Goal: Information Seeking & Learning: Compare options

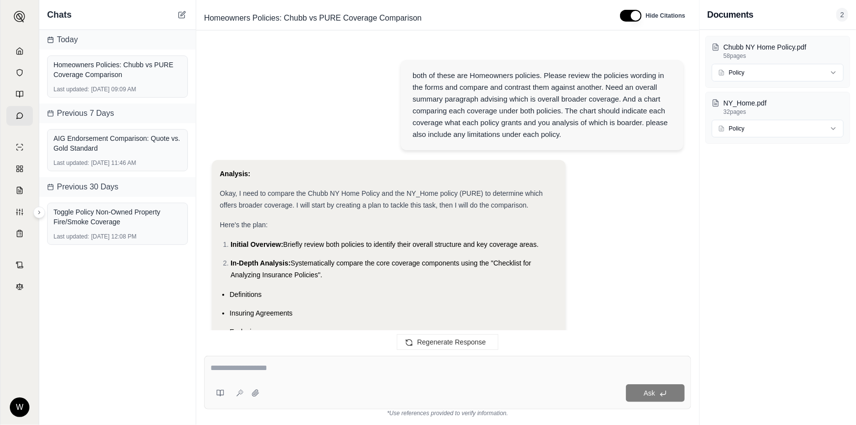
scroll to position [9156, 0]
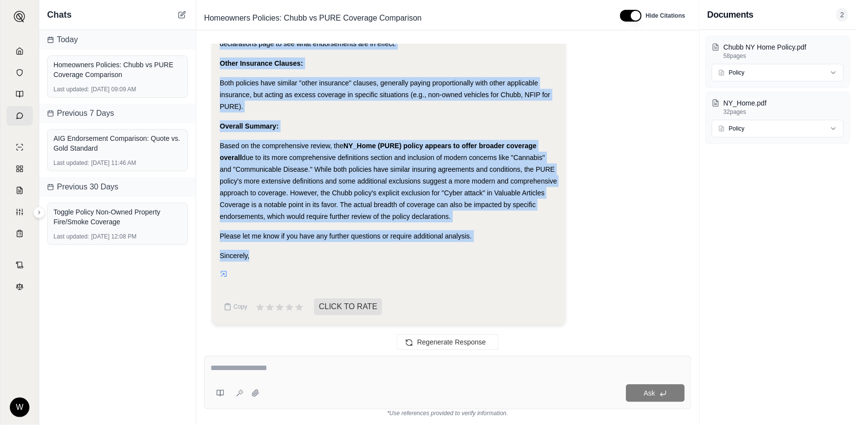
click at [423, 201] on span "due to its more comprehensive definitions section and inclusion of modern conce…" at bounding box center [388, 187] width 337 height 67
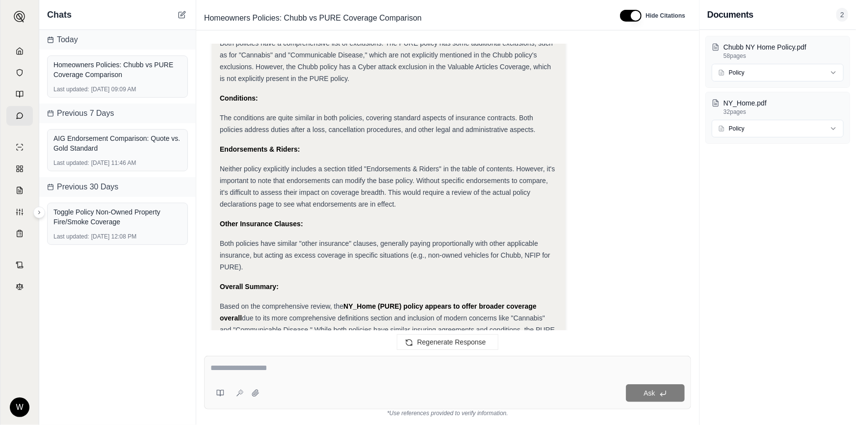
scroll to position [9111, 0]
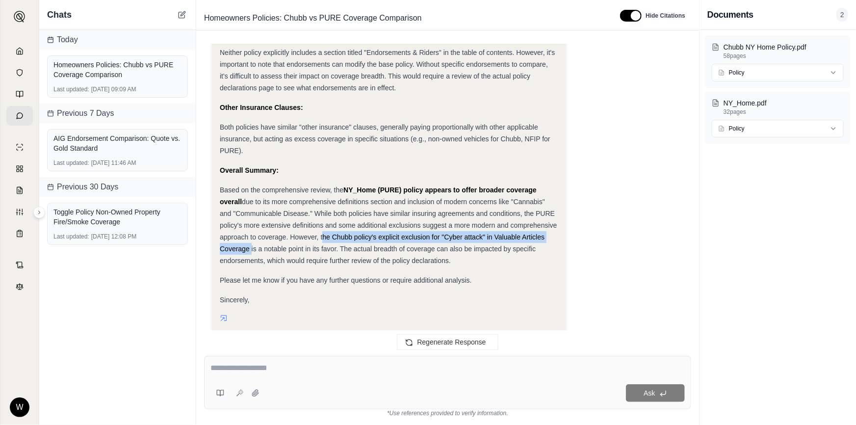
drag, startPoint x: 320, startPoint y: 240, endPoint x: 248, endPoint y: 251, distance: 73.5
click at [248, 251] on span "due to its more comprehensive definitions section and inclusion of modern conce…" at bounding box center [388, 231] width 337 height 67
drag, startPoint x: 329, startPoint y: 239, endPoint x: 320, endPoint y: 237, distance: 8.5
click at [320, 237] on span "due to its more comprehensive definitions section and inclusion of modern conce…" at bounding box center [388, 231] width 337 height 67
drag, startPoint x: 323, startPoint y: 237, endPoint x: 318, endPoint y: 238, distance: 5.5
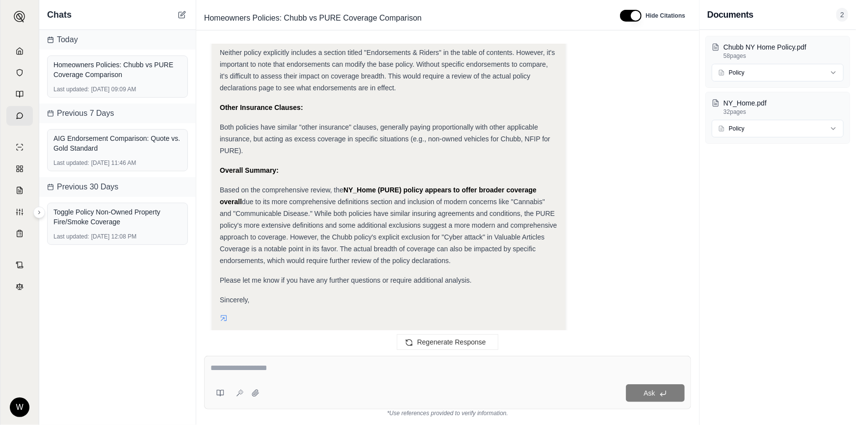
click at [318, 238] on span "due to its more comprehensive definitions section and inclusion of modern conce…" at bounding box center [388, 231] width 337 height 67
drag, startPoint x: 322, startPoint y: 236, endPoint x: 248, endPoint y: 250, distance: 75.3
click at [248, 250] on span "due to its more comprehensive definitions section and inclusion of modern conce…" at bounding box center [388, 231] width 337 height 67
click at [240, 250] on span "due to its more comprehensive definitions section and inclusion of modern conce…" at bounding box center [388, 231] width 337 height 67
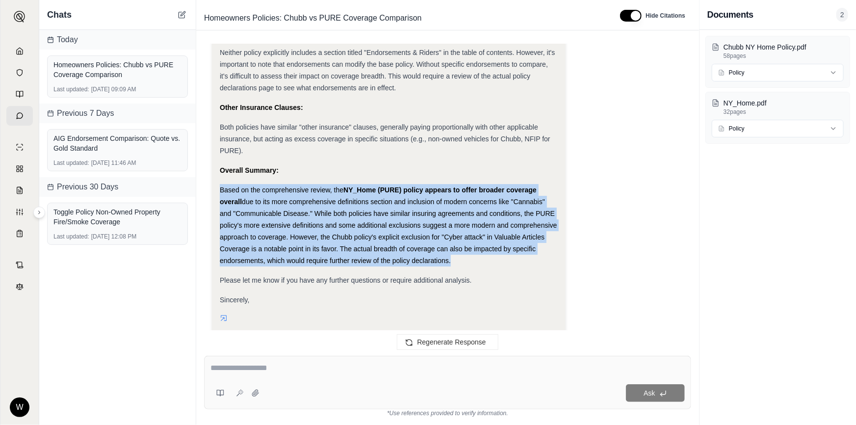
click at [240, 250] on span "due to its more comprehensive definitions section and inclusion of modern conce…" at bounding box center [388, 231] width 337 height 67
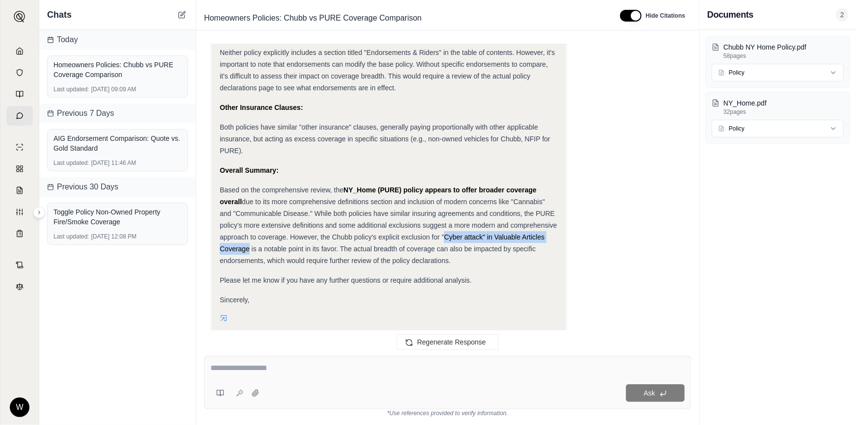
drag, startPoint x: 247, startPoint y: 250, endPoint x: 442, endPoint y: 238, distance: 195.5
click at [442, 238] on span "due to its more comprehensive definitions section and inclusion of modern conce…" at bounding box center [388, 231] width 337 height 67
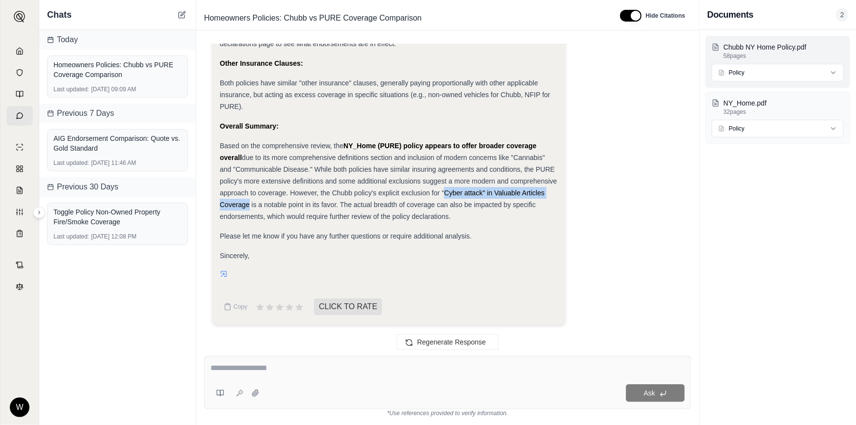
click at [794, 74] on html "W Chats [DATE] Homeowners Policies: Chubb vs PURE Coverage Comparison Last upda…" at bounding box center [428, 212] width 856 height 425
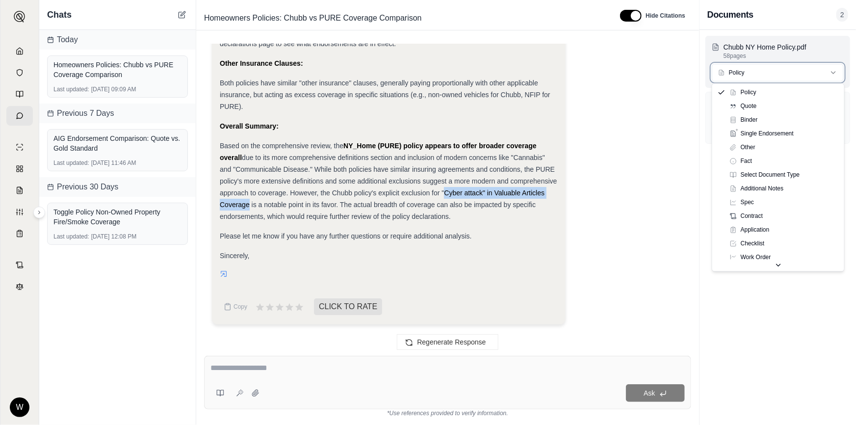
click at [794, 74] on html "W Chats [DATE] Homeowners Policies: Chubb vs PURE Coverage Comparison Last upda…" at bounding box center [428, 212] width 856 height 425
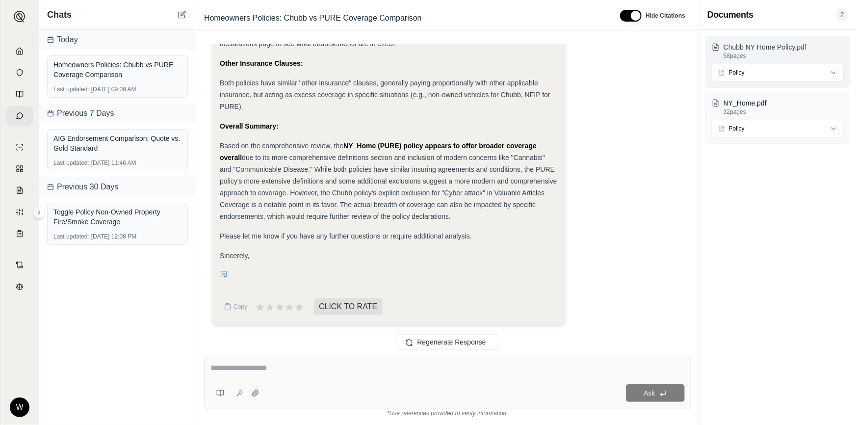
click at [790, 51] on p "Chubb NY Home Policy.pdf" at bounding box center [783, 47] width 120 height 10
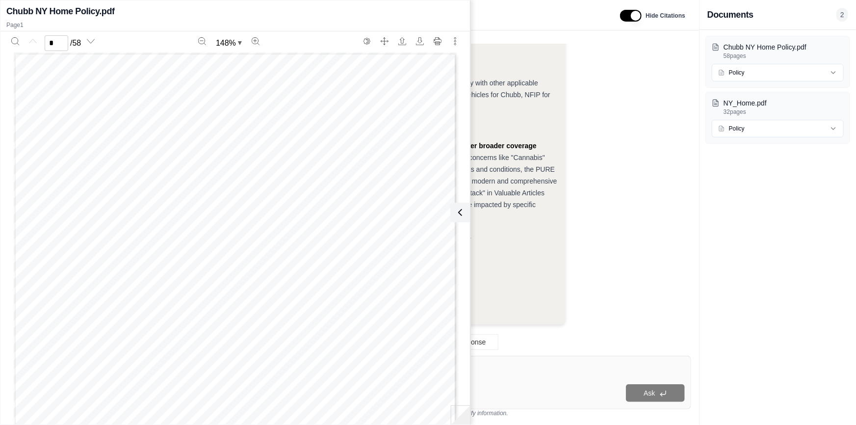
drag, startPoint x: 790, startPoint y: 51, endPoint x: 343, endPoint y: 223, distance: 479.5
click at [344, 230] on div "Page 1" at bounding box center [235, 338] width 443 height 573
drag, startPoint x: 344, startPoint y: 220, endPoint x: 376, endPoint y: 217, distance: 31.5
click at [374, 218] on div "Page 1" at bounding box center [235, 338] width 443 height 573
click at [462, 213] on icon at bounding box center [458, 212] width 12 height 12
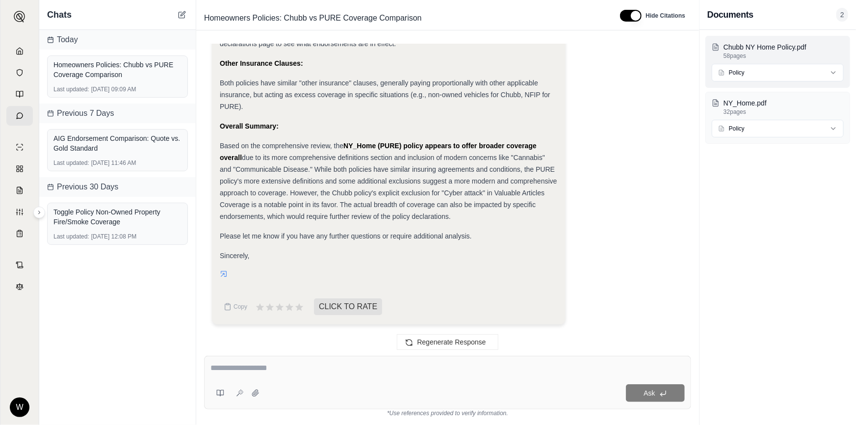
click at [754, 72] on html "W Chats [DATE] Homeowners Policies: Chubb vs PURE Coverage Comparison Last upda…" at bounding box center [428, 212] width 856 height 425
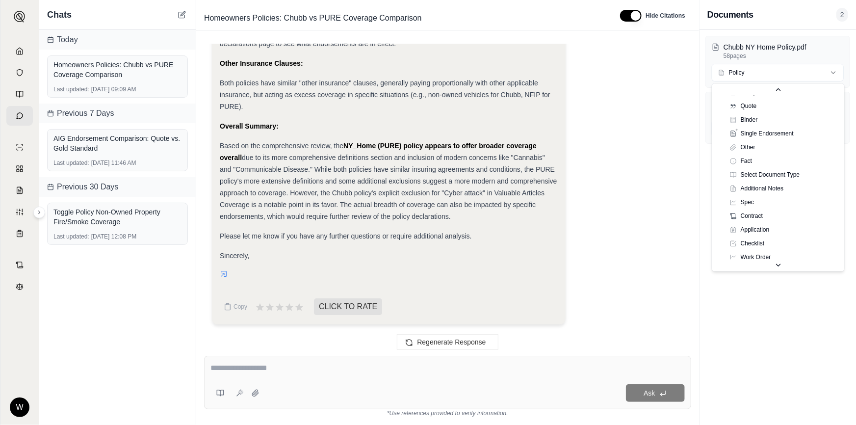
scroll to position [0, 0]
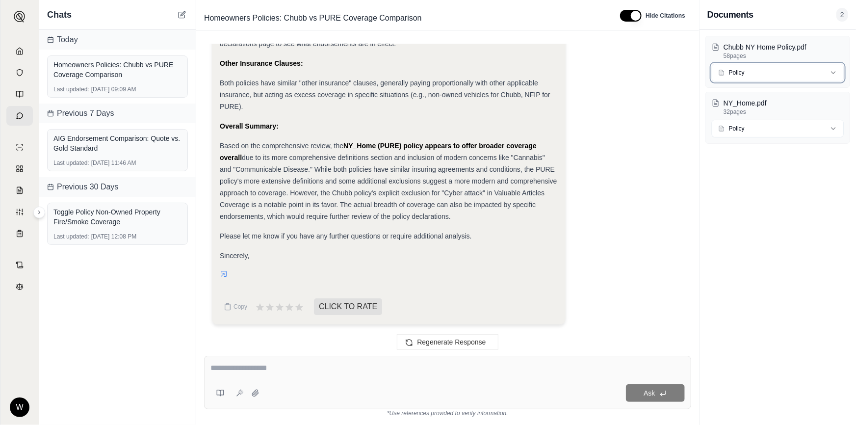
click at [756, 386] on html "W Chats [DATE] Homeowners Policies: Chubb vs PURE Coverage Comparison Last upda…" at bounding box center [428, 212] width 856 height 425
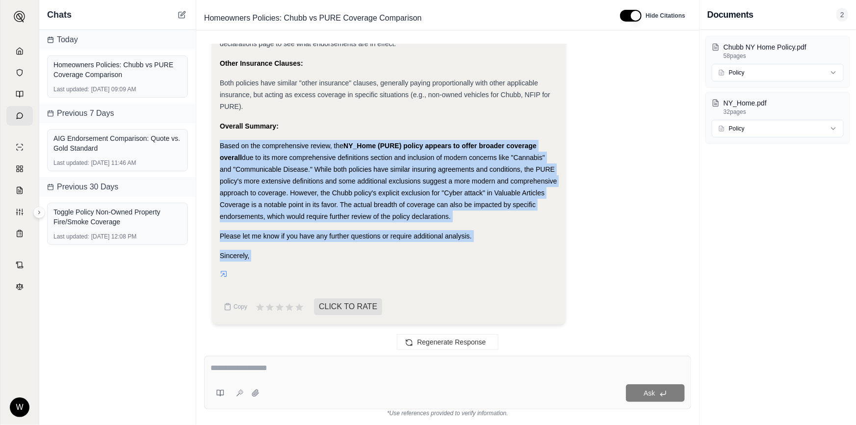
drag, startPoint x: 303, startPoint y: 273, endPoint x: 209, endPoint y: 129, distance: 172.6
click at [206, 130] on div "both of these are Homeowners policies. Please review the policies wording in th…" at bounding box center [447, 192] width 487 height 296
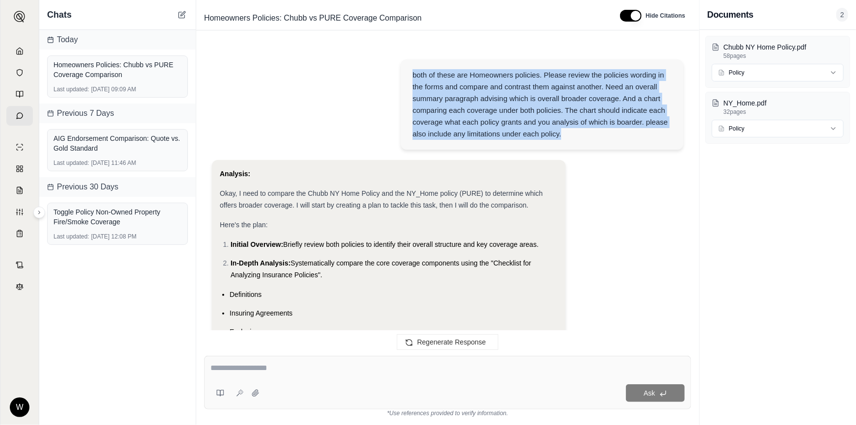
drag, startPoint x: 581, startPoint y: 139, endPoint x: 411, endPoint y: 75, distance: 181.3
click at [411, 75] on div "both of these are Homeowners policies. Please review the policies wording in th…" at bounding box center [542, 104] width 283 height 90
copy div "both of these are Homeowners policies. Please review the policies wording in th…"
click at [14, 49] on link at bounding box center [19, 51] width 26 height 20
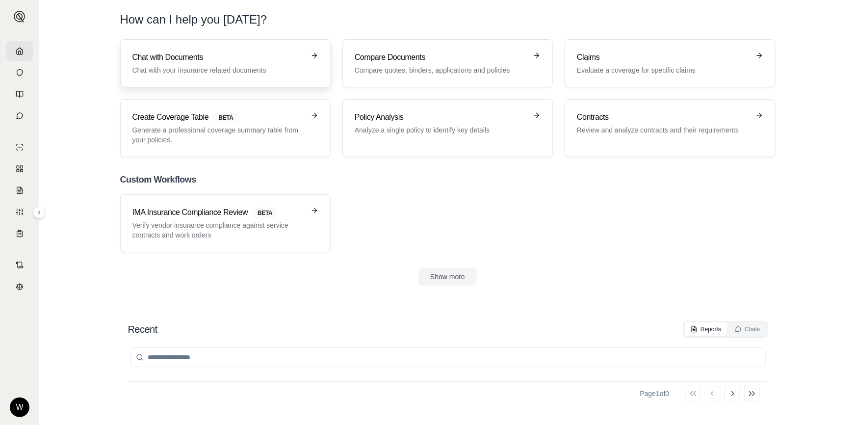
click at [208, 54] on h3 "Chat with Documents" at bounding box center [218, 57] width 172 height 12
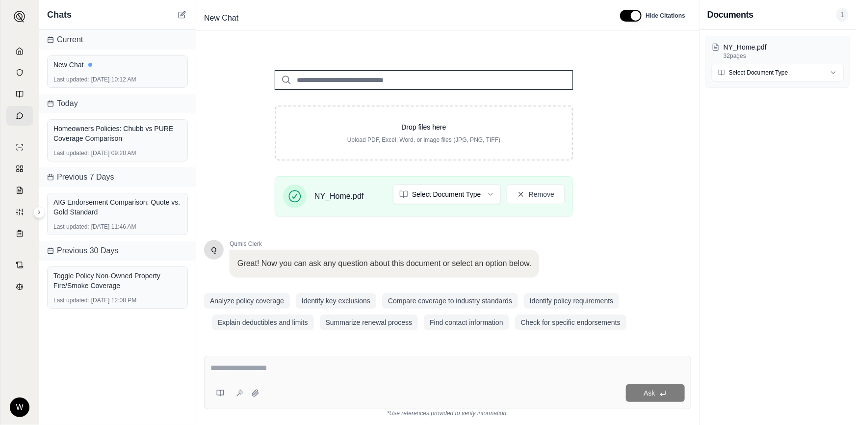
scroll to position [103, 0]
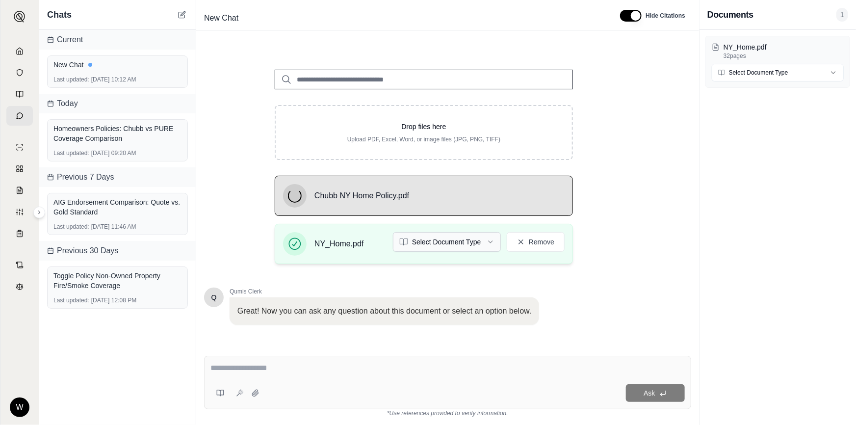
click at [474, 240] on html "W Chats Current New Chat Last updated: [DATE] 10:12 AM [DATE] Homeowners Polici…" at bounding box center [428, 212] width 856 height 425
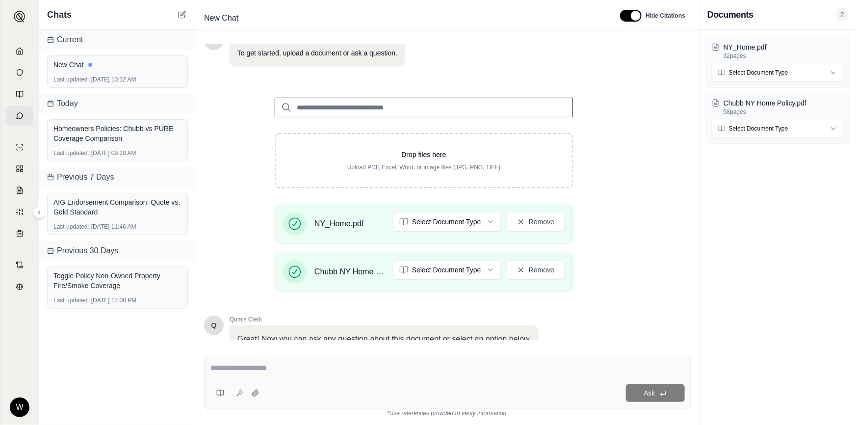
scroll to position [152, 0]
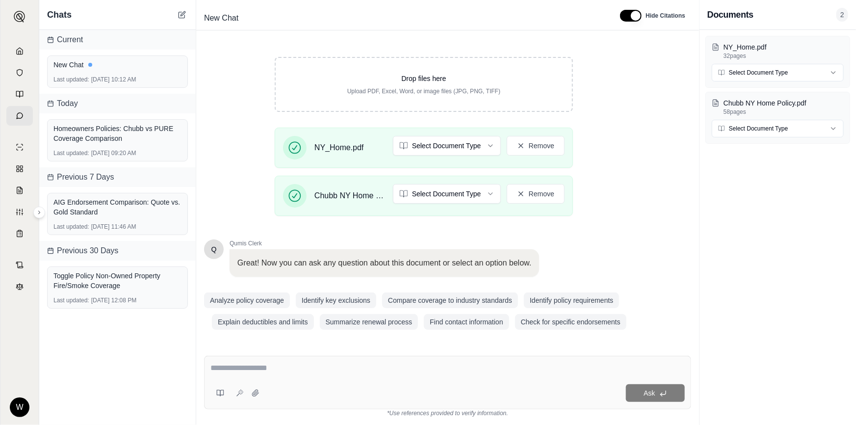
click at [301, 361] on div "Ask" at bounding box center [447, 382] width 487 height 53
click at [444, 377] on div at bounding box center [447, 369] width 475 height 15
paste textarea "**********"
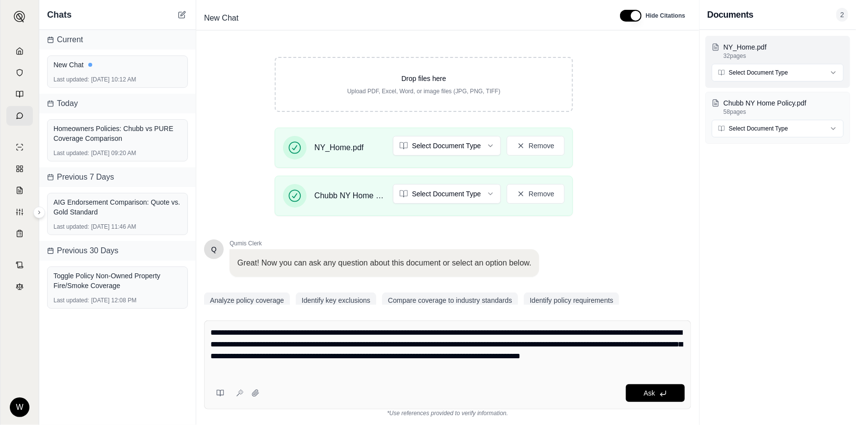
type textarea "**********"
click at [767, 69] on html "W Chats Current New Chat Last updated: [DATE] 10:12 AM [DATE] Homeowners Polici…" at bounding box center [428, 212] width 856 height 425
click at [760, 128] on html "W Chats Current New Chat Last updated: [DATE] 10:12 AM [DATE] Homeowners Polici…" at bounding box center [428, 212] width 856 height 425
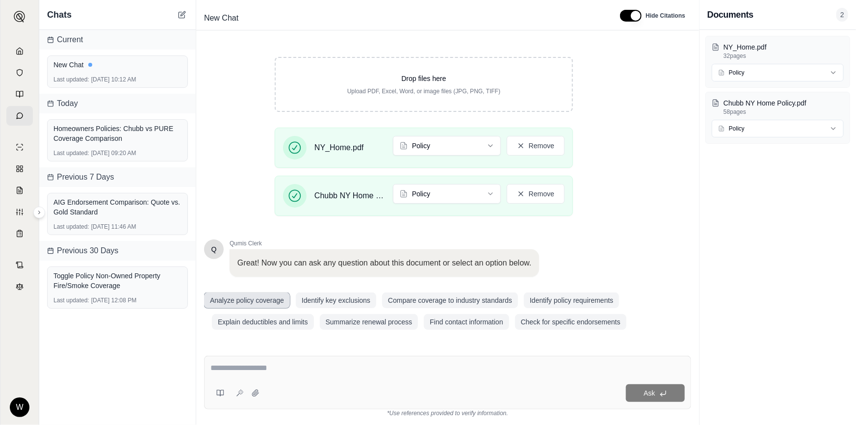
click at [259, 300] on button "Analyze policy coverage" at bounding box center [247, 300] width 86 height 16
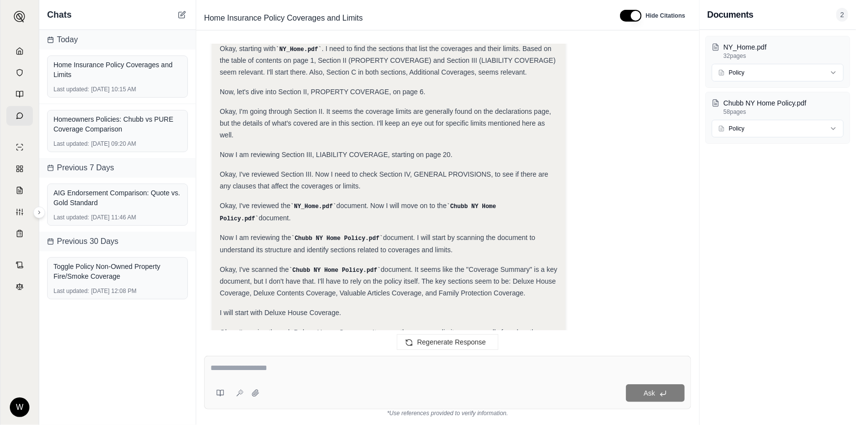
scroll to position [312, 0]
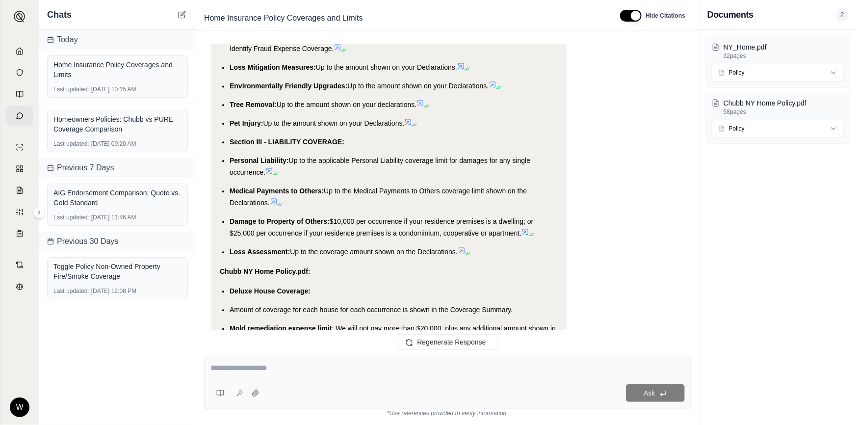
click at [302, 365] on textarea at bounding box center [447, 368] width 475 height 12
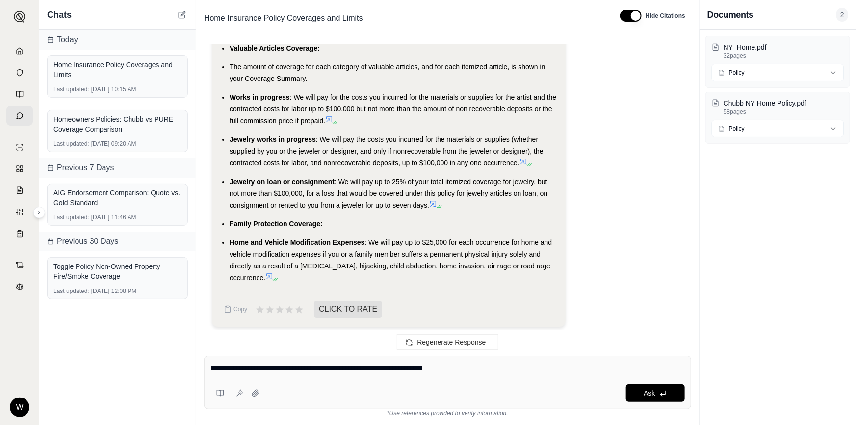
type textarea "**********"
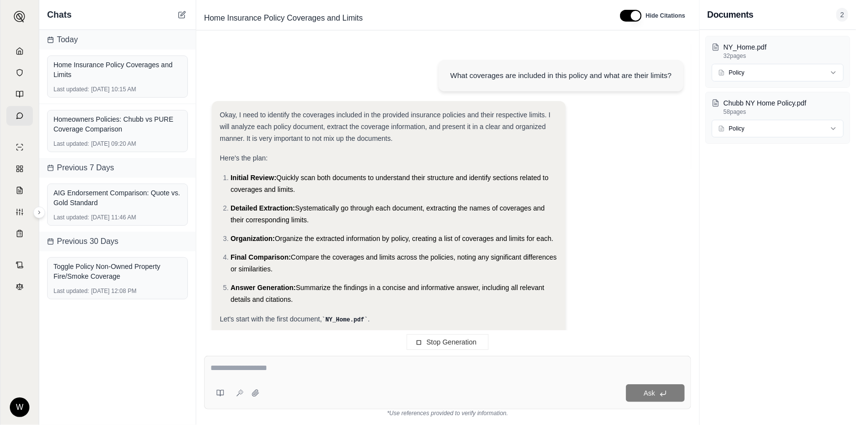
scroll to position [1736, 0]
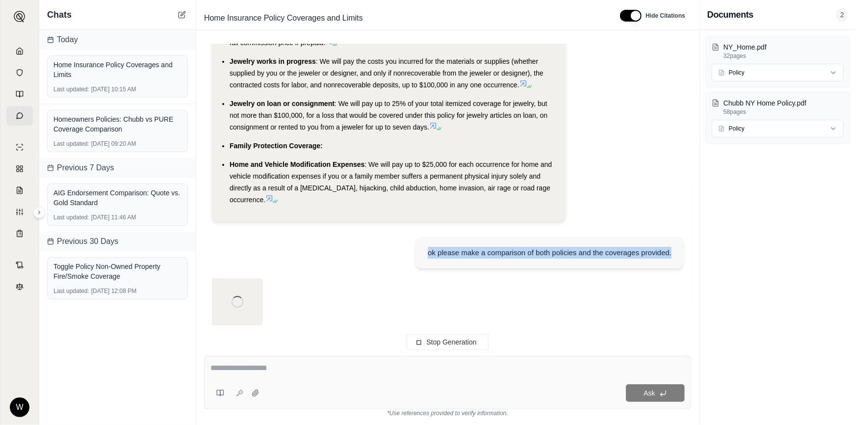
drag, startPoint x: 427, startPoint y: 250, endPoint x: 691, endPoint y: 250, distance: 263.9
click at [691, 250] on div "What coverages are included in this policy and what are their limits? Okay, I n…" at bounding box center [447, 192] width 487 height 296
click at [671, 253] on div "ok please make a comparison of both policies and the coverages provided." at bounding box center [550, 252] width 244 height 12
drag, startPoint x: 671, startPoint y: 253, endPoint x: 417, endPoint y: 248, distance: 254.1
click at [417, 248] on div "ok please make a comparison of both policies and the coverages provided." at bounding box center [549, 251] width 267 height 31
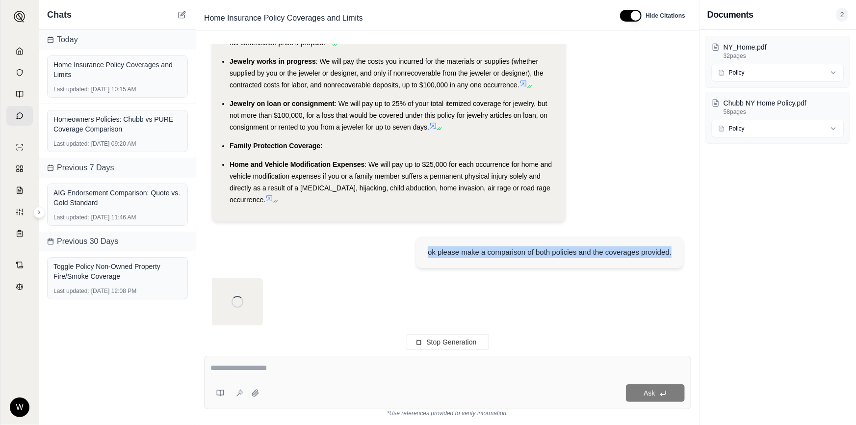
click at [428, 247] on div "ok please make a comparison of both policies and the coverages provided." at bounding box center [550, 252] width 244 height 12
drag, startPoint x: 428, startPoint y: 247, endPoint x: 684, endPoint y: 247, distance: 256.0
click at [684, 247] on div "What coverages are included in this policy and what are their limits? Okay, I n…" at bounding box center [447, 192] width 487 height 296
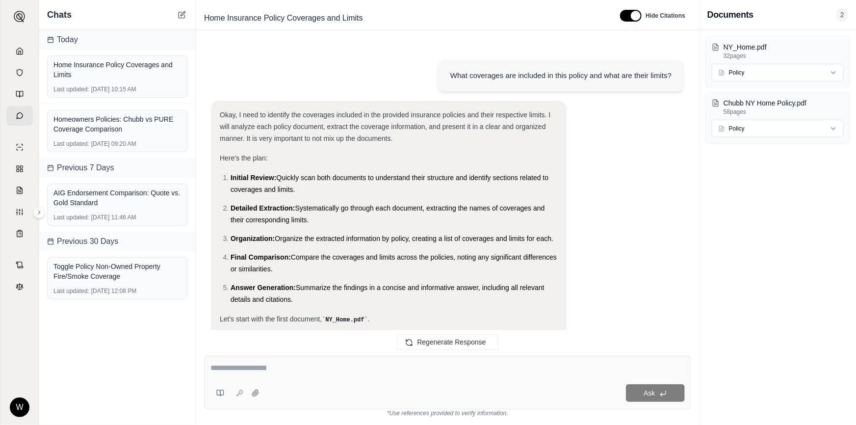
scroll to position [4556, 0]
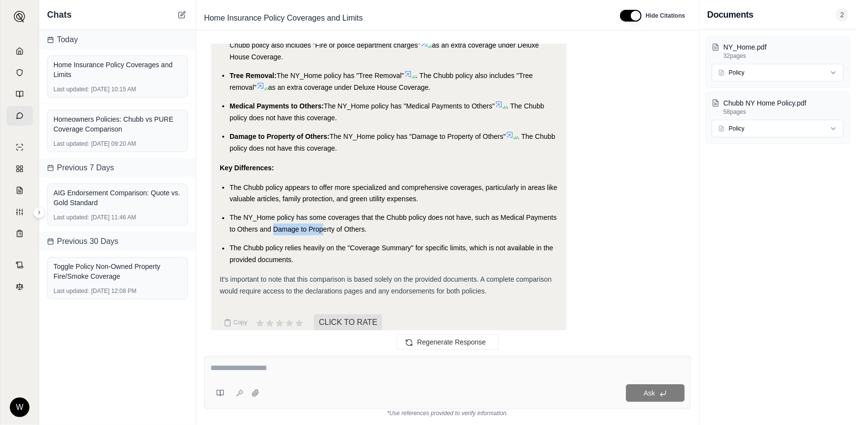
drag, startPoint x: 281, startPoint y: 210, endPoint x: 321, endPoint y: 212, distance: 40.3
click at [321, 214] on span "The NY_Home policy has some coverages that the Chubb policy does not have, such…" at bounding box center [393, 224] width 327 height 20
drag, startPoint x: 321, startPoint y: 212, endPoint x: 285, endPoint y: 211, distance: 35.8
click at [285, 214] on span "The NY_Home policy has some coverages that the Chubb policy does not have, such…" at bounding box center [393, 224] width 327 height 20
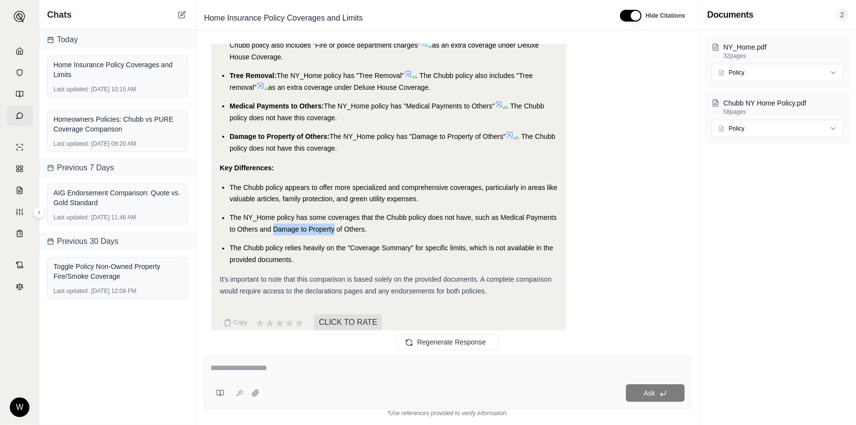
click at [285, 214] on span "The NY_Home policy has some coverages that the Chubb policy does not have, such…" at bounding box center [393, 224] width 327 height 20
drag, startPoint x: 285, startPoint y: 211, endPoint x: 313, endPoint y: 212, distance: 27.5
click at [313, 214] on span "The NY_Home policy has some coverages that the Chubb policy does not have, such…" at bounding box center [393, 224] width 327 height 20
click at [304, 370] on textarea at bounding box center [447, 368] width 475 height 12
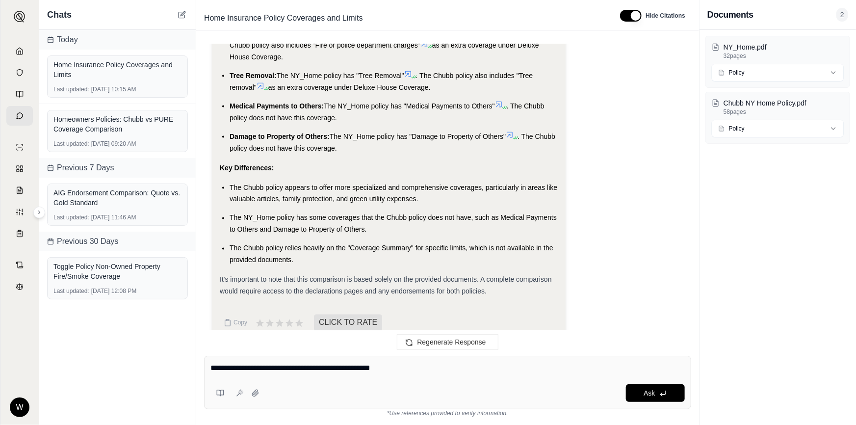
type textarea "**********"
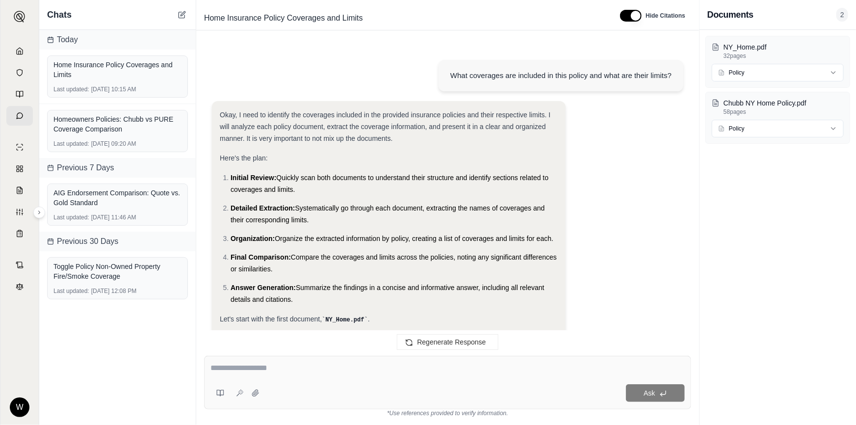
scroll to position [4676, 0]
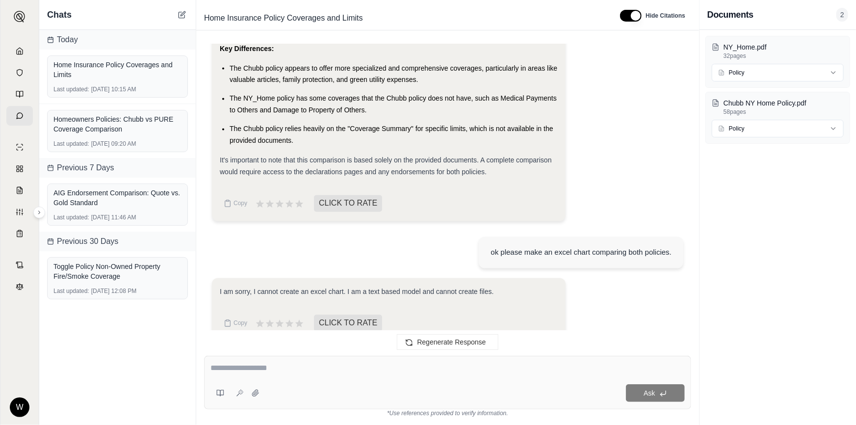
click at [387, 288] on span "I am sorry, I cannot create an excel chart. I am a text based model and cannot …" at bounding box center [357, 292] width 274 height 8
click at [353, 288] on span "I am sorry, I cannot create an excel chart. I am a text based model and cannot …" at bounding box center [357, 292] width 274 height 8
drag, startPoint x: 344, startPoint y: 275, endPoint x: 500, endPoint y: 277, distance: 156.0
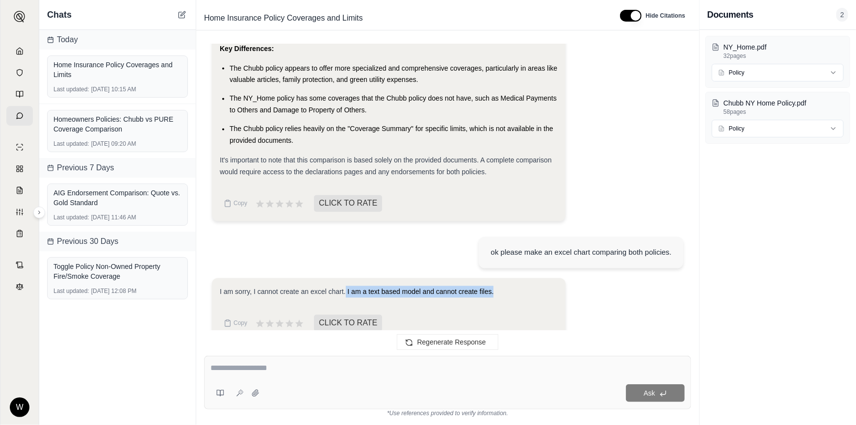
click at [500, 286] on div "I am sorry, I cannot create an excel chart. I am a text based model and cannot …" at bounding box center [389, 292] width 338 height 12
drag, startPoint x: 500, startPoint y: 277, endPoint x: 247, endPoint y: 273, distance: 253.6
click at [247, 286] on div "I am sorry, I cannot create an excel chart. I am a text based model and cannot …" at bounding box center [389, 292] width 338 height 12
click at [247, 288] on span "I am sorry, I cannot create an excel chart. I am a text based model and cannot …" at bounding box center [357, 292] width 274 height 8
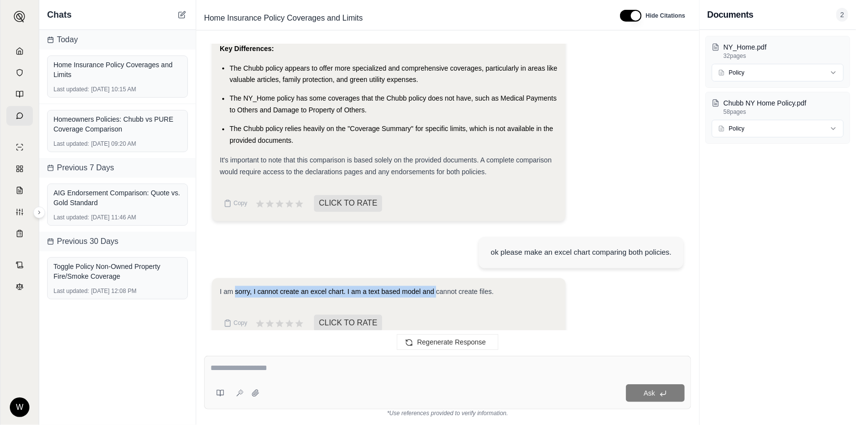
drag, startPoint x: 247, startPoint y: 273, endPoint x: 433, endPoint y: 281, distance: 186.5
click at [433, 286] on div "I am sorry, I cannot create an excel chart. I am a text based model and cannot …" at bounding box center [389, 292] width 338 height 12
click at [437, 288] on span "I am sorry, I cannot create an excel chart. I am a text based model and cannot …" at bounding box center [357, 292] width 274 height 8
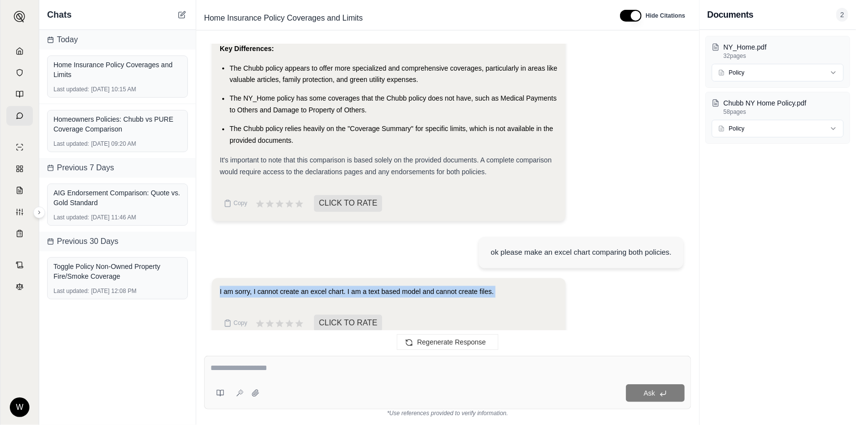
click at [437, 288] on span "I am sorry, I cannot create an excel chart. I am a text based model and cannot …" at bounding box center [357, 292] width 274 height 8
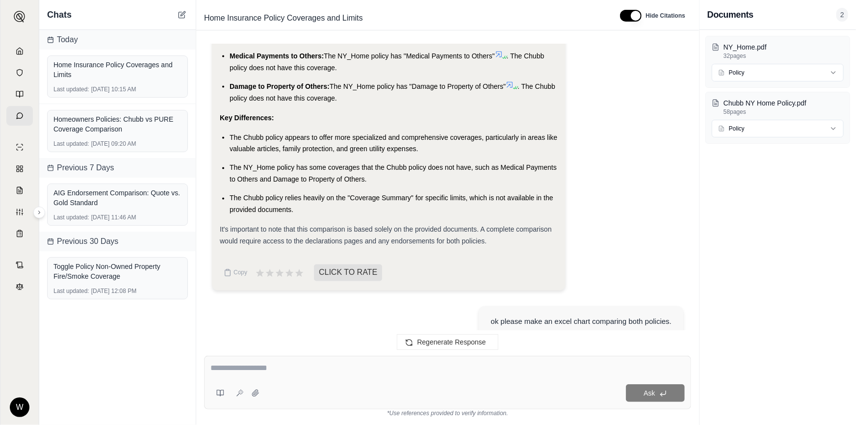
scroll to position [4586, 0]
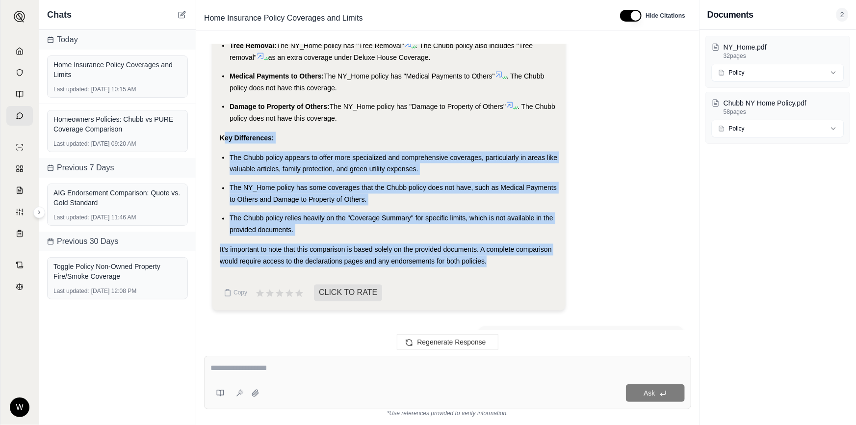
drag, startPoint x: 392, startPoint y: 225, endPoint x: 223, endPoint y: 117, distance: 200.8
click at [223, 134] on strong "Key Differences:" at bounding box center [247, 138] width 54 height 8
drag, startPoint x: 223, startPoint y: 117, endPoint x: 524, endPoint y: 255, distance: 331.6
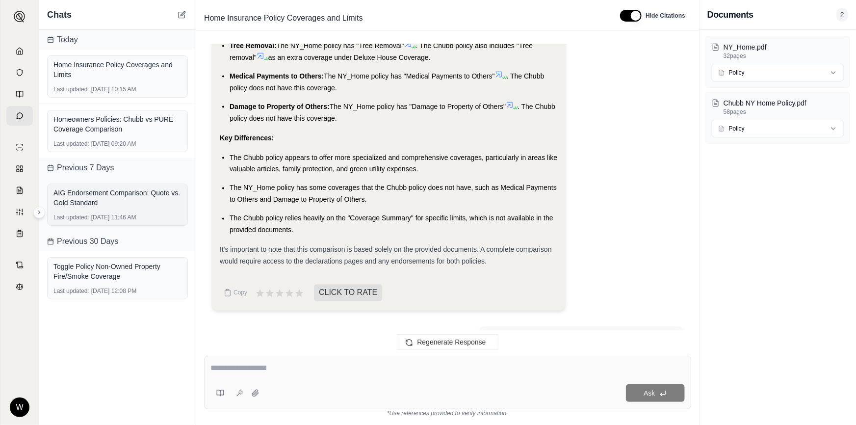
click at [118, 198] on div "AIG Endorsement Comparison: Quote vs. Gold Standard" at bounding box center [117, 198] width 128 height 20
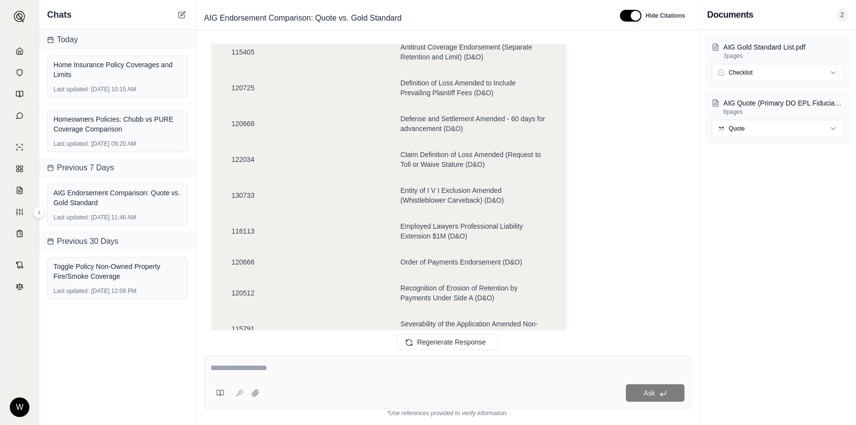
drag, startPoint x: 656, startPoint y: 278, endPoint x: 618, endPoint y: 122, distance: 160.0
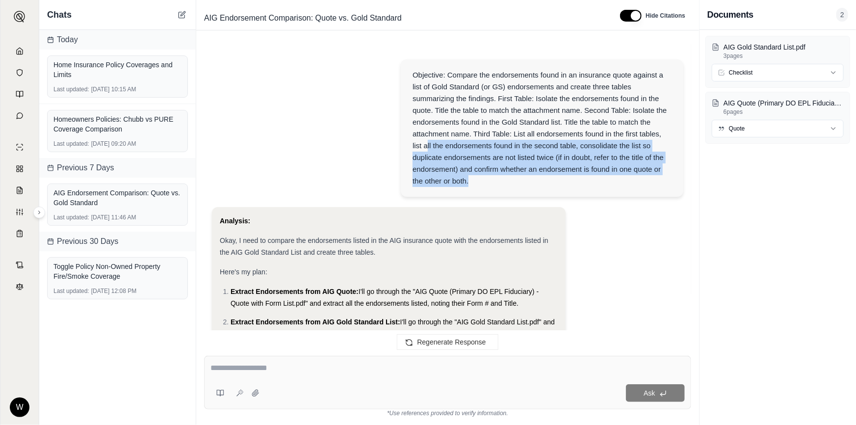
drag, startPoint x: 463, startPoint y: 173, endPoint x: 427, endPoint y: 144, distance: 46.3
click at [427, 144] on div "Objective: Compare the endorsements found in an insurance quote against a list …" at bounding box center [541, 128] width 259 height 118
drag, startPoint x: 427, startPoint y: 144, endPoint x: 510, endPoint y: 184, distance: 92.6
click at [510, 184] on div "Objective: Compare the endorsements found in an insurance quote against a list …" at bounding box center [541, 128] width 259 height 118
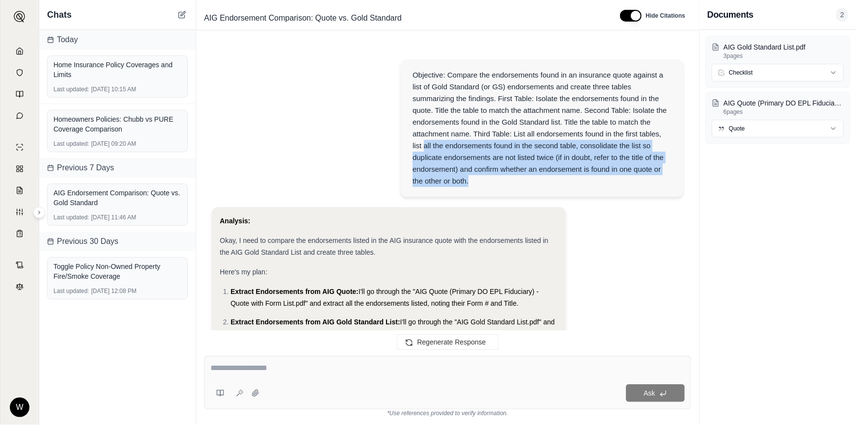
click at [511, 183] on div "Objective: Compare the endorsements found in an insurance quote against a list …" at bounding box center [541, 128] width 259 height 118
drag, startPoint x: 511, startPoint y: 182, endPoint x: 462, endPoint y: 135, distance: 68.3
click at [462, 135] on div "Objective: Compare the endorsements found in an insurance quote against a list …" at bounding box center [541, 128] width 259 height 118
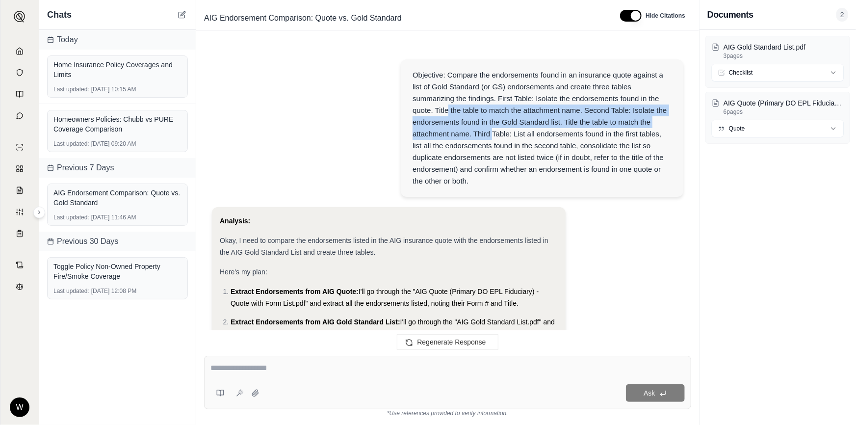
drag, startPoint x: 449, startPoint y: 111, endPoint x: 565, endPoint y: 157, distance: 125.0
click at [544, 151] on div "Objective: Compare the endorsements found in an insurance quote against a list …" at bounding box center [541, 128] width 259 height 118
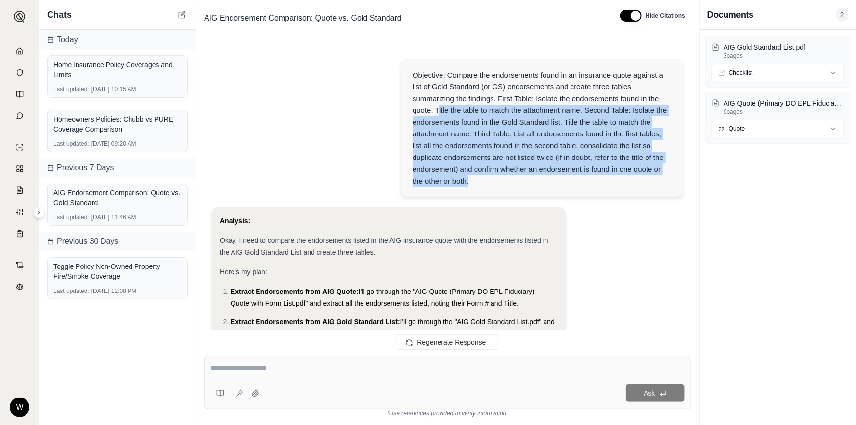
drag, startPoint x: 474, startPoint y: 181, endPoint x: 438, endPoint y: 105, distance: 84.0
click at [438, 105] on div "Objective: Compare the endorsements found in an insurance quote against a list …" at bounding box center [541, 128] width 259 height 118
drag, startPoint x: 438, startPoint y: 105, endPoint x: 462, endPoint y: 178, distance: 76.3
click at [462, 178] on div "Objective: Compare the endorsements found in an insurance quote against a list …" at bounding box center [541, 128] width 259 height 118
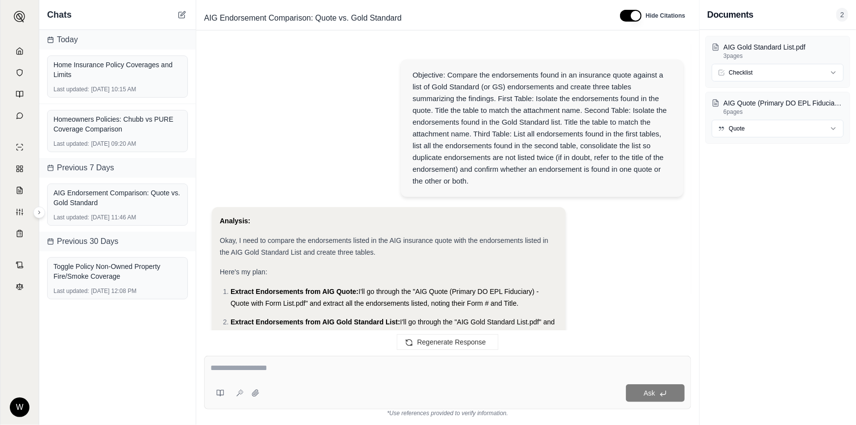
click at [472, 181] on div "Objective: Compare the endorsements found in an insurance quote against a list …" at bounding box center [541, 128] width 259 height 118
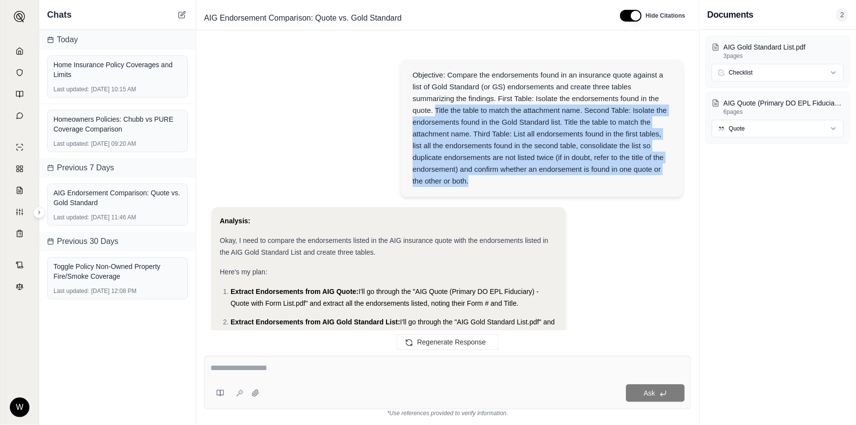
drag, startPoint x: 472, startPoint y: 181, endPoint x: 437, endPoint y: 108, distance: 81.4
click at [437, 108] on div "Objective: Compare the endorsements found in an insurance quote against a list …" at bounding box center [541, 128] width 259 height 118
drag, startPoint x: 437, startPoint y: 108, endPoint x: 489, endPoint y: 181, distance: 90.0
click at [489, 181] on div "Objective: Compare the endorsements found in an insurance quote against a list …" at bounding box center [541, 128] width 259 height 118
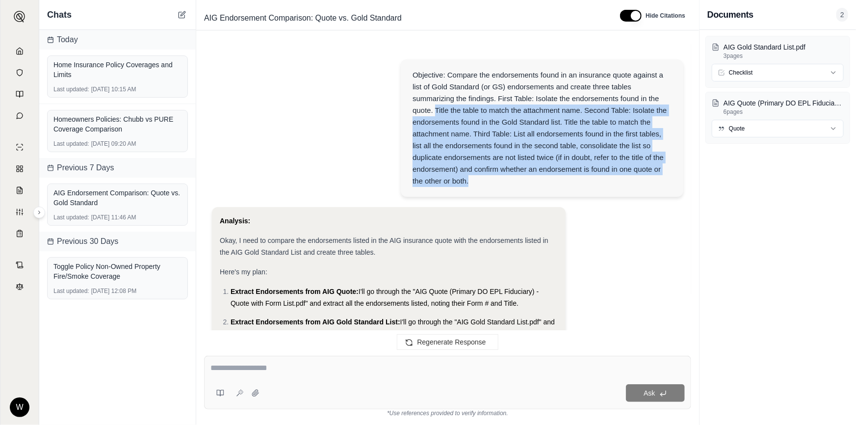
click at [489, 181] on div "Objective: Compare the endorsements found in an insurance quote against a list …" at bounding box center [541, 128] width 259 height 118
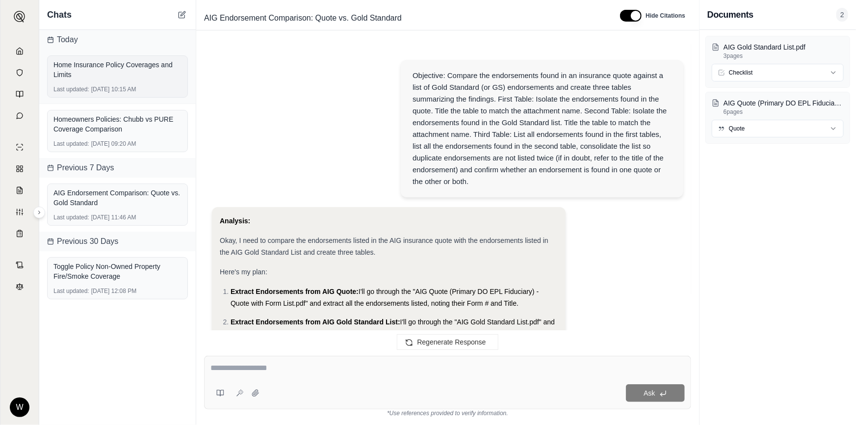
click at [93, 88] on div "Last updated: [DATE] 10:15 AM" at bounding box center [117, 89] width 128 height 8
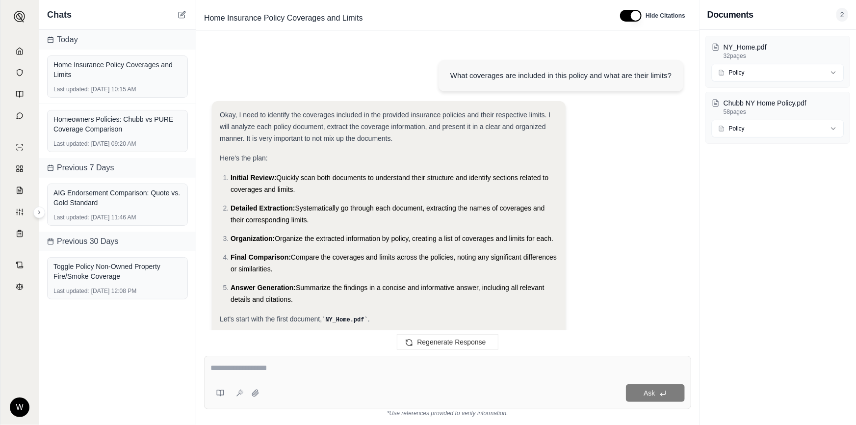
scroll to position [4676, 0]
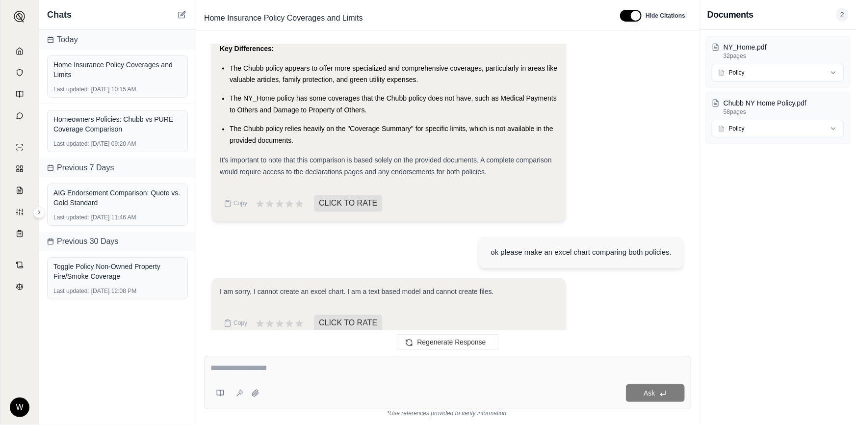
click at [340, 362] on textarea at bounding box center [447, 368] width 474 height 12
type textarea "**********"
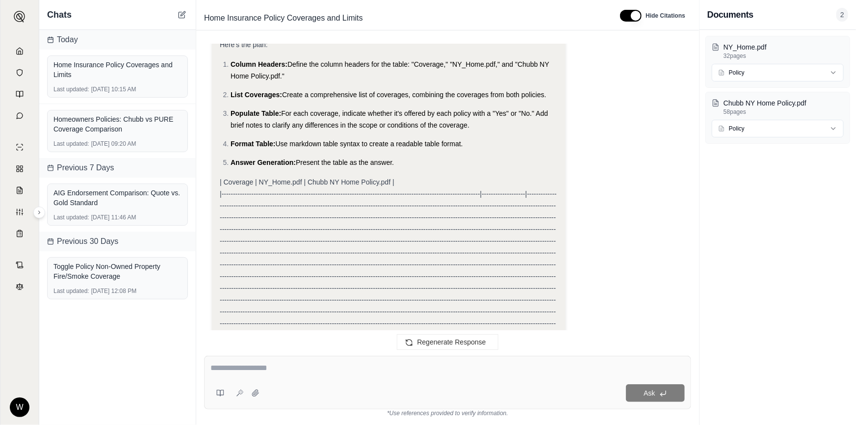
scroll to position [5093, 0]
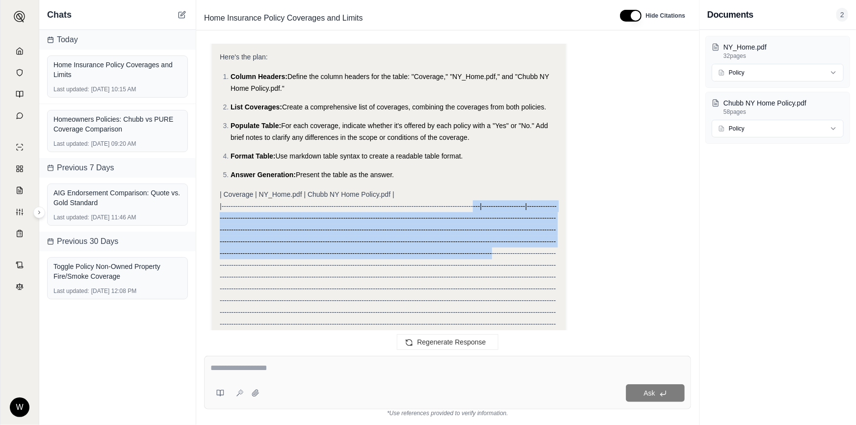
drag, startPoint x: 472, startPoint y: 186, endPoint x: 491, endPoint y: 241, distance: 57.9
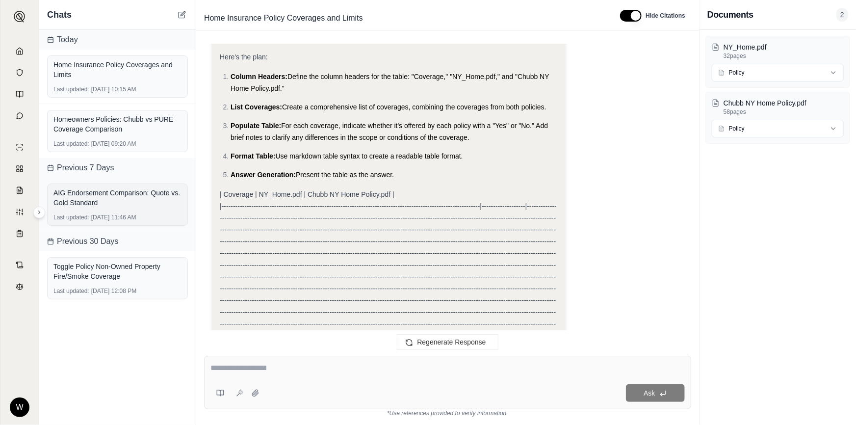
click at [84, 202] on div "AIG Endorsement Comparison: Quote vs. Gold Standard" at bounding box center [117, 198] width 128 height 20
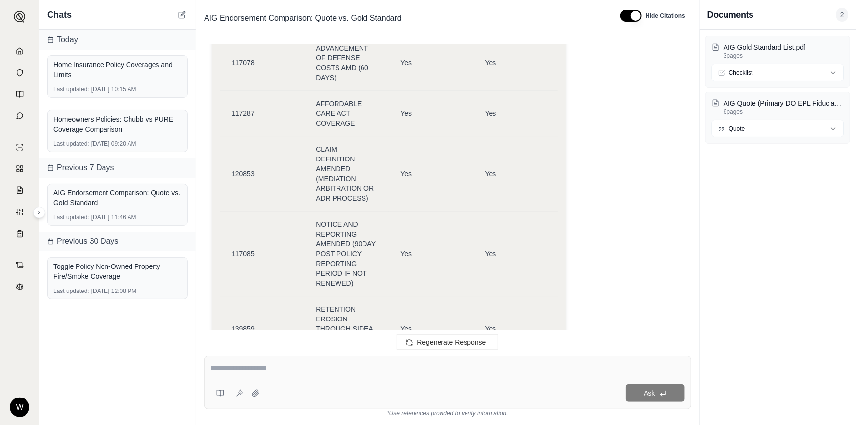
drag, startPoint x: 644, startPoint y: 152, endPoint x: 610, endPoint y: 63, distance: 95.5
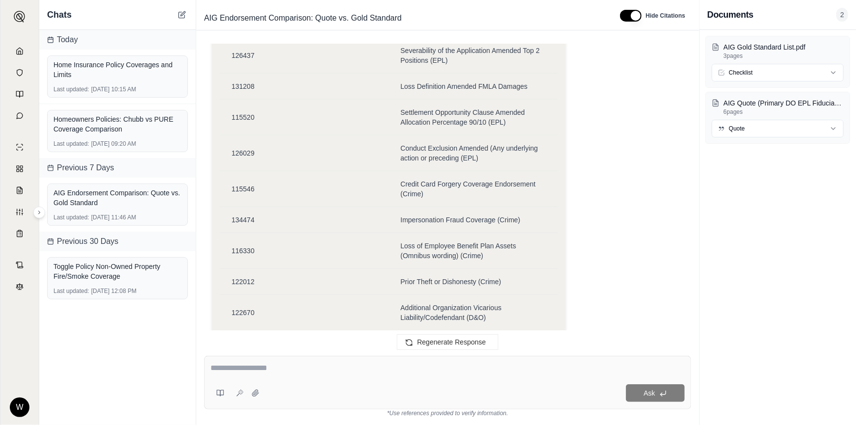
drag, startPoint x: 592, startPoint y: 78, endPoint x: 581, endPoint y: 35, distance: 44.6
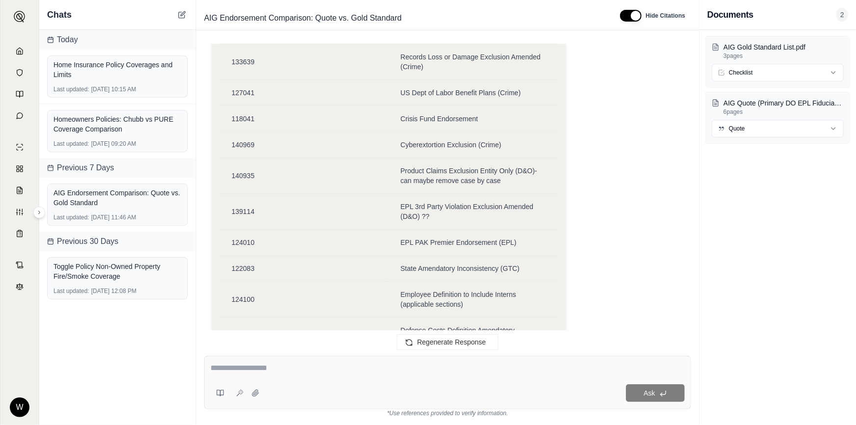
drag, startPoint x: 585, startPoint y: 121, endPoint x: 553, endPoint y: 0, distance: 124.3
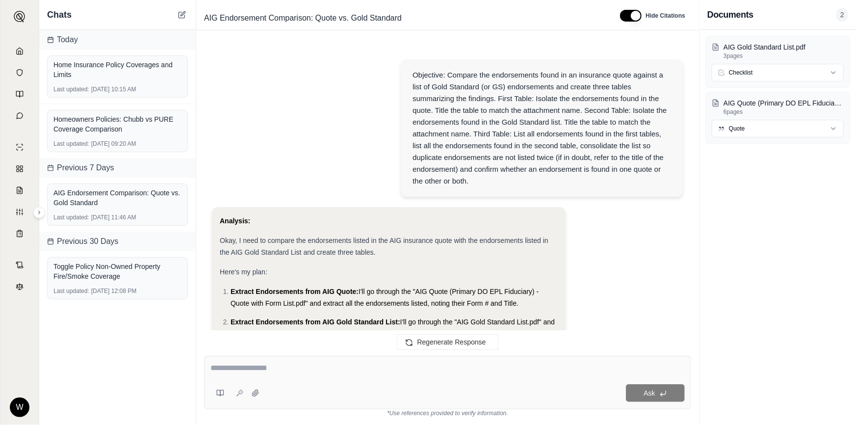
click at [444, 105] on div "Objective: Compare the endorsements found in an insurance quote against a list …" at bounding box center [541, 128] width 259 height 118
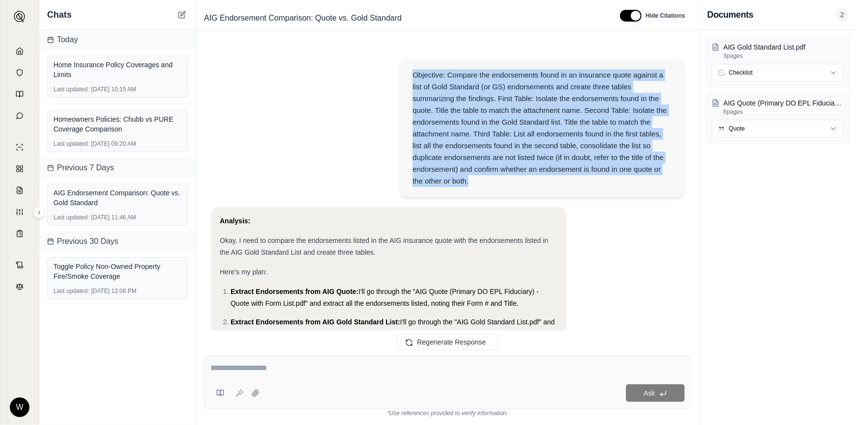
drag, startPoint x: 414, startPoint y: 73, endPoint x: 478, endPoint y: 183, distance: 128.1
click at [478, 183] on div "Objective: Compare the endorsements found in an insurance quote against a list …" at bounding box center [541, 128] width 259 height 118
copy div "Objective: Compare the endorsements found in an insurance quote against a list …"
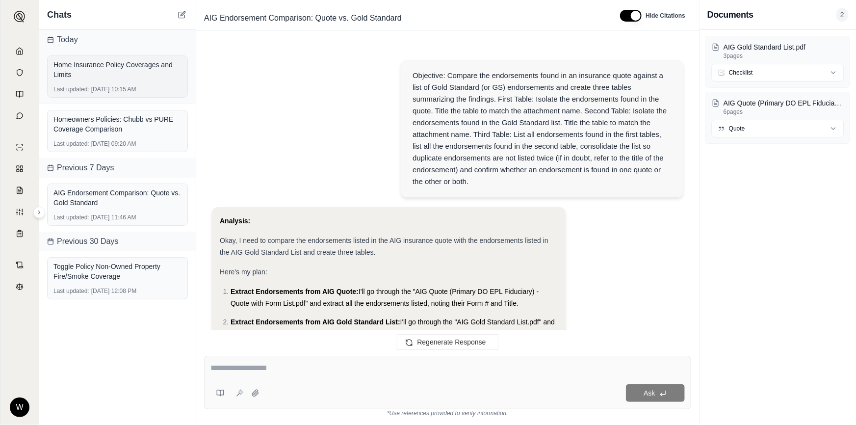
click at [98, 82] on div "Home Insurance Policy Coverages and Limits Last updated: [DATE] 10:15 AM" at bounding box center [117, 76] width 141 height 42
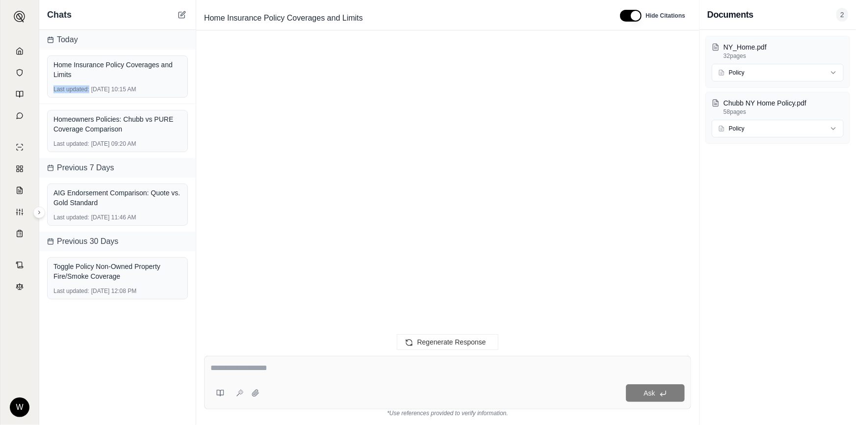
click at [322, 368] on textarea at bounding box center [447, 368] width 474 height 12
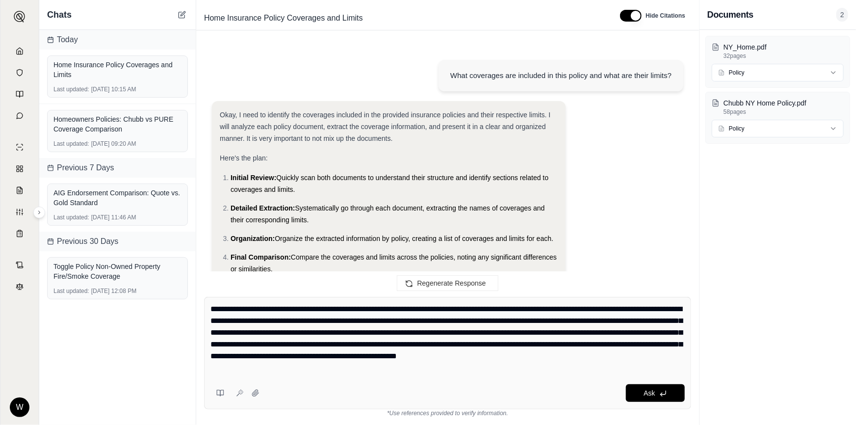
scroll to position [14917, 0]
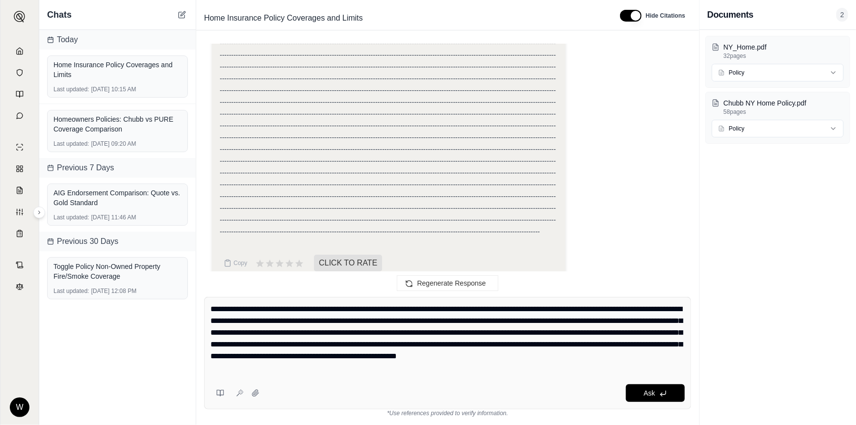
drag, startPoint x: 378, startPoint y: 309, endPoint x: 323, endPoint y: 304, distance: 55.2
click at [324, 304] on textarea "**********" at bounding box center [447, 338] width 475 height 71
drag, startPoint x: 294, startPoint y: 309, endPoint x: 648, endPoint y: 314, distance: 353.7
click at [630, 310] on textarea "**********" at bounding box center [447, 338] width 475 height 71
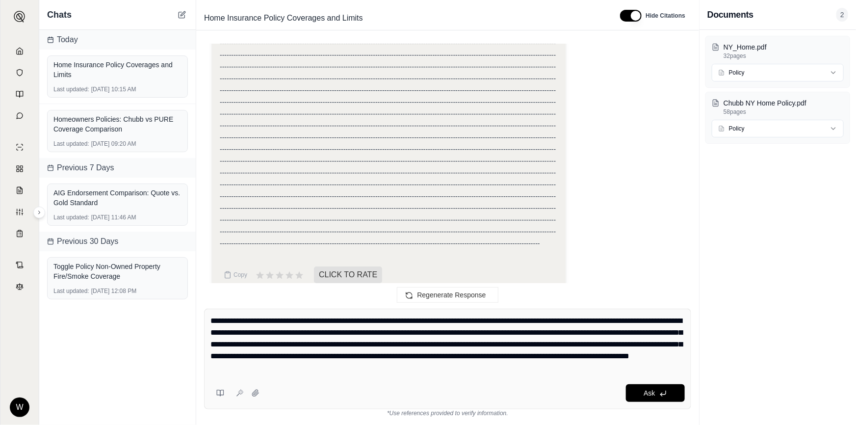
click at [222, 331] on textarea "**********" at bounding box center [447, 344] width 475 height 59
drag, startPoint x: 618, startPoint y: 331, endPoint x: 680, endPoint y: 333, distance: 62.3
click at [680, 333] on textarea "**********" at bounding box center [447, 344] width 475 height 59
click at [487, 340] on textarea "**********" at bounding box center [447, 344] width 475 height 59
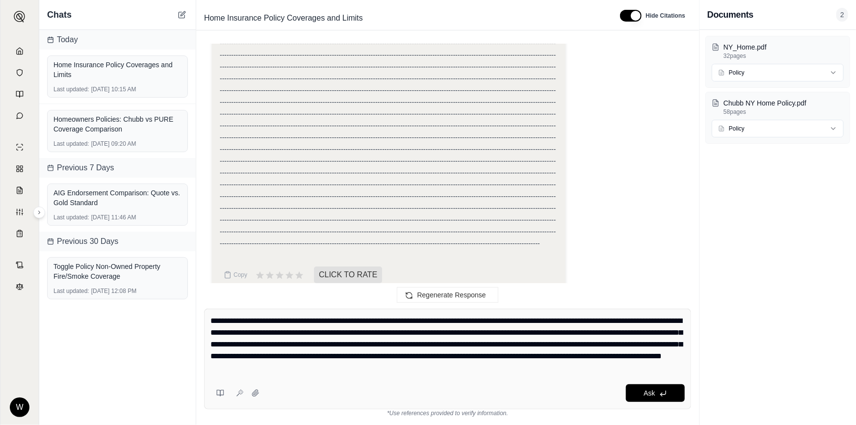
click at [487, 340] on textarea "**********" at bounding box center [447, 344] width 475 height 59
click at [504, 343] on textarea "**********" at bounding box center [447, 344] width 475 height 59
click at [509, 343] on textarea "**********" at bounding box center [447, 344] width 475 height 59
click at [513, 340] on textarea "**********" at bounding box center [447, 344] width 475 height 59
type textarea "**********"
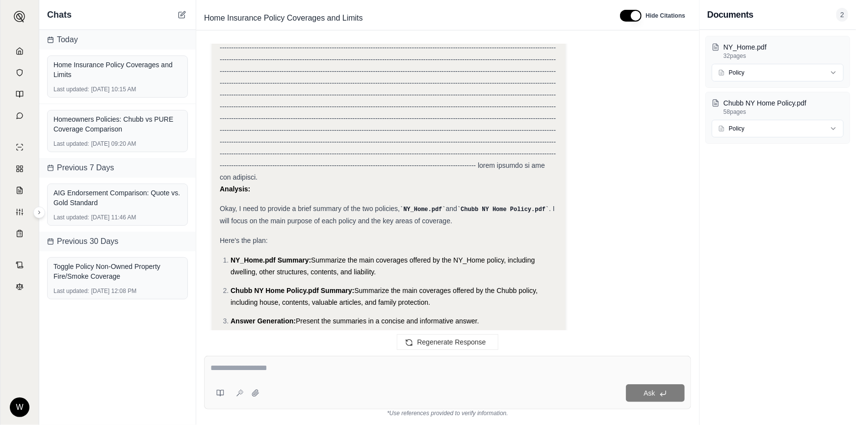
scroll to position [18795, 0]
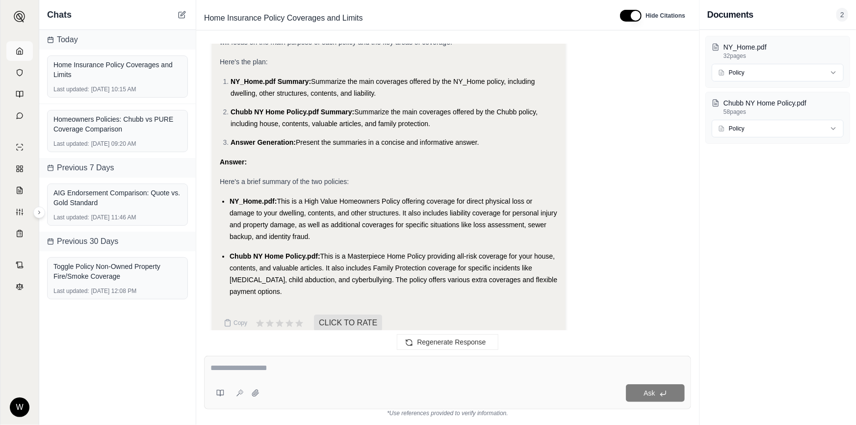
click at [19, 46] on link at bounding box center [19, 51] width 26 height 20
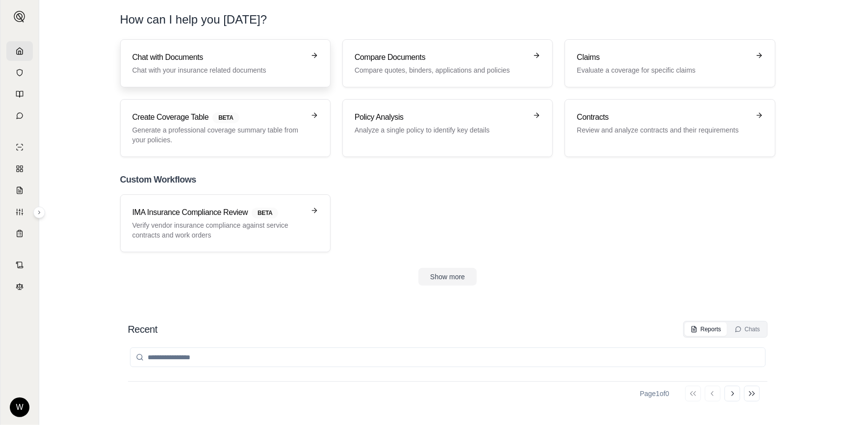
click at [237, 80] on link "Chat with Documents Chat with your insurance related documents" at bounding box center [225, 63] width 210 height 48
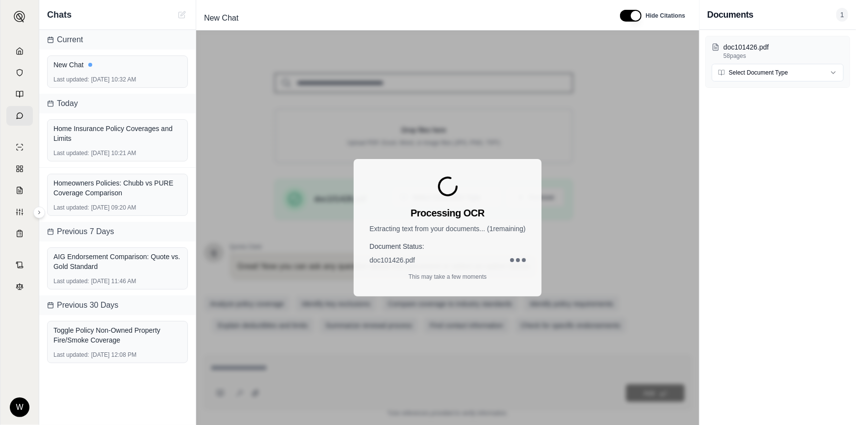
scroll to position [103, 0]
click at [810, 73] on html "W Chats Current New Chat Last updated: [DATE] 10:32 AM [DATE] Home Insurance Po…" at bounding box center [428, 212] width 856 height 425
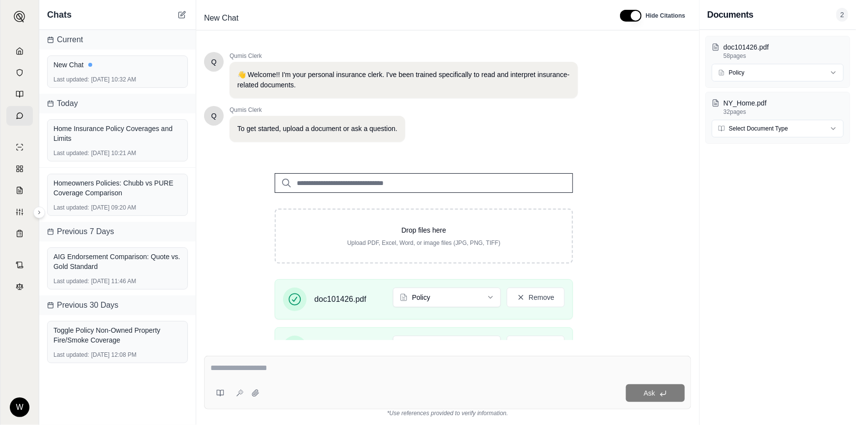
scroll to position [0, 0]
click at [811, 133] on html "W Chats Current New Chat Last updated: [DATE] 10:32 AM [DATE] Home Insurance Po…" at bounding box center [428, 212] width 856 height 425
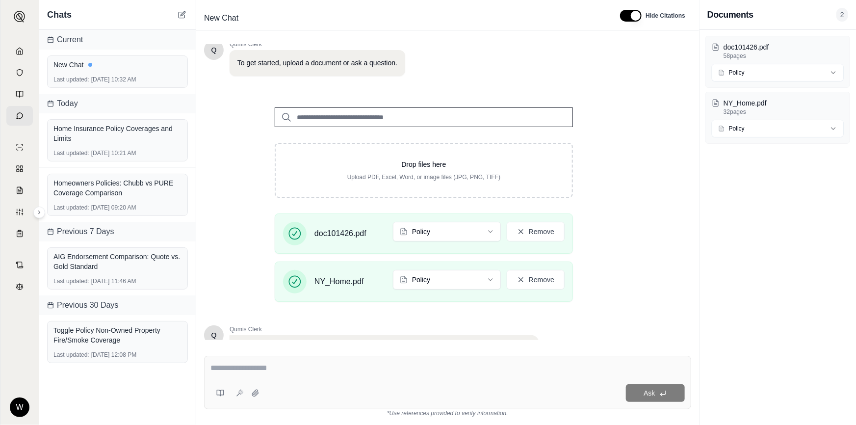
scroll to position [152, 0]
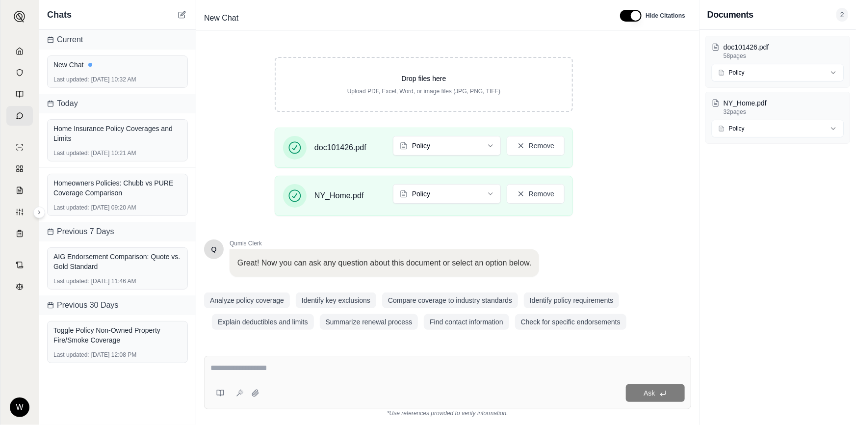
click at [309, 368] on textarea at bounding box center [447, 368] width 474 height 12
click at [254, 366] on textarea at bounding box center [447, 368] width 474 height 12
type textarea "**********"
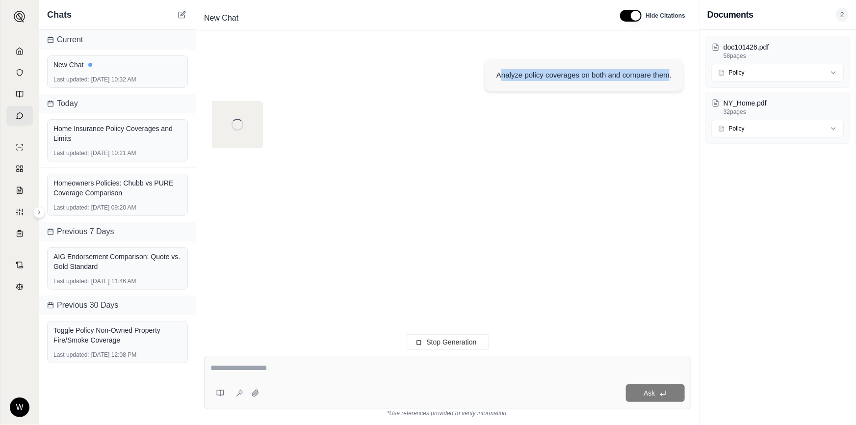
drag, startPoint x: 500, startPoint y: 74, endPoint x: 668, endPoint y: 75, distance: 167.7
click at [668, 75] on div "Analyze policy coverages on both and compare them." at bounding box center [583, 75] width 175 height 12
drag, startPoint x: 668, startPoint y: 75, endPoint x: 503, endPoint y: 74, distance: 164.3
click at [503, 74] on div "Analyze policy coverages on both and compare them." at bounding box center [583, 75] width 175 height 12
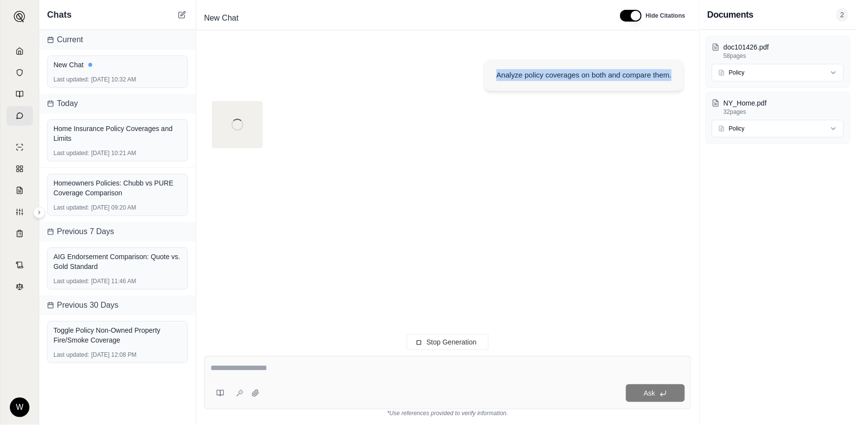
click at [503, 74] on div "Analyze policy coverages on both and compare them." at bounding box center [583, 75] width 175 height 12
drag, startPoint x: 503, startPoint y: 74, endPoint x: 681, endPoint y: 77, distance: 178.1
click at [681, 77] on div "Analyze policy coverages on both and compare them." at bounding box center [584, 74] width 199 height 31
drag, startPoint x: 676, startPoint y: 75, endPoint x: 506, endPoint y: 70, distance: 170.8
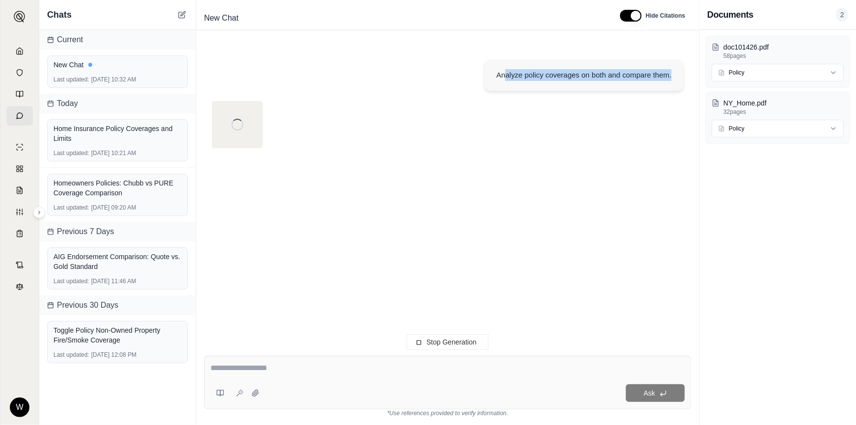
click at [506, 70] on div "Analyze policy coverages on both and compare them." at bounding box center [584, 74] width 199 height 31
click at [506, 70] on div "Analyze policy coverages on both and compare them." at bounding box center [583, 75] width 175 height 12
drag, startPoint x: 506, startPoint y: 70, endPoint x: 663, endPoint y: 76, distance: 157.1
click at [663, 76] on div "Analyze policy coverages on both and compare them." at bounding box center [583, 75] width 175 height 12
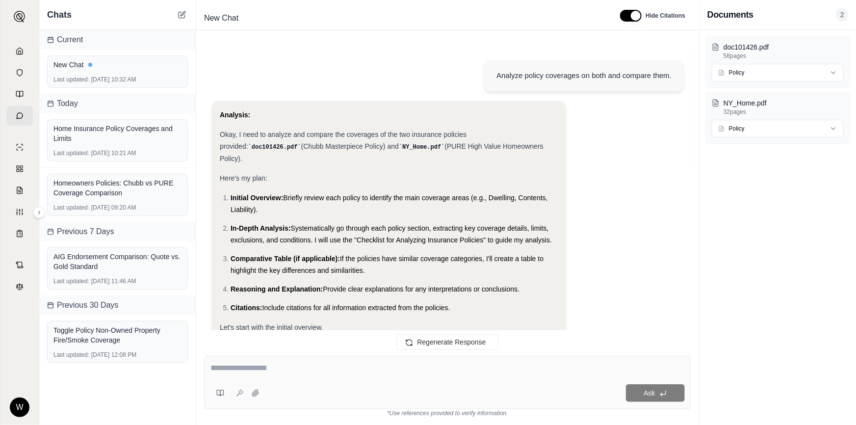
scroll to position [2764, 0]
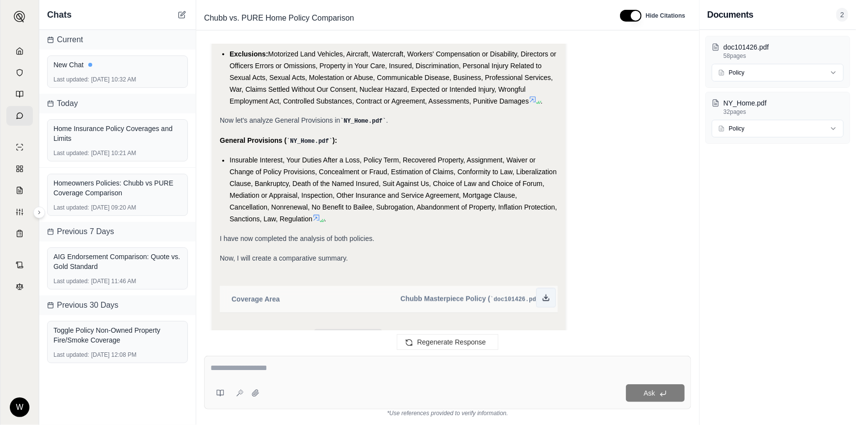
click at [548, 294] on icon at bounding box center [546, 298] width 8 height 8
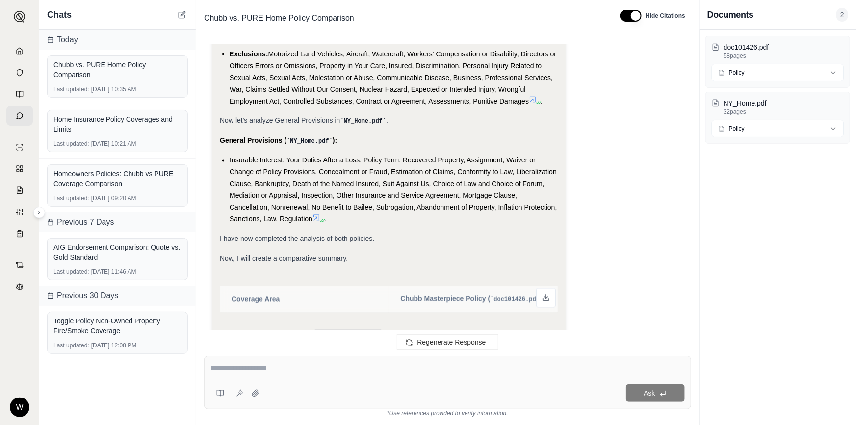
click at [391, 368] on textarea at bounding box center [447, 368] width 475 height 12
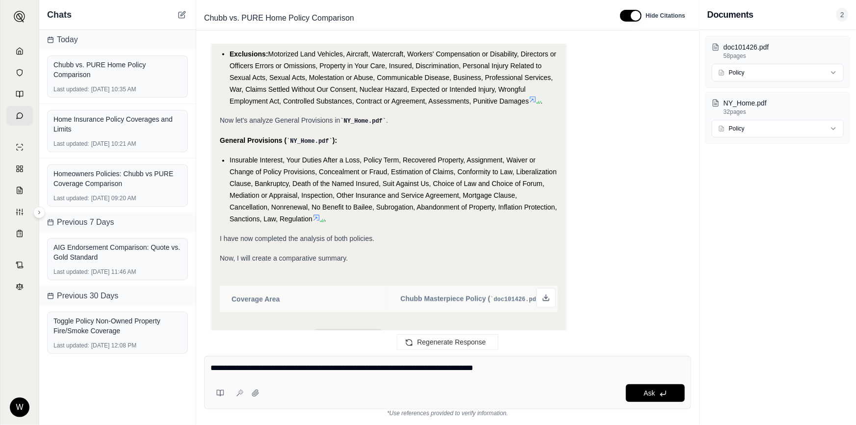
click at [569, 368] on textarea "**********" at bounding box center [447, 368] width 475 height 12
type textarea "**********"
drag, startPoint x: 548, startPoint y: 359, endPoint x: 563, endPoint y: 372, distance: 20.1
click at [548, 359] on div "**********" at bounding box center [447, 382] width 487 height 53
click at [563, 372] on textarea "**********" at bounding box center [447, 368] width 475 height 12
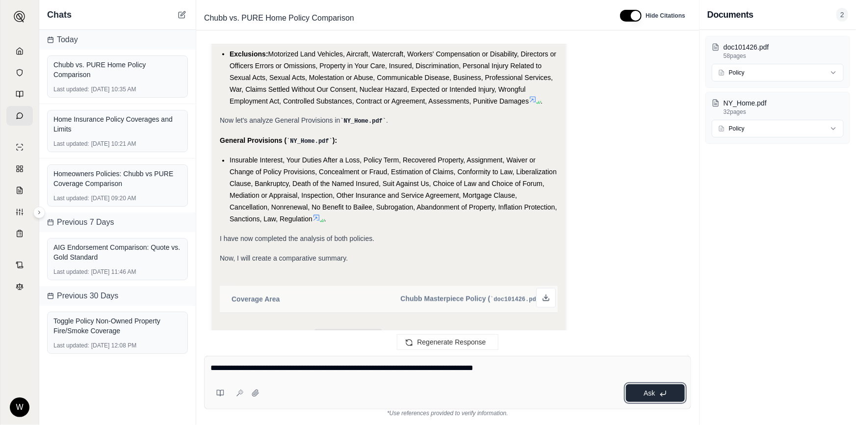
click at [666, 390] on icon at bounding box center [663, 393] width 8 height 8
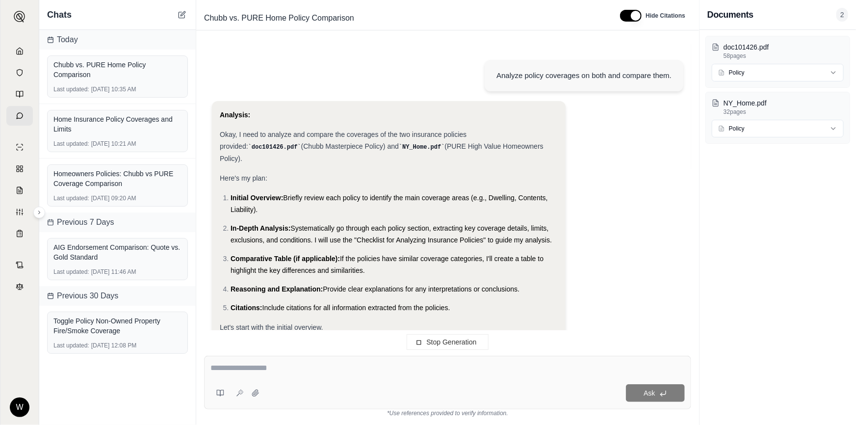
scroll to position [2854, 0]
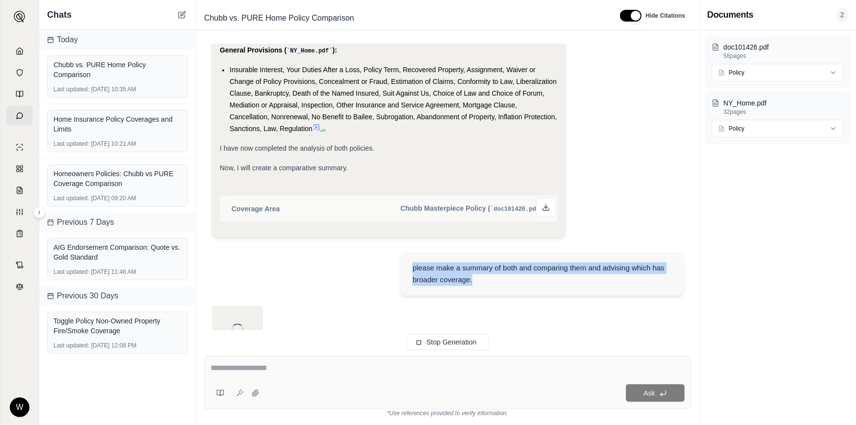
drag, startPoint x: 472, startPoint y: 251, endPoint x: 406, endPoint y: 231, distance: 69.1
click at [406, 253] on div "please make a summary of both and comparing them and advising which has broader…" at bounding box center [542, 274] width 283 height 43
click at [413, 262] on div "please make a summary of both and comparing them and advising which has broader…" at bounding box center [541, 274] width 259 height 24
drag, startPoint x: 413, startPoint y: 234, endPoint x: 484, endPoint y: 252, distance: 72.7
click at [484, 262] on div "please make a summary of both and comparing them and advising which has broader…" at bounding box center [541, 274] width 259 height 24
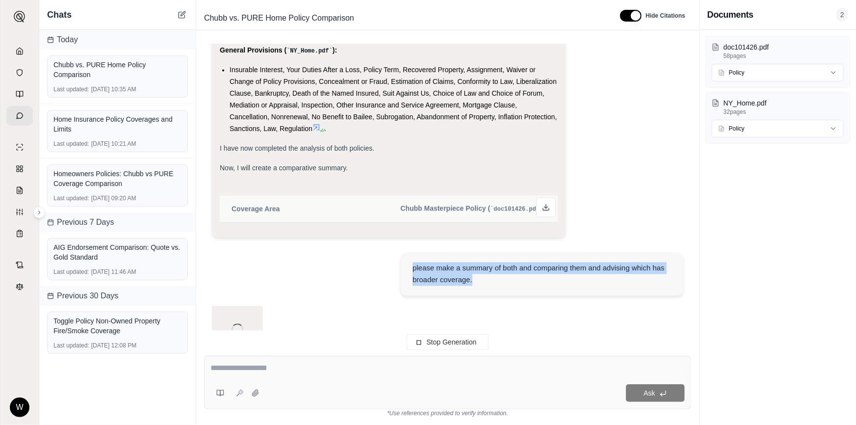
click at [484, 262] on div "please make a summary of both and comparing them and advising which has broader…" at bounding box center [541, 274] width 259 height 24
drag, startPoint x: 484, startPoint y: 252, endPoint x: 403, endPoint y: 234, distance: 82.2
click at [403, 253] on div "please make a summary of both and comparing them and advising which has broader…" at bounding box center [542, 274] width 283 height 43
click at [413, 262] on div "please make a summary of both and comparing them and advising which has broader…" at bounding box center [541, 274] width 259 height 24
drag, startPoint x: 413, startPoint y: 235, endPoint x: 490, endPoint y: 252, distance: 78.4
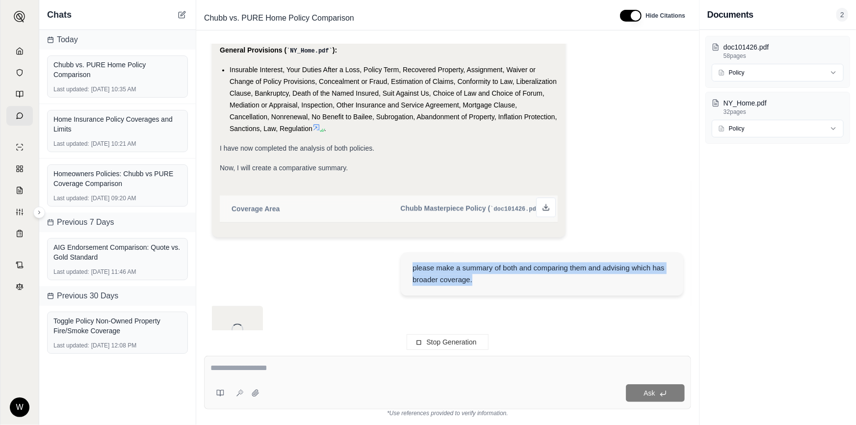
click at [490, 262] on div "please make a summary of both and comparing them and advising which has broader…" at bounding box center [541, 274] width 259 height 24
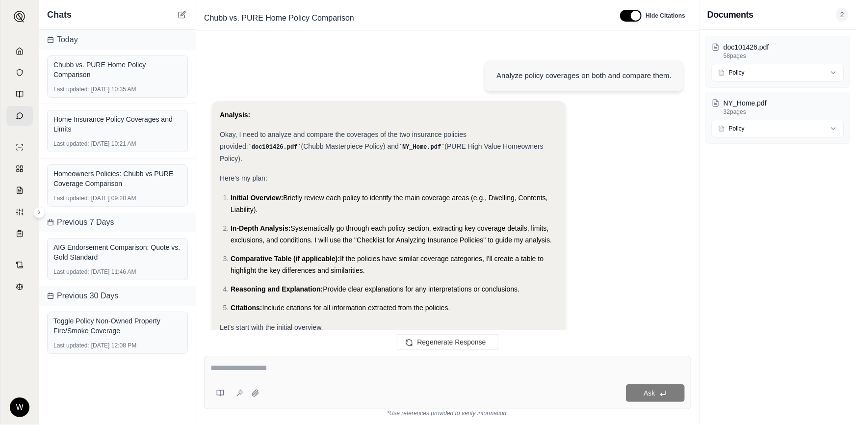
scroll to position [4027, 0]
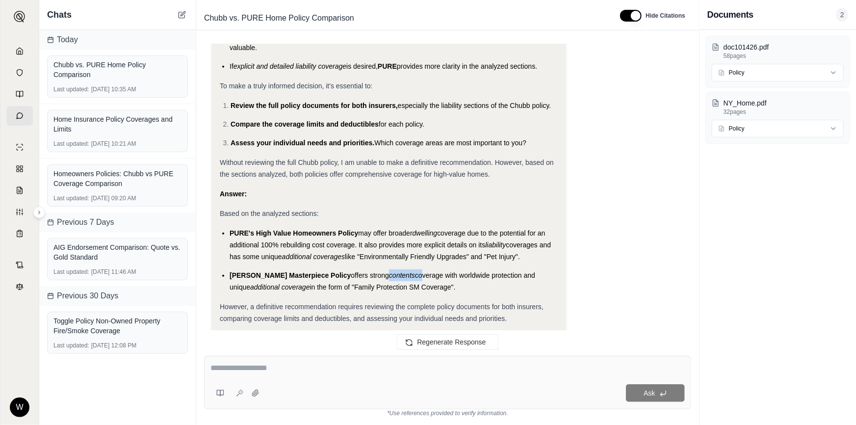
drag, startPoint x: 357, startPoint y: 233, endPoint x: 394, endPoint y: 238, distance: 37.1
click at [394, 269] on li "Chubb's Masterpiece Policy offers strong contents coverage with worldwide prote…" at bounding box center [394, 281] width 328 height 24
drag, startPoint x: 295, startPoint y: 212, endPoint x: 361, endPoint y: 217, distance: 66.9
click at [361, 227] on li "PURE's High Value Homeowners Policy may offer broader dwelling coverage due to …" at bounding box center [394, 244] width 328 height 35
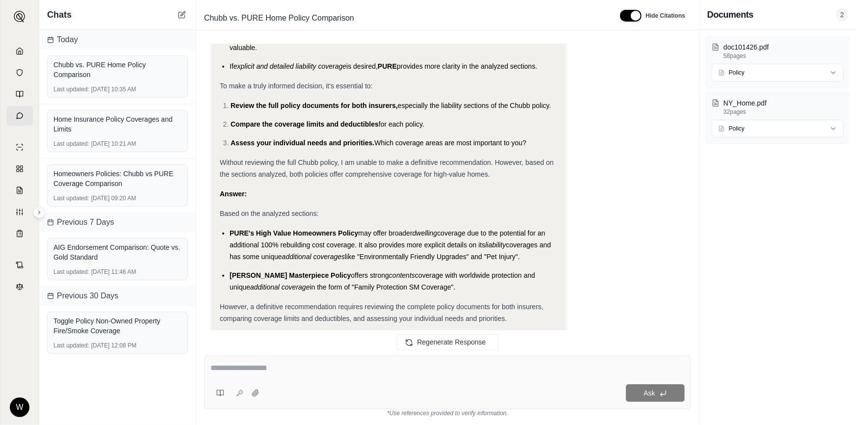
click at [362, 253] on span "like "Environmentally Friendly Upgrades" and "Pet Injury"." at bounding box center [432, 257] width 175 height 8
click at [432, 303] on span "However, a definitive recommendation requires reviewing the complete policy doc…" at bounding box center [382, 313] width 324 height 20
click at [463, 301] on div "However, a definitive recommendation requires reviewing the complete policy doc…" at bounding box center [389, 313] width 338 height 24
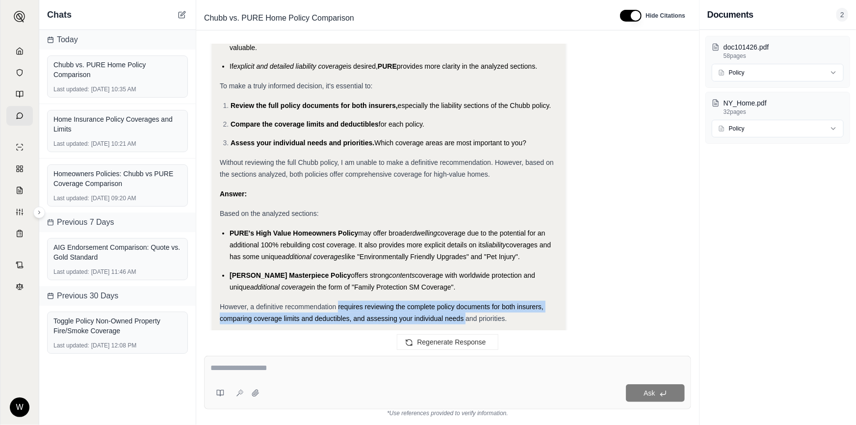
drag, startPoint x: 458, startPoint y: 271, endPoint x: 338, endPoint y: 265, distance: 119.3
click at [338, 301] on div "However, a definitive recommendation requires reviewing the complete policy doc…" at bounding box center [389, 313] width 338 height 24
click at [338, 303] on span "However, a definitive recommendation requires reviewing the complete policy doc…" at bounding box center [382, 313] width 324 height 20
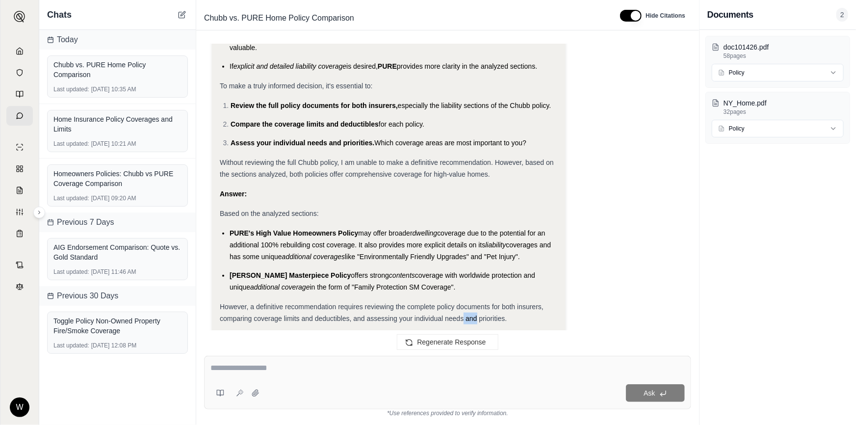
drag, startPoint x: 340, startPoint y: 264, endPoint x: 470, endPoint y: 279, distance: 130.3
click at [470, 303] on span "However, a definitive recommendation requires reviewing the complete policy doc…" at bounding box center [382, 313] width 324 height 20
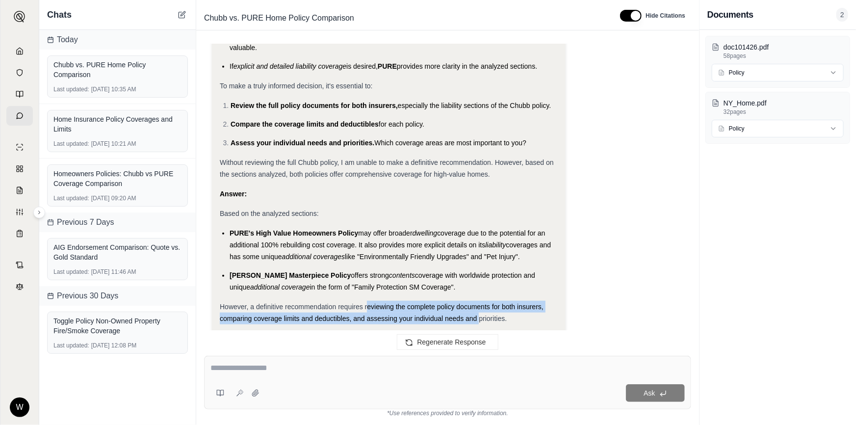
drag, startPoint x: 480, startPoint y: 275, endPoint x: 330, endPoint y: 261, distance: 150.7
click at [330, 303] on span "However, a definitive recommendation requires reviewing the complete policy doc…" at bounding box center [382, 313] width 324 height 20
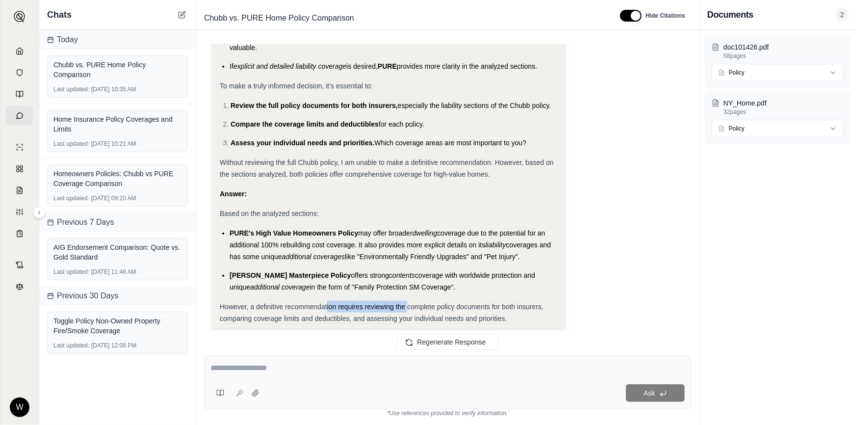
drag, startPoint x: 327, startPoint y: 262, endPoint x: 407, endPoint y: 268, distance: 80.7
click at [407, 301] on div "However, a definitive recommendation requires reviewing the complete policy doc…" at bounding box center [389, 313] width 338 height 24
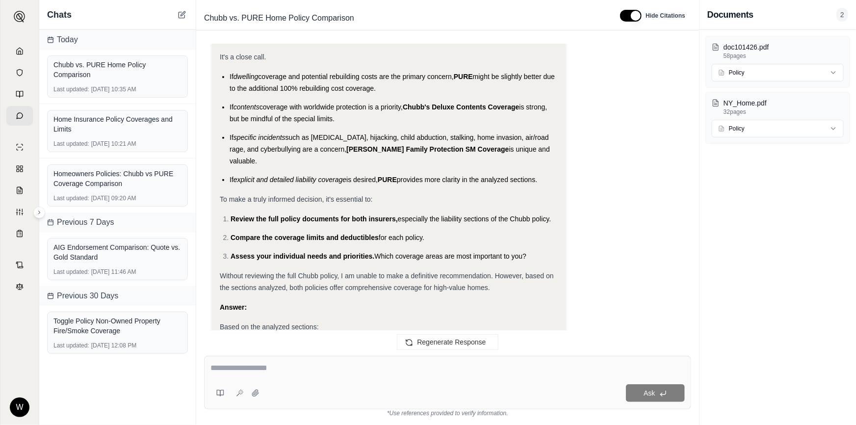
scroll to position [3894, 0]
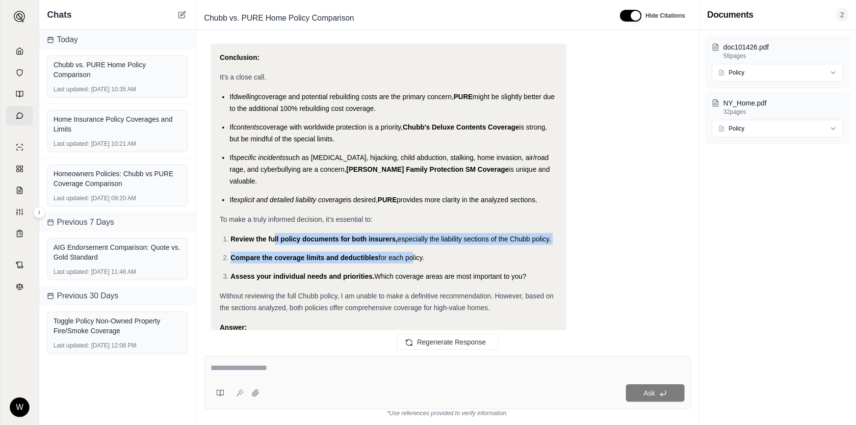
drag, startPoint x: 275, startPoint y: 198, endPoint x: 412, endPoint y: 214, distance: 137.9
click at [412, 233] on ol "Review the full policy documents for both insurers, especially the liability se…" at bounding box center [389, 257] width 338 height 49
click at [412, 254] on span "for each policy." at bounding box center [402, 258] width 46 height 8
drag, startPoint x: 412, startPoint y: 214, endPoint x: 251, endPoint y: 202, distance: 161.4
click at [251, 233] on ol "Review the full policy documents for both insurers, especially the liability se…" at bounding box center [389, 257] width 338 height 49
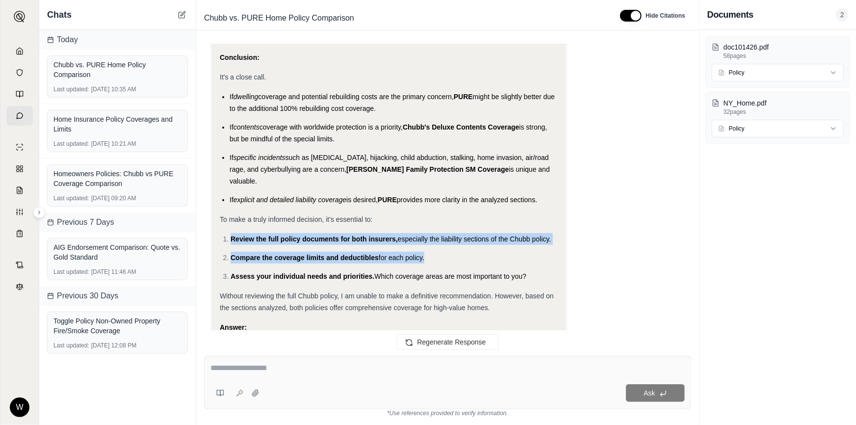
click at [251, 233] on li "Review the full policy documents for both insurers, especially the liability se…" at bounding box center [394, 239] width 327 height 12
drag, startPoint x: 251, startPoint y: 202, endPoint x: 486, endPoint y: 231, distance: 236.3
click at [486, 233] on ol "Review the full policy documents for both insurers, especially the liability se…" at bounding box center [389, 257] width 338 height 49
click at [488, 272] on span "Which coverage areas are most important to you?" at bounding box center [450, 276] width 152 height 8
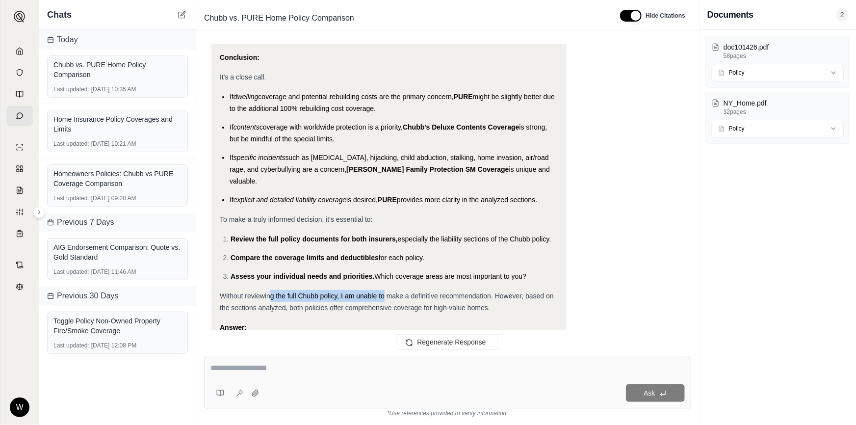
drag, startPoint x: 284, startPoint y: 249, endPoint x: 383, endPoint y: 255, distance: 99.2
click at [383, 292] on span "Without reviewing the full Chubb policy, I am unable to make a definitive recom…" at bounding box center [387, 302] width 334 height 20
click at [384, 292] on span "Without reviewing the full Chubb policy, I am unable to make a definitive recom…" at bounding box center [387, 302] width 334 height 20
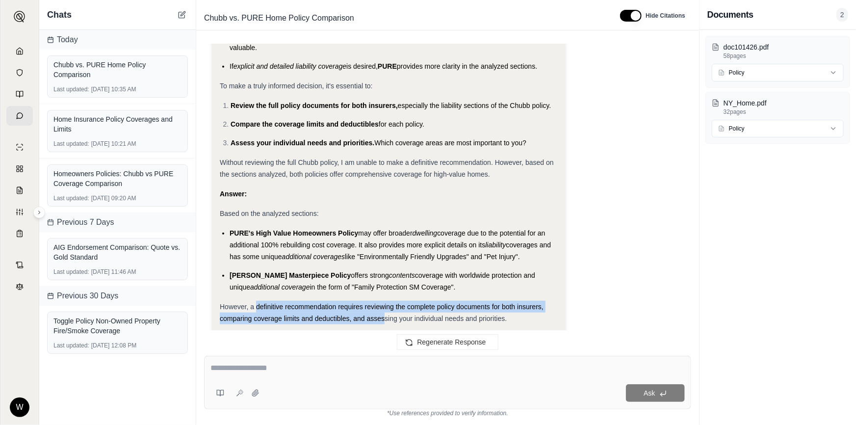
drag, startPoint x: 255, startPoint y: 260, endPoint x: 392, endPoint y: 271, distance: 137.3
click at [392, 303] on span "However, a definitive recommendation requires reviewing the complete policy doc…" at bounding box center [382, 313] width 324 height 20
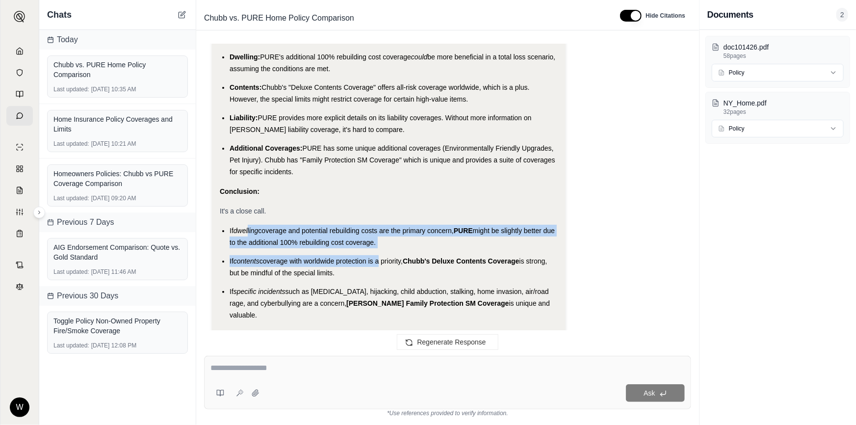
drag, startPoint x: 249, startPoint y: 204, endPoint x: 381, endPoint y: 220, distance: 132.4
click at [381, 225] on ul "If dwelling coverage and potential rebuilding costs are the primary concern, PU…" at bounding box center [389, 282] width 338 height 115
click at [382, 225] on ul "If dwelling coverage and potential rebuilding costs are the primary concern, PU…" at bounding box center [389, 282] width 338 height 115
drag, startPoint x: 386, startPoint y: 210, endPoint x: 277, endPoint y: 204, distance: 109.1
click at [277, 225] on li "If dwelling coverage and potential rebuilding costs are the primary concern, PU…" at bounding box center [394, 237] width 328 height 24
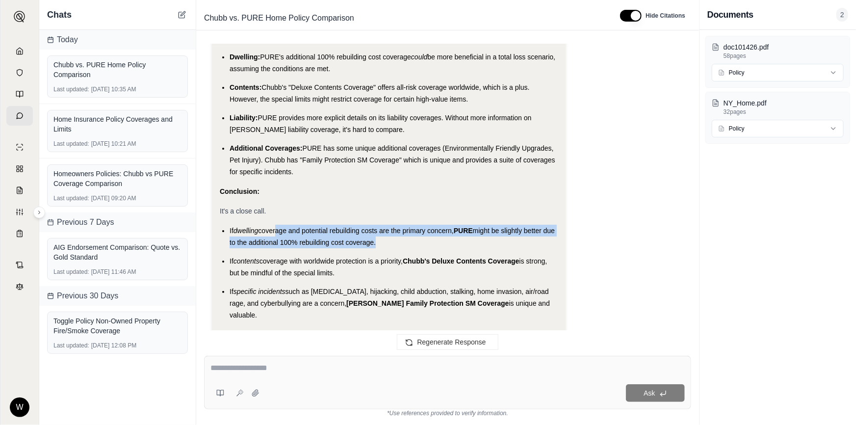
click at [277, 225] on li "If dwelling coverage and potential rebuilding costs are the primary concern, PU…" at bounding box center [394, 237] width 328 height 24
drag, startPoint x: 277, startPoint y: 204, endPoint x: 349, endPoint y: 225, distance: 75.7
click at [349, 225] on ul "If dwelling coverage and potential rebuilding costs are the primary concern, PU…" at bounding box center [389, 282] width 338 height 115
click at [350, 255] on li "If contents coverage with worldwide protection is a priority, Chubb's Deluxe Co…" at bounding box center [394, 267] width 328 height 24
drag, startPoint x: 355, startPoint y: 245, endPoint x: 288, endPoint y: 222, distance: 70.9
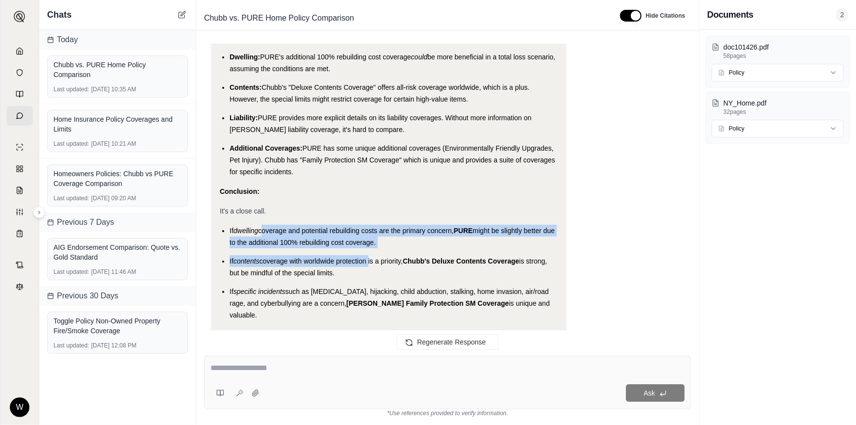
click at [288, 225] on ul "If dwelling coverage and potential rebuilding costs are the primary concern, PU…" at bounding box center [389, 282] width 338 height 115
click at [287, 225] on ul "If dwelling coverage and potential rebuilding costs are the primary concern, PU…" at bounding box center [389, 282] width 338 height 115
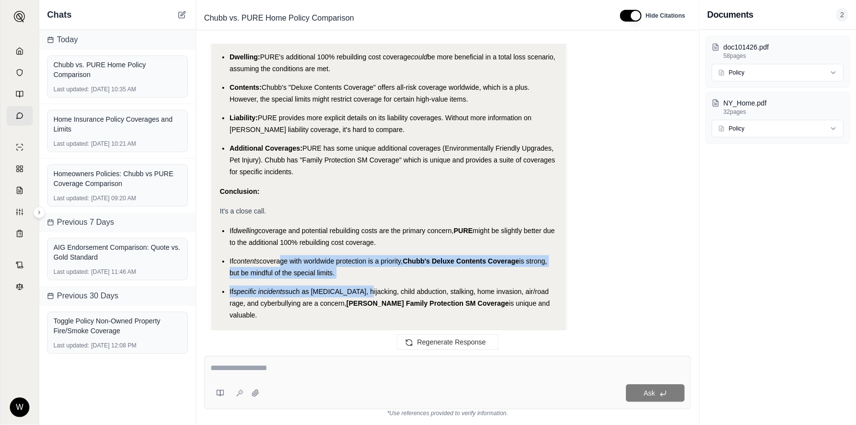
drag, startPoint x: 279, startPoint y: 225, endPoint x: 359, endPoint y: 262, distance: 88.0
click at [359, 261] on ul "If dwelling coverage and potential rebuilding costs are the primary concern, PU…" at bounding box center [389, 282] width 338 height 115
click at [359, 287] on span "such as [MEDICAL_DATA], hijacking, child abduction, stalking, home invasion, ai…" at bounding box center [389, 297] width 319 height 20
drag, startPoint x: 359, startPoint y: 262, endPoint x: 261, endPoint y: 207, distance: 112.0
click at [262, 225] on ul "If dwelling coverage and potential rebuilding costs are the primary concern, PU…" at bounding box center [389, 282] width 338 height 115
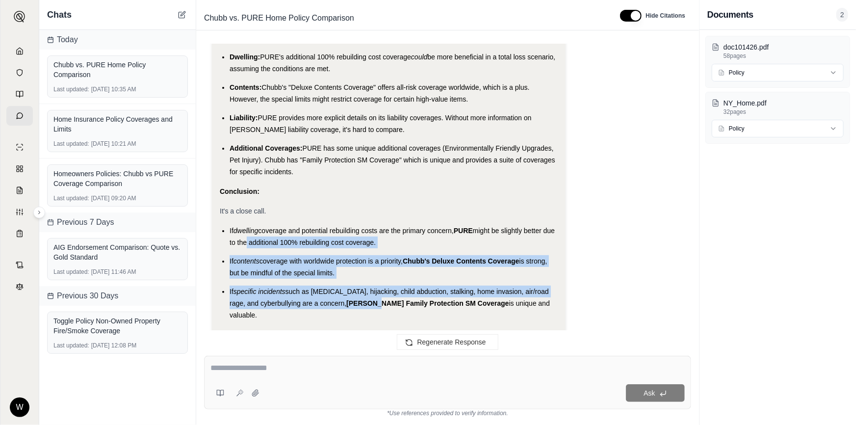
drag, startPoint x: 258, startPoint y: 209, endPoint x: 360, endPoint y: 273, distance: 119.6
click at [360, 273] on ul "If dwelling coverage and potential rebuilding costs are the primary concern, PU…" at bounding box center [389, 282] width 338 height 115
click at [360, 299] on span "[PERSON_NAME] Family Protection SM Coverage" at bounding box center [427, 303] width 162 height 8
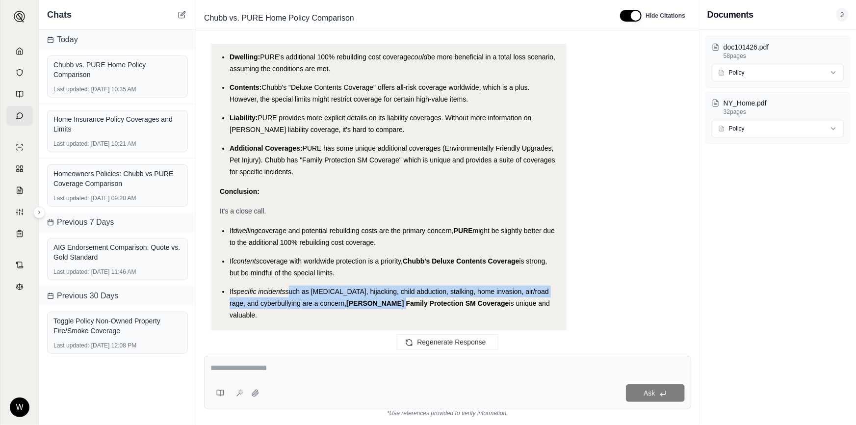
drag, startPoint x: 360, startPoint y: 273, endPoint x: 284, endPoint y: 253, distance: 78.5
click at [284, 253] on ul "If dwelling coverage and potential rebuilding costs are the primary concern, PU…" at bounding box center [389, 282] width 338 height 115
drag, startPoint x: 284, startPoint y: 253, endPoint x: 333, endPoint y: 267, distance: 50.5
click at [333, 267] on ul "If dwelling coverage and potential rebuilding costs are the primary concern, PU…" at bounding box center [389, 282] width 338 height 115
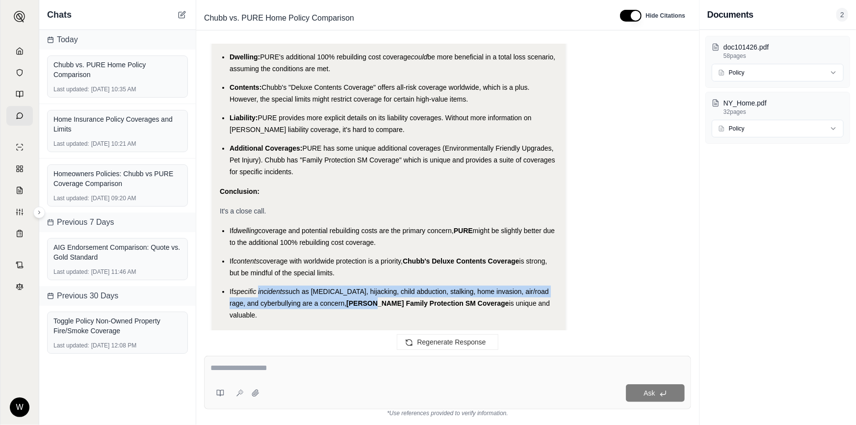
click at [333, 285] on li "If specific incidents such as [MEDICAL_DATA], hijacking, child abduction, stalk…" at bounding box center [394, 302] width 328 height 35
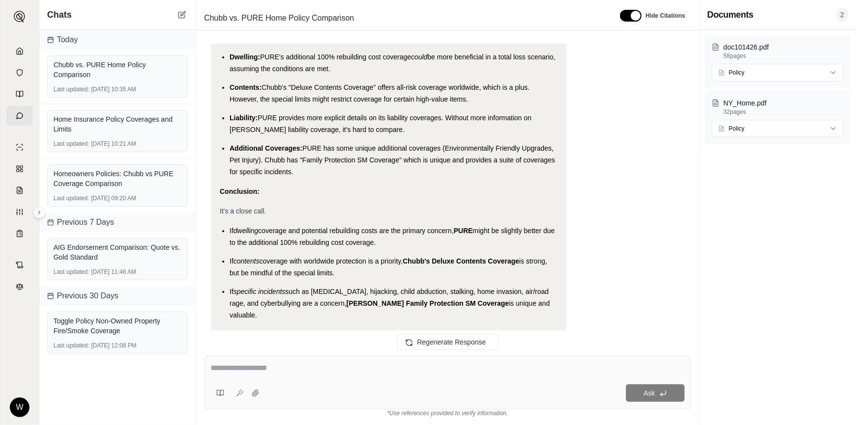
click at [352, 282] on ul "If dwelling coverage and potential rebuilding costs are the primary concern, PU…" at bounding box center [389, 282] width 338 height 115
click at [355, 328] on li "If explicit and detailed liability coverage is desired, PURE provides more clar…" at bounding box center [394, 334] width 328 height 12
click at [356, 330] on span "is desired," at bounding box center [361, 334] width 31 height 8
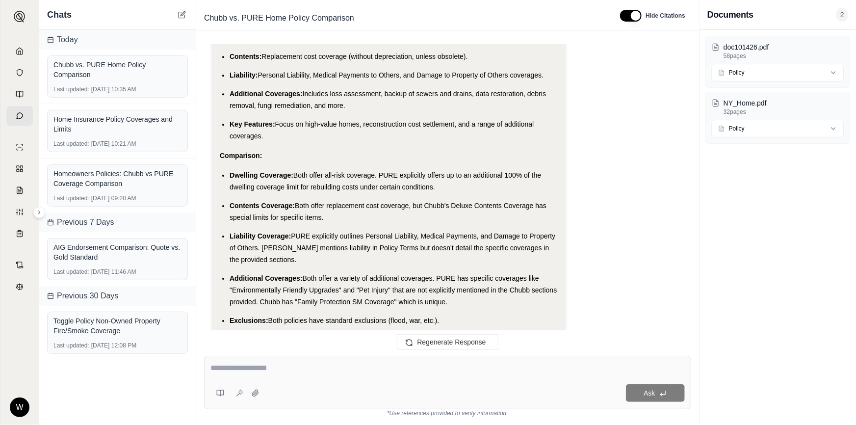
scroll to position [3448, 0]
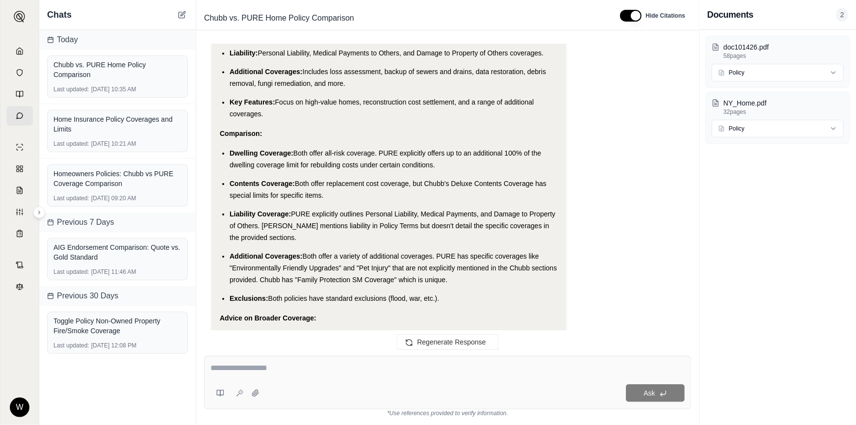
drag, startPoint x: 445, startPoint y: 268, endPoint x: 228, endPoint y: 122, distance: 261.6
click at [228, 147] on ul "Dwelling Coverage: Both offer all-risk coverage. PURE explicitly offers up to a…" at bounding box center [389, 225] width 338 height 157
drag, startPoint x: 229, startPoint y: 119, endPoint x: 452, endPoint y: 261, distance: 265.0
click at [452, 261] on ul "Dwelling Coverage: Both offer all-risk coverage. PURE explicitly offers up to a…" at bounding box center [389, 225] width 338 height 157
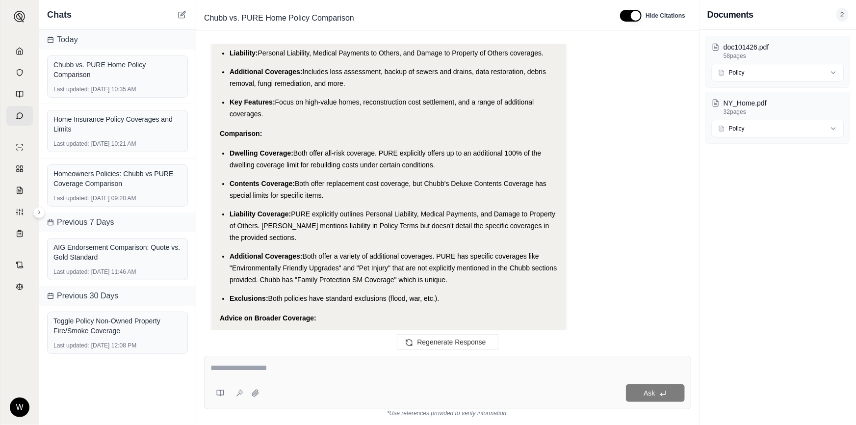
click at [453, 292] on li "Exclusions: Both policies have standard exclusions (flood, war, etc.)." at bounding box center [394, 298] width 328 height 12
drag, startPoint x: 453, startPoint y: 264, endPoint x: 346, endPoint y: 207, distance: 121.1
click at [386, 228] on ul "Dwelling Coverage: Both offer all-risk coverage. PURE explicitly offers up to a…" at bounding box center [389, 225] width 338 height 157
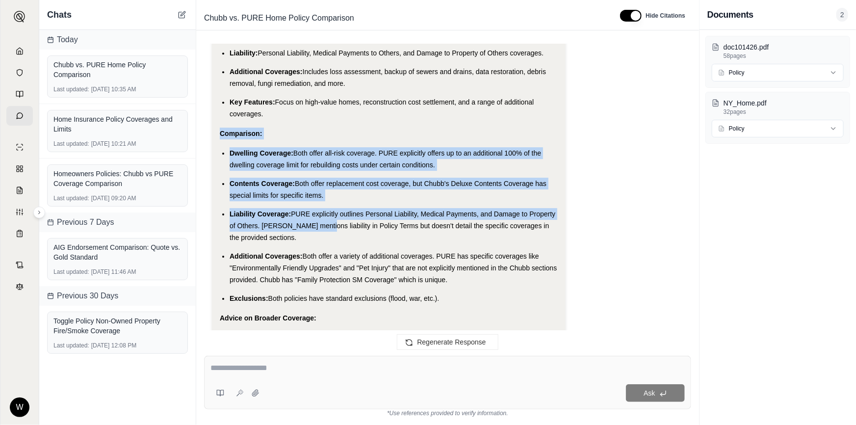
drag, startPoint x: 311, startPoint y: 193, endPoint x: 219, endPoint y: 105, distance: 127.7
click at [219, 105] on div "Analysis: Alright, the goal is to summarize both policies, compare them, and ad…" at bounding box center [389, 343] width 354 height 1207
click at [220, 129] on strong "Comparison:" at bounding box center [241, 133] width 42 height 8
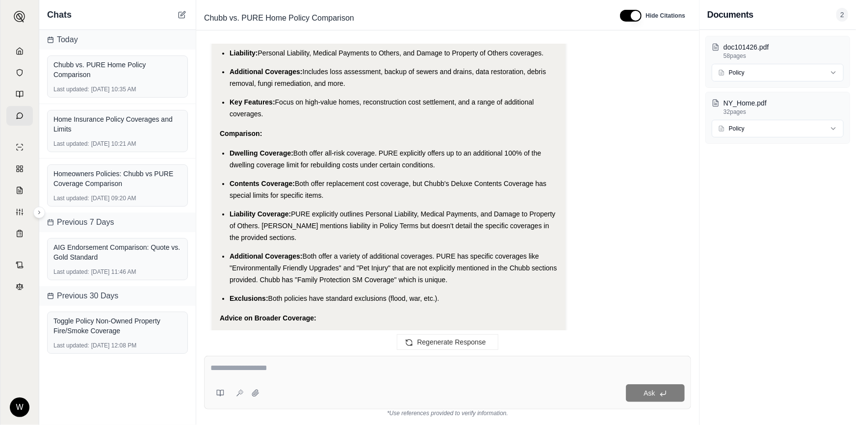
drag, startPoint x: 424, startPoint y: 265, endPoint x: 438, endPoint y: 267, distance: 14.4
click at [424, 294] on span "Both policies have standard exclusions (flood, war, etc.)." at bounding box center [353, 298] width 171 height 8
drag, startPoint x: 441, startPoint y: 269, endPoint x: 234, endPoint y: 120, distance: 255.5
click at [234, 147] on ul "Dwelling Coverage: Both offer all-risk coverage. PURE explicitly offers up to a…" at bounding box center [389, 225] width 338 height 157
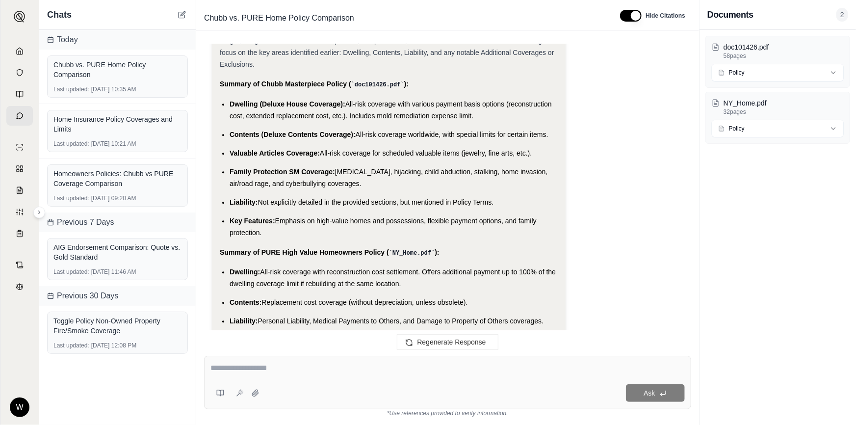
scroll to position [3136, 0]
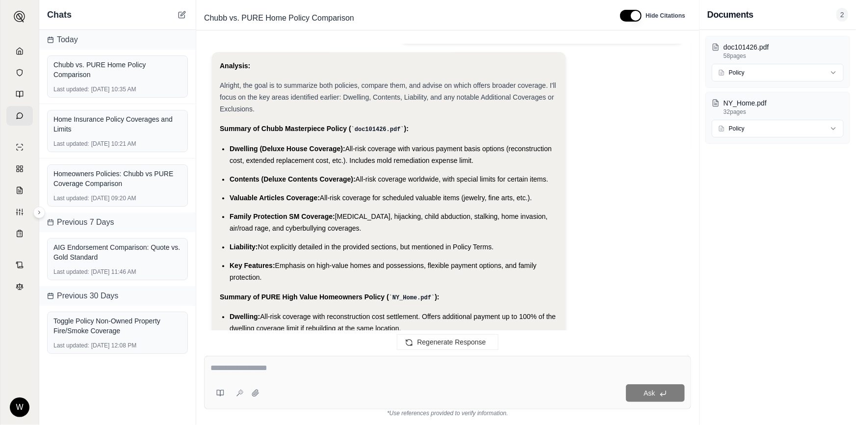
drag, startPoint x: 286, startPoint y: 244, endPoint x: 231, endPoint y: 127, distance: 130.1
click at [231, 143] on ul "Dwelling (Deluxe House Coverage): All-risk coverage with various payment basis …" at bounding box center [389, 213] width 338 height 140
drag, startPoint x: 270, startPoint y: 250, endPoint x: 227, endPoint y: 121, distance: 135.9
click at [227, 143] on ul "Dwelling (Deluxe House Coverage): All-risk coverage with various payment basis …" at bounding box center [389, 213] width 338 height 140
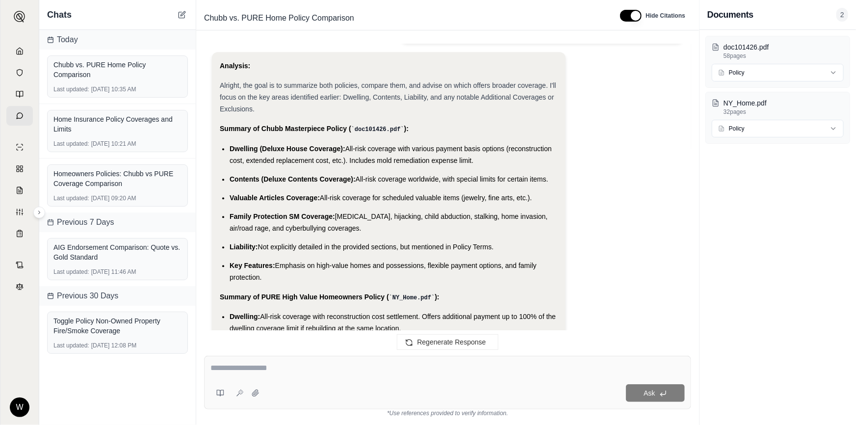
drag, startPoint x: 407, startPoint y: 206, endPoint x: 408, endPoint y: 227, distance: 20.7
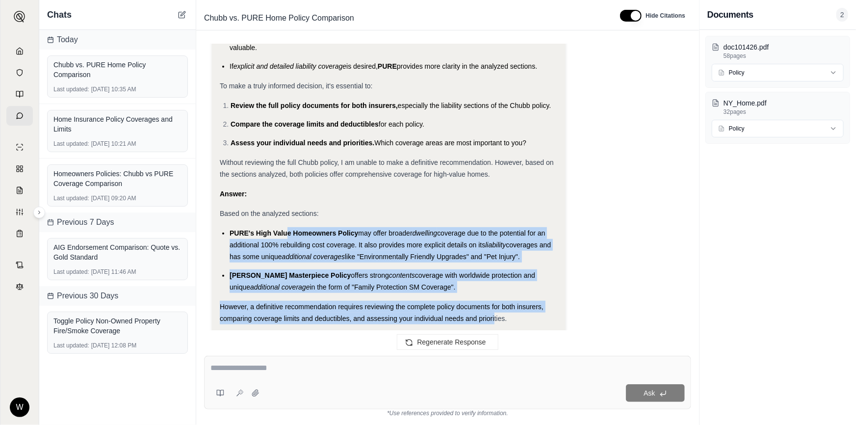
drag, startPoint x: 494, startPoint y: 278, endPoint x: 273, endPoint y: 170, distance: 246.1
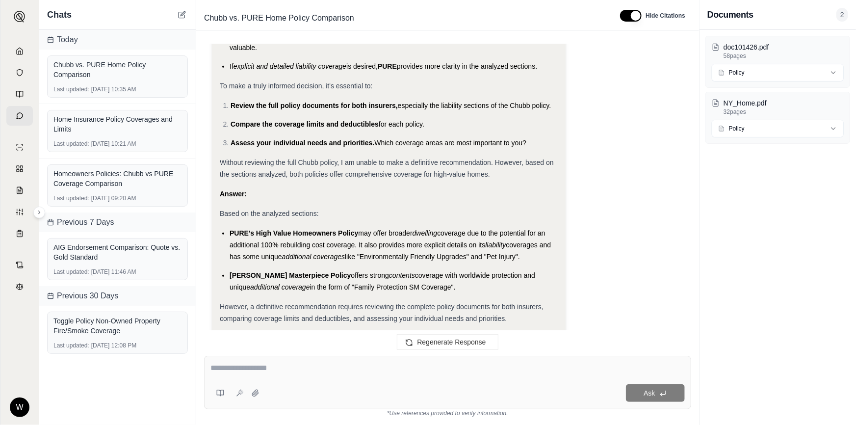
click at [274, 209] on span "Based on the analyzed sections:" at bounding box center [269, 213] width 99 height 8
click at [358, 366] on textarea at bounding box center [447, 368] width 475 height 12
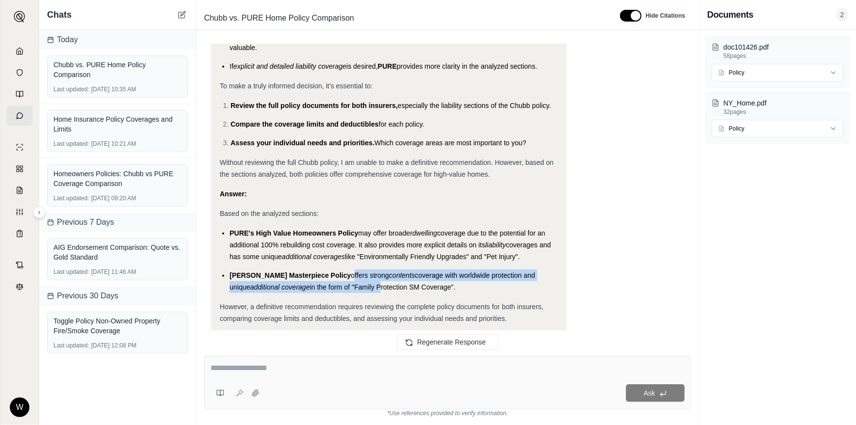
drag, startPoint x: 358, startPoint y: 248, endPoint x: 319, endPoint y: 226, distance: 45.3
click at [319, 227] on ul "PURE's High Value Homeowners Policy may offer broader dwelling coverage due to …" at bounding box center [389, 260] width 338 height 66
drag, startPoint x: 319, startPoint y: 226, endPoint x: 426, endPoint y: 245, distance: 109.1
click at [426, 245] on ul "PURE's High Value Homeowners Policy may offer broader dwelling coverage due to …" at bounding box center [389, 260] width 338 height 66
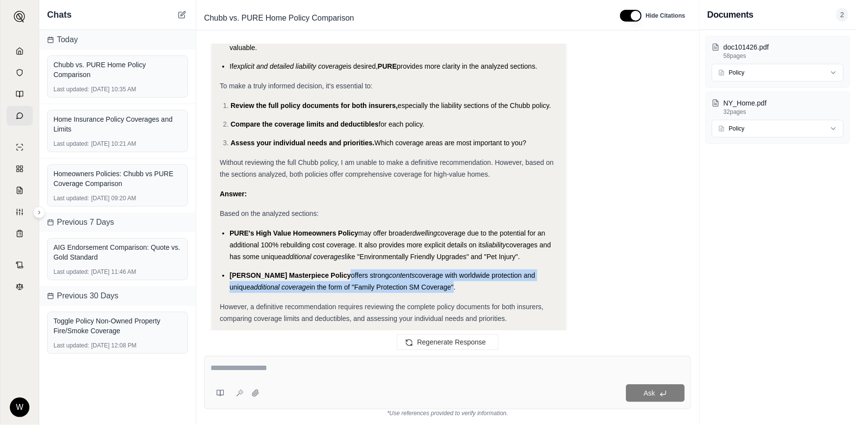
drag, startPoint x: 438, startPoint y: 249, endPoint x: 250, endPoint y: 196, distance: 195.6
click at [280, 227] on ul "PURE's High Value Homeowners Policy may offer broader dwelling coverage due to …" at bounding box center [389, 260] width 338 height 66
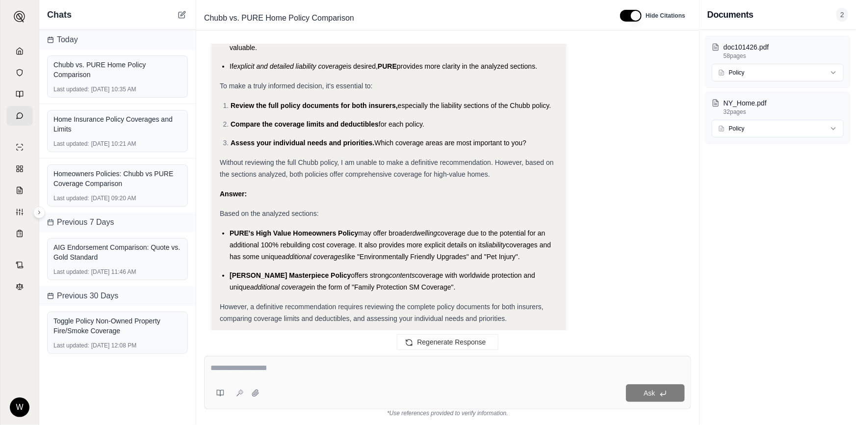
click at [242, 227] on li "PURE's High Value Homeowners Policy may offer broader dwelling coverage due to …" at bounding box center [394, 244] width 328 height 35
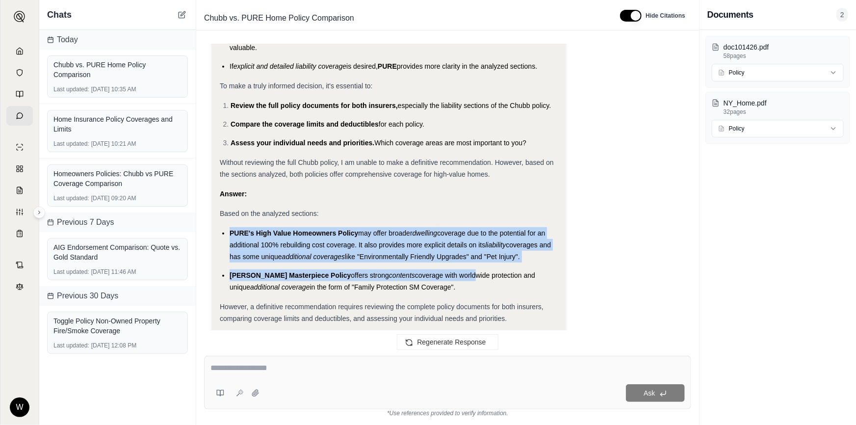
drag, startPoint x: 233, startPoint y: 189, endPoint x: 447, endPoint y: 231, distance: 218.1
click at [447, 231] on ul "PURE's High Value Homeowners Policy may offer broader dwelling coverage due to …" at bounding box center [389, 260] width 338 height 66
click at [447, 271] on span "coverage with worldwide protection and unique" at bounding box center [383, 281] width 306 height 20
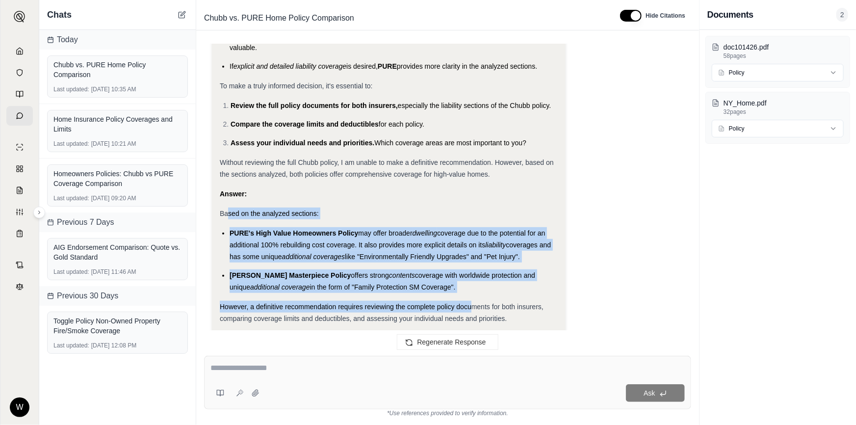
drag, startPoint x: 474, startPoint y: 251, endPoint x: 225, endPoint y: 165, distance: 263.7
click at [225, 207] on div "Based on the analyzed sections:" at bounding box center [389, 213] width 338 height 12
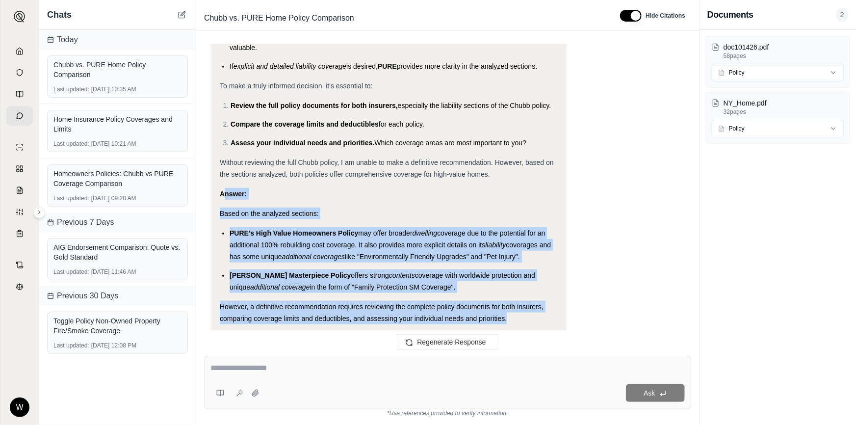
drag, startPoint x: 222, startPoint y: 155, endPoint x: 530, endPoint y: 289, distance: 335.4
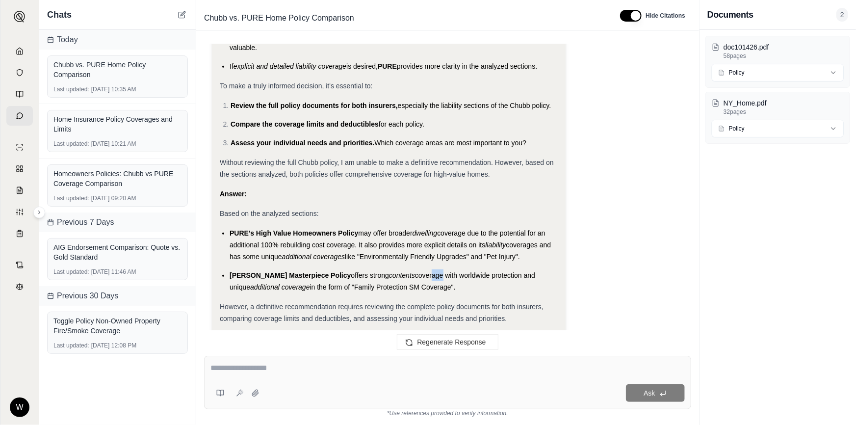
drag, startPoint x: 414, startPoint y: 223, endPoint x: 403, endPoint y: 222, distance: 11.3
click at [405, 227] on ul "PURE's High Value Homeowners Policy may offer broader dwelling coverage due to …" at bounding box center [389, 260] width 338 height 66
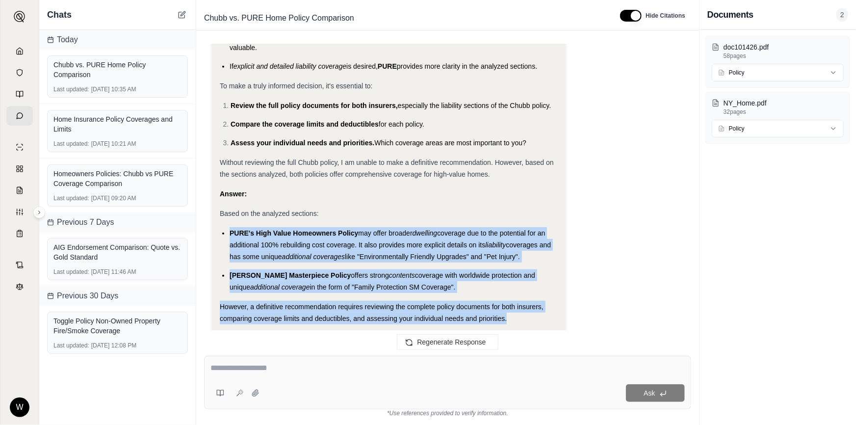
drag, startPoint x: 515, startPoint y: 277, endPoint x: 228, endPoint y: 189, distance: 300.5
click at [228, 227] on ul "PURE's High Value Homeowners Policy may offer broader dwelling coverage due to …" at bounding box center [389, 260] width 338 height 66
drag, startPoint x: 228, startPoint y: 189, endPoint x: 518, endPoint y: 264, distance: 299.3
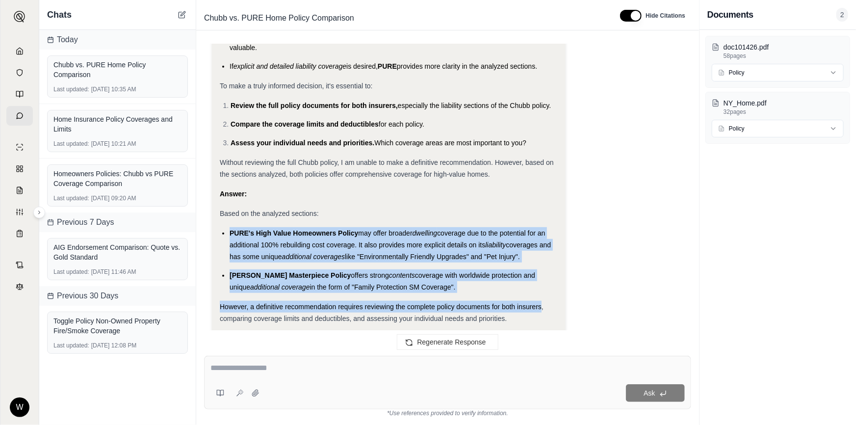
click at [518, 303] on span "However, a definitive recommendation requires reviewing the complete policy doc…" at bounding box center [382, 313] width 324 height 20
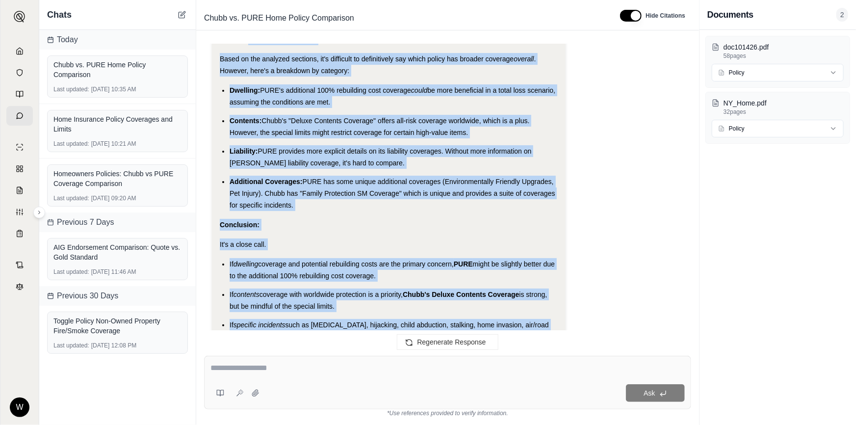
scroll to position [3675, 0]
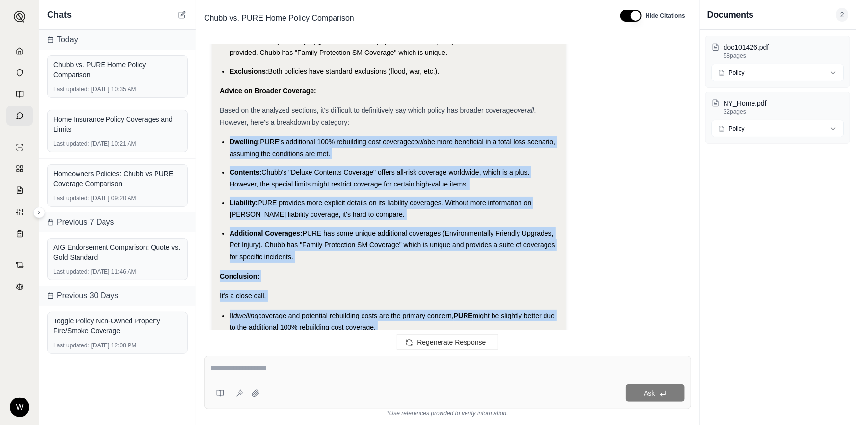
drag, startPoint x: 527, startPoint y: 278, endPoint x: 226, endPoint y: 113, distance: 344.0
click at [226, 113] on div "Analysis: Alright, the goal is to summarize both policies, compare them, and ad…" at bounding box center [389, 98] width 338 height 1156
click at [366, 168] on span "Chubb's "Deluxe Contents Coverage" offers all-risk coverage worldwide, which is…" at bounding box center [380, 178] width 300 height 20
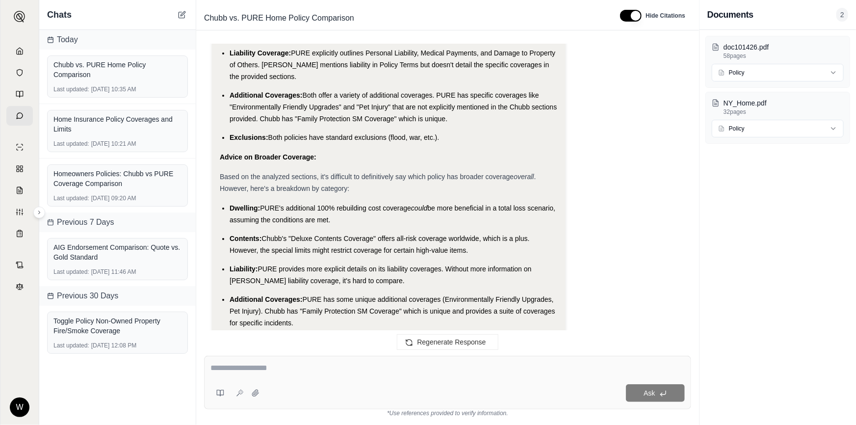
scroll to position [3586, 0]
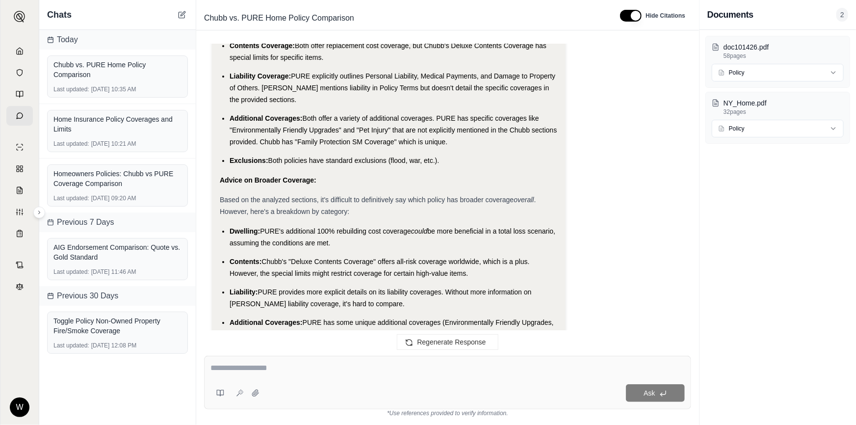
drag, startPoint x: 369, startPoint y: 214, endPoint x: 365, endPoint y: 206, distance: 8.3
click at [365, 225] on li "Dwelling: PURE's additional 100% rebuilding cost coverage could be more benefic…" at bounding box center [394, 237] width 328 height 24
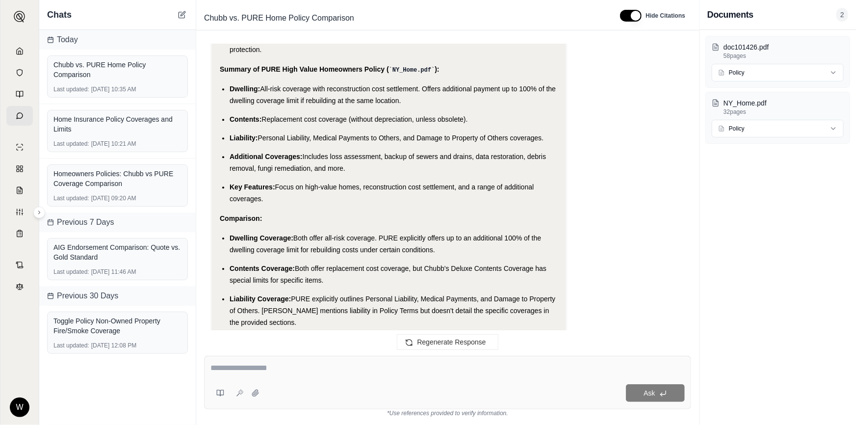
scroll to position [3318, 0]
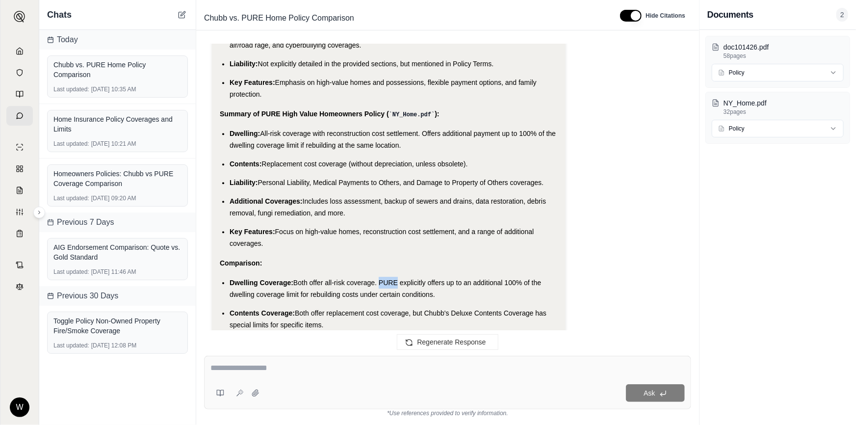
drag, startPoint x: 378, startPoint y: 252, endPoint x: 395, endPoint y: 251, distance: 17.2
click at [395, 279] on span "Both offer all-risk coverage. PURE explicitly offers up to an additional 100% o…" at bounding box center [385, 289] width 311 height 20
drag, startPoint x: 314, startPoint y: 263, endPoint x: 429, endPoint y: 266, distance: 115.3
click at [429, 279] on span "Both offer all-risk coverage. PURE explicitly offers up to an additional 100% o…" at bounding box center [385, 289] width 311 height 20
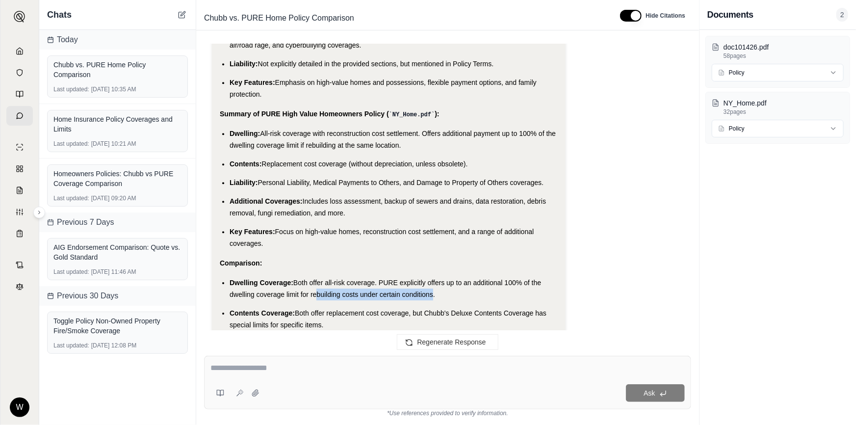
click at [429, 279] on span "Both offer all-risk coverage. PURE explicitly offers up to an additional 100% o…" at bounding box center [385, 289] width 311 height 20
drag, startPoint x: 432, startPoint y: 265, endPoint x: 310, endPoint y: 265, distance: 121.1
click at [310, 279] on span "Both offer all-risk coverage. PURE explicitly offers up to an additional 100% o…" at bounding box center [385, 289] width 311 height 20
click at [368, 279] on span "Both offer all-risk coverage. PURE explicitly offers up to an additional 100% o…" at bounding box center [385, 289] width 311 height 20
drag, startPoint x: 434, startPoint y: 263, endPoint x: 215, endPoint y: 253, distance: 219.5
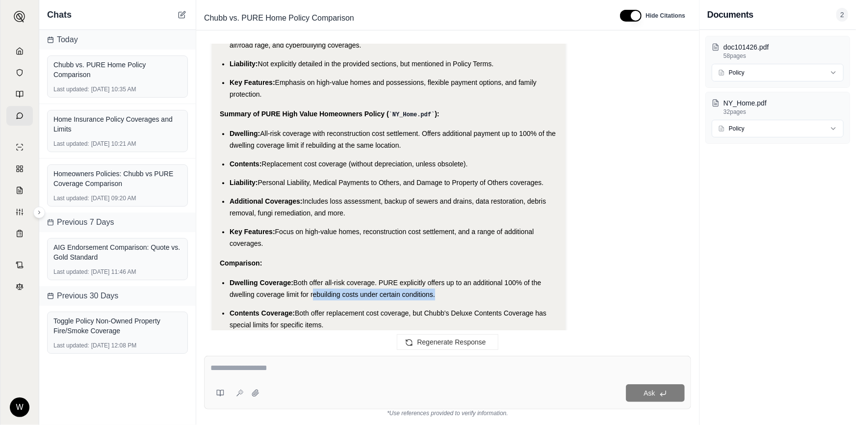
click at [266, 279] on span "Dwelling Coverage:" at bounding box center [262, 283] width 64 height 8
drag, startPoint x: 228, startPoint y: 251, endPoint x: 442, endPoint y: 266, distance: 214.9
click at [442, 277] on ul "Dwelling Coverage: Both offer all-risk coverage. PURE explicitly offers up to a…" at bounding box center [389, 355] width 338 height 157
copy li "Dwelling Coverage: Both offer all-risk coverage. PURE explicitly offers up to a…"
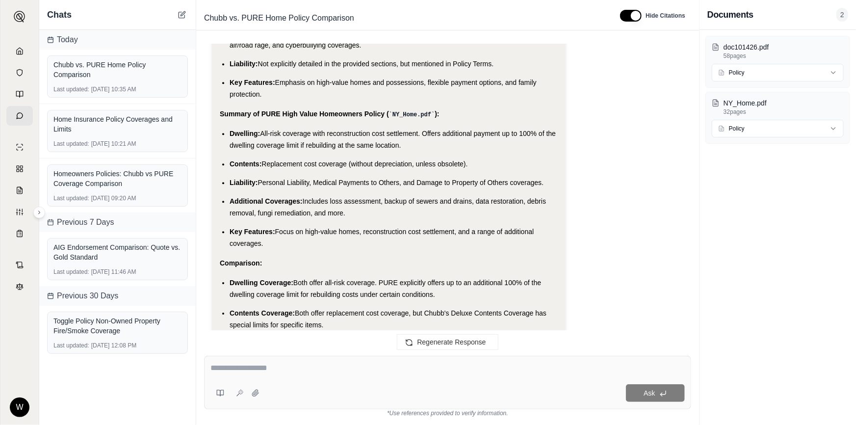
click at [330, 370] on textarea at bounding box center [447, 368] width 475 height 12
paste textarea "**********"
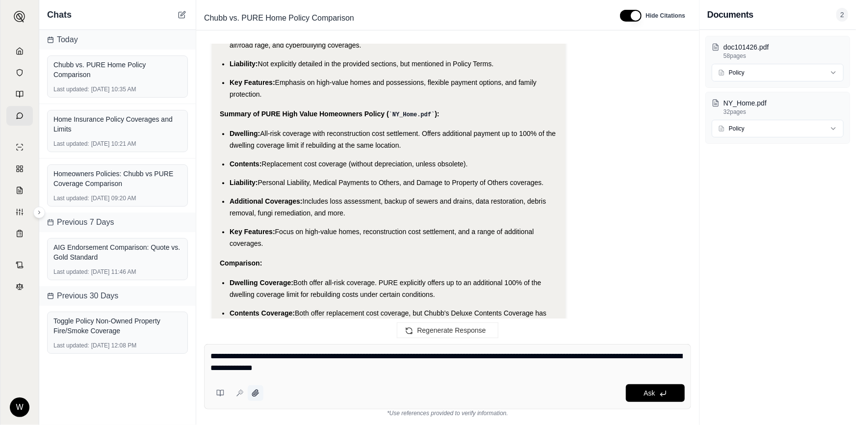
click at [259, 395] on button at bounding box center [256, 393] width 16 height 16
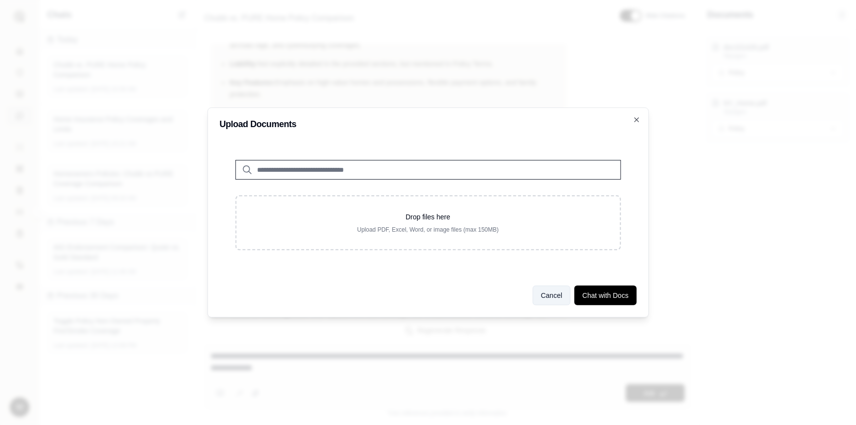
click at [552, 294] on button "Cancel" at bounding box center [552, 295] width 38 height 20
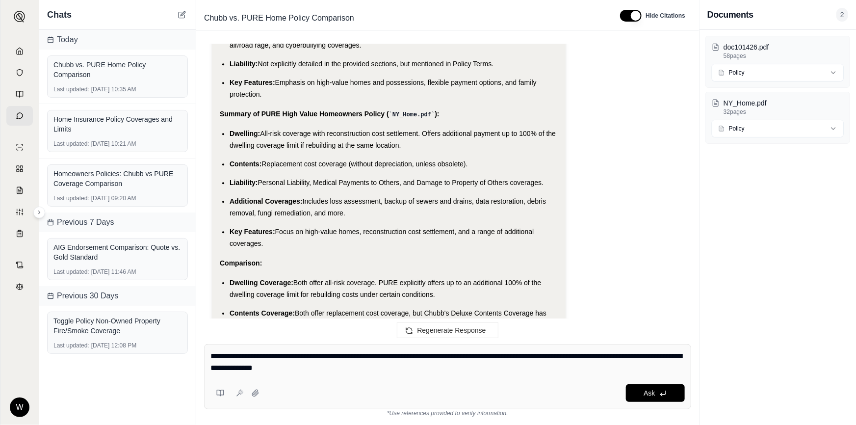
click at [364, 369] on textarea "**********" at bounding box center [447, 362] width 475 height 24
type textarea "**********"
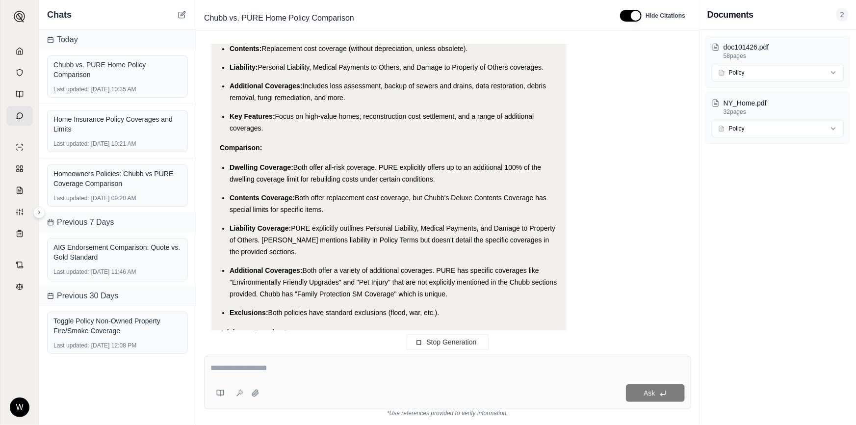
scroll to position [3389, 0]
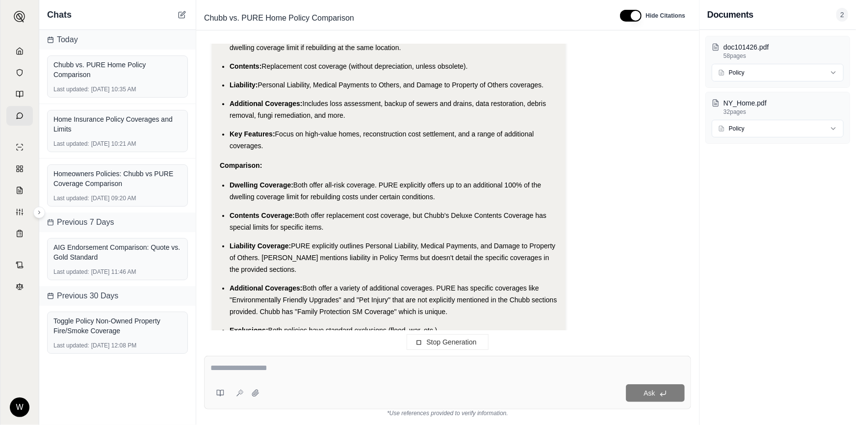
drag, startPoint x: 383, startPoint y: 259, endPoint x: 507, endPoint y: 280, distance: 126.3
click at [509, 282] on li "Additional Coverages: Both offer a variety of additional coverages. PURE has sp…" at bounding box center [394, 299] width 328 height 35
click at [388, 284] on span "Both offer a variety of additional coverages. PURE has specific coverages like …" at bounding box center [393, 299] width 327 height 31
click at [347, 284] on span "Both offer a variety of additional coverages. PURE has specific coverages like …" at bounding box center [393, 299] width 327 height 31
drag, startPoint x: 329, startPoint y: 268, endPoint x: 454, endPoint y: 277, distance: 125.4
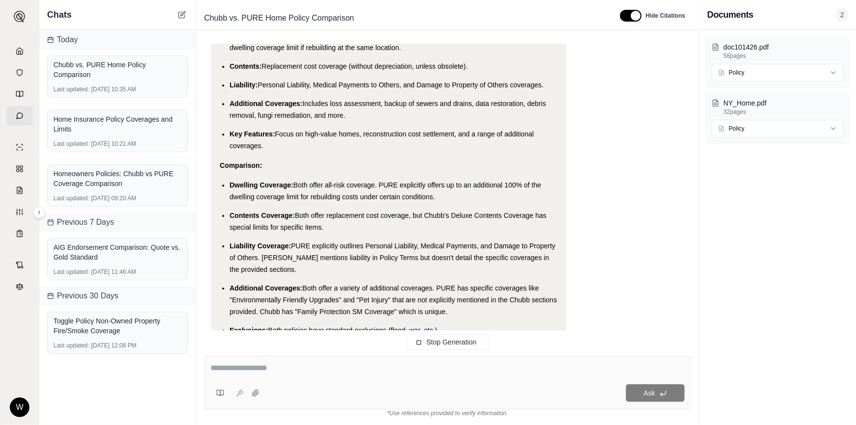
click at [454, 282] on li "Additional Coverages: Both offer a variety of additional coverages. PURE has sp…" at bounding box center [394, 299] width 328 height 35
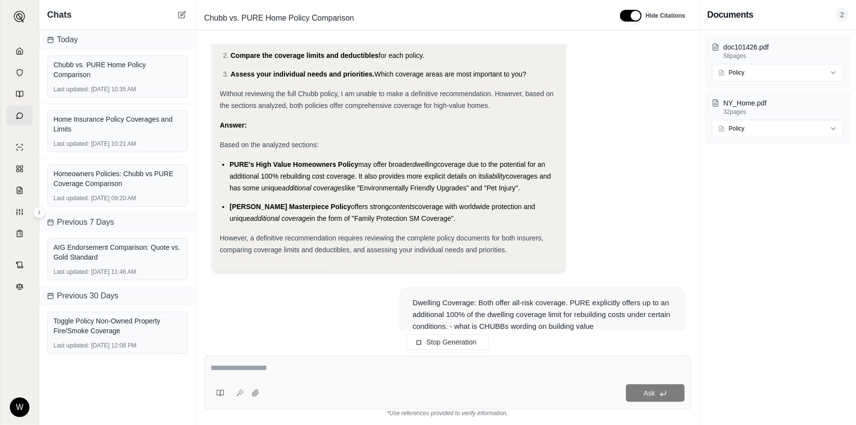
scroll to position [4828, 0]
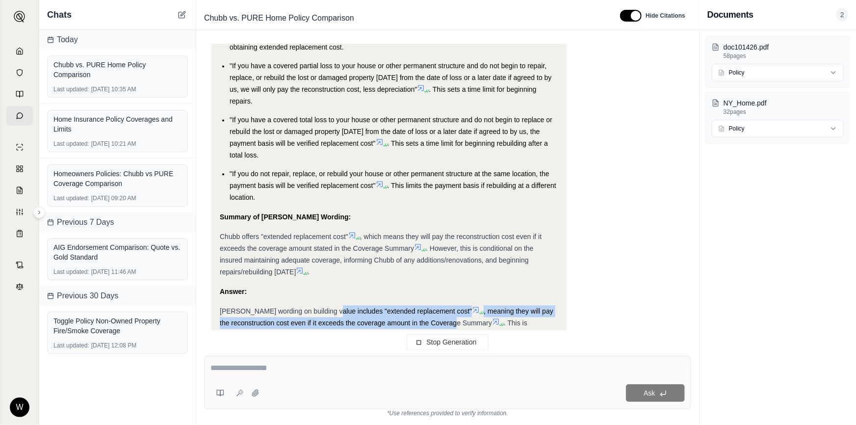
drag, startPoint x: 445, startPoint y: 277, endPoint x: 325, endPoint y: 272, distance: 120.3
click at [326, 272] on div "Analyze policy coverages on both and compare them. Analysis: Okay, I need to an…" at bounding box center [447, 192] width 487 height 296
click at [325, 305] on div "[PERSON_NAME] wording on building value includes "extended replacement cost" , …" at bounding box center [389, 328] width 338 height 47
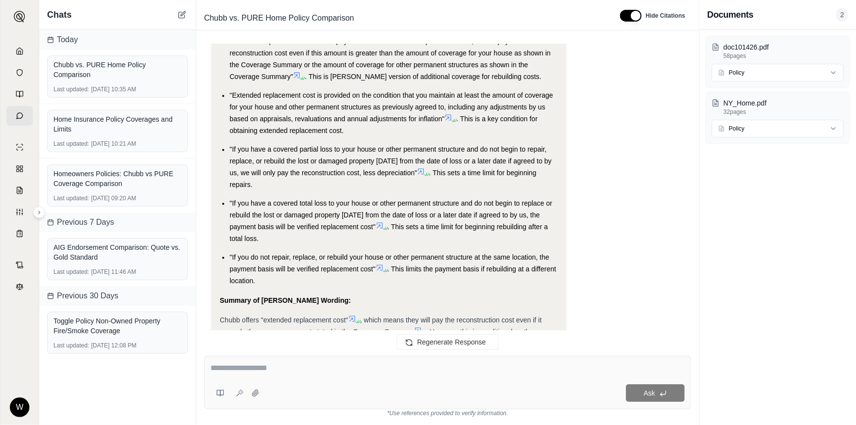
scroll to position [4821, 0]
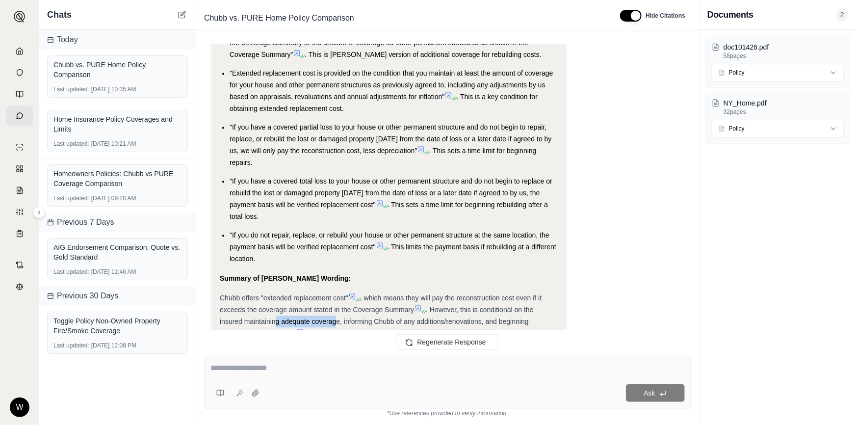
drag, startPoint x: 276, startPoint y: 277, endPoint x: 336, endPoint y: 278, distance: 60.3
click at [336, 306] on span ". However, this is conditional on the insured maintaining adequate coverage, in…" at bounding box center [377, 321] width 314 height 31
click at [335, 306] on span ". However, this is conditional on the insured maintaining adequate coverage, in…" at bounding box center [377, 321] width 314 height 31
drag, startPoint x: 338, startPoint y: 276, endPoint x: 277, endPoint y: 276, distance: 60.8
click at [278, 306] on span ". However, this is conditional on the insured maintaining adequate coverage, in…" at bounding box center [377, 321] width 314 height 31
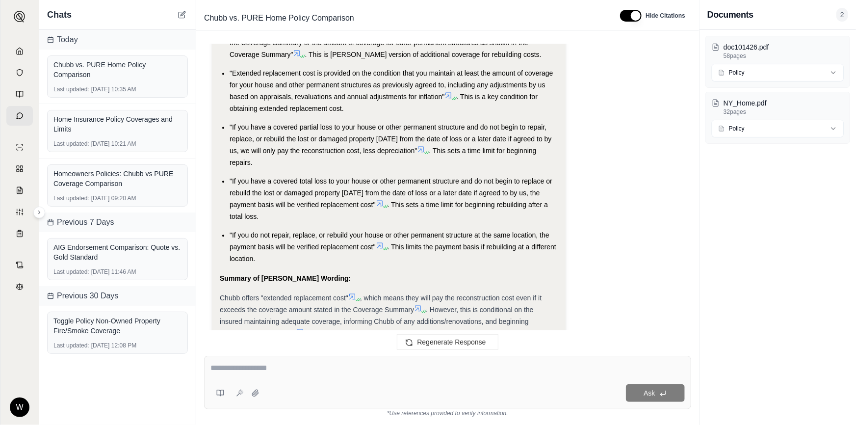
click at [277, 306] on span ". However, this is conditional on the insured maintaining adequate coverage, in…" at bounding box center [377, 321] width 314 height 31
drag, startPoint x: 301, startPoint y: 276, endPoint x: 355, endPoint y: 279, distance: 53.5
click at [355, 306] on span ". However, this is conditional on the insured maintaining adequate coverage, in…" at bounding box center [377, 321] width 314 height 31
drag, startPoint x: 354, startPoint y: 279, endPoint x: 295, endPoint y: 276, distance: 58.9
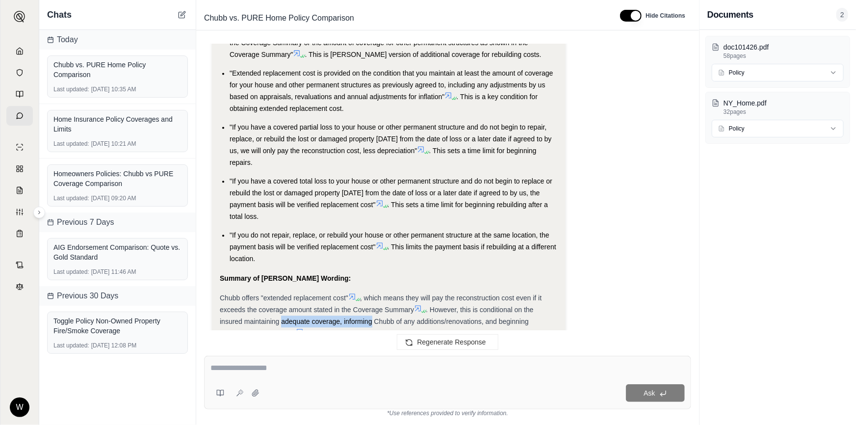
click at [295, 306] on span ". However, this is conditional on the insured maintaining adequate coverage, in…" at bounding box center [377, 321] width 314 height 31
drag, startPoint x: 293, startPoint y: 276, endPoint x: 355, endPoint y: 275, distance: 61.8
click at [355, 306] on span ". However, this is conditional on the insured maintaining adequate coverage, in…" at bounding box center [377, 321] width 314 height 31
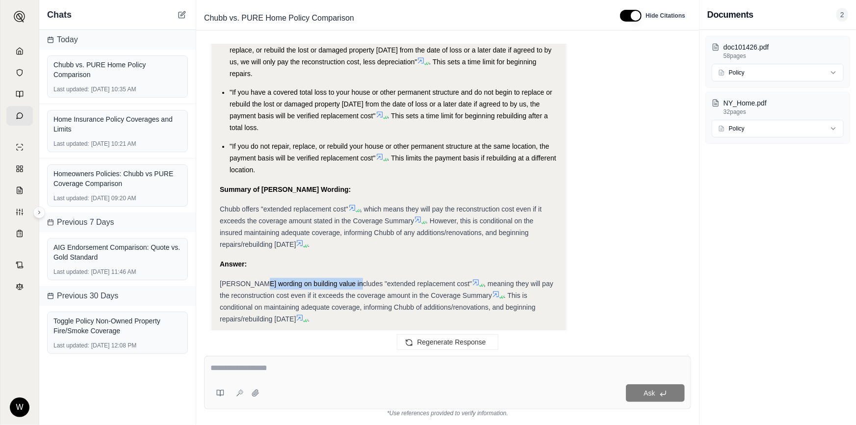
drag, startPoint x: 310, startPoint y: 240, endPoint x: 352, endPoint y: 240, distance: 41.2
click at [352, 280] on span "[PERSON_NAME] wording on building value includes "extended replacement cost"" at bounding box center [346, 284] width 252 height 8
click at [352, 280] on span ", meaning they will pay the reconstruction cost even if it exceeds the coverage…" at bounding box center [387, 290] width 334 height 20
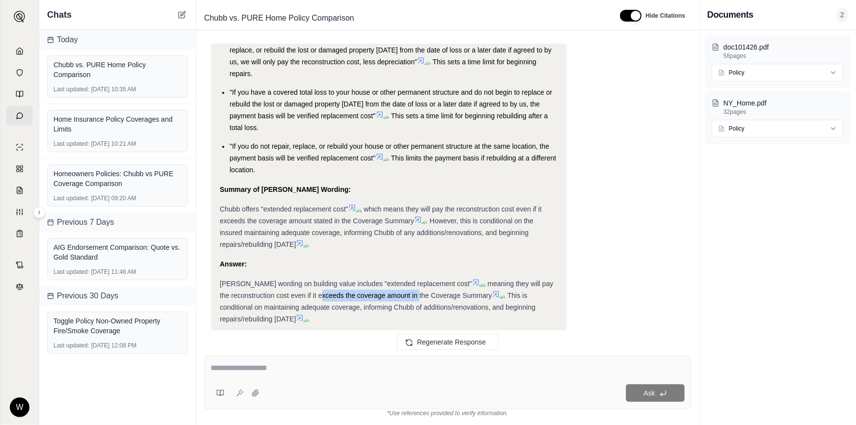
drag, startPoint x: 309, startPoint y: 251, endPoint x: 408, endPoint y: 250, distance: 98.6
click at [408, 280] on span ", meaning they will pay the reconstruction cost even if it exceeds the coverage…" at bounding box center [387, 290] width 334 height 20
drag, startPoint x: 394, startPoint y: 252, endPoint x: 315, endPoint y: 254, distance: 79.0
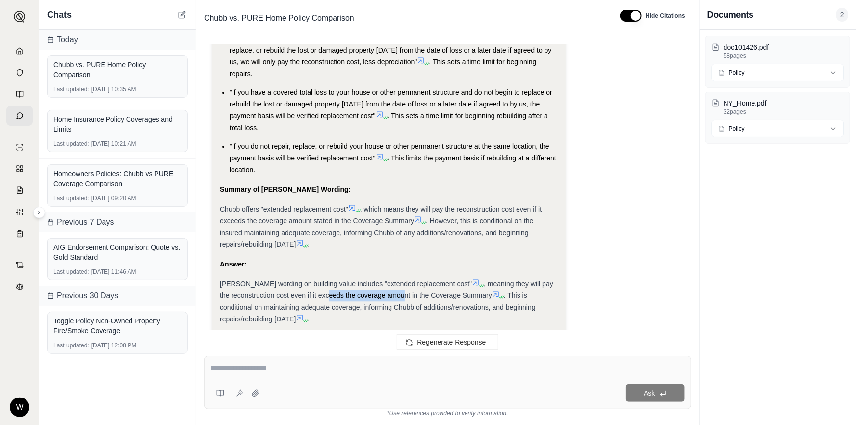
click at [315, 280] on span ", meaning they will pay the reconstruction cost even if it exceeds the coverage…" at bounding box center [387, 290] width 334 height 20
drag, startPoint x: 315, startPoint y: 254, endPoint x: 368, endPoint y: 255, distance: 53.5
click at [368, 280] on span ", meaning they will pay the reconstruction cost even if it exceeds the coverage…" at bounding box center [387, 290] width 334 height 20
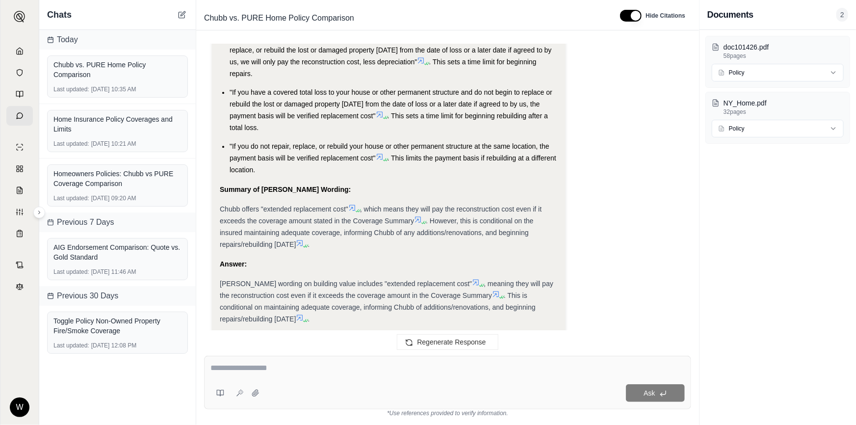
click at [373, 374] on textarea at bounding box center [447, 368] width 475 height 12
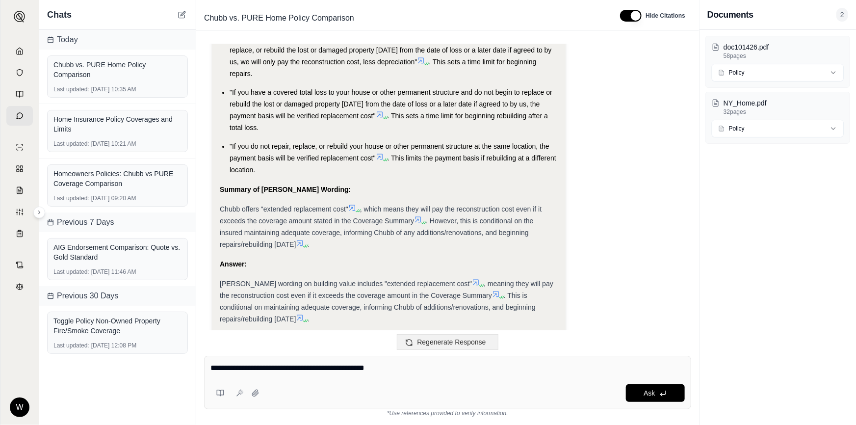
type textarea "**********"
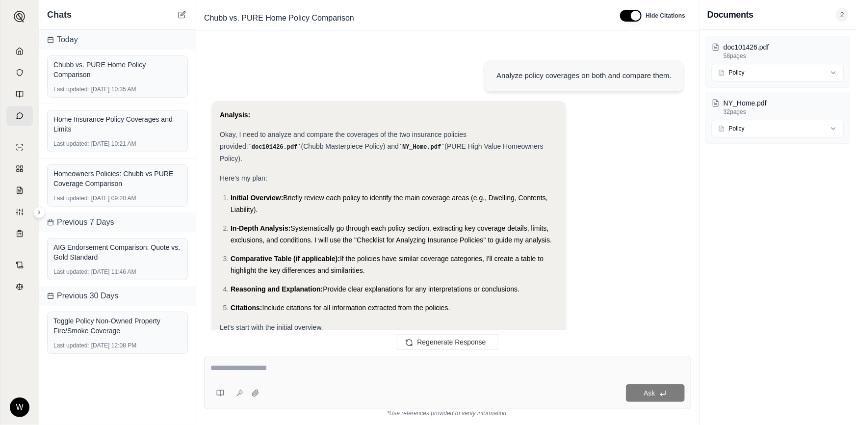
scroll to position [0, 0]
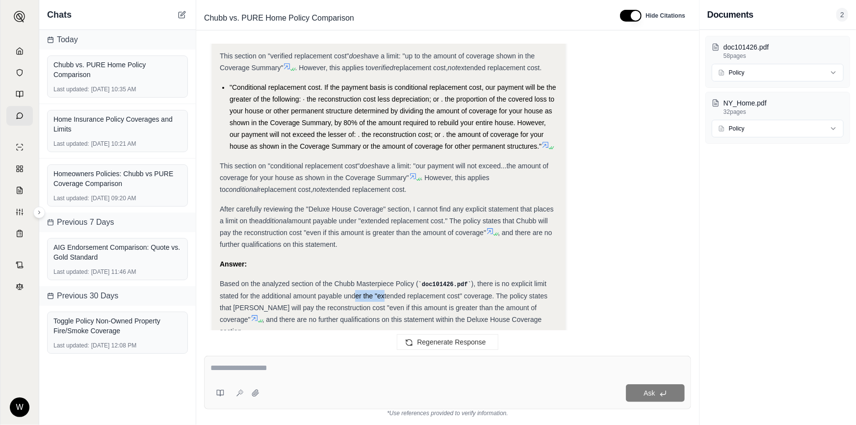
drag, startPoint x: 355, startPoint y: 253, endPoint x: 383, endPoint y: 255, distance: 27.5
click at [383, 280] on span "), there is no explicit limit stated for the additional amount payable under th…" at bounding box center [384, 302] width 328 height 44
drag, startPoint x: 334, startPoint y: 263, endPoint x: 326, endPoint y: 264, distance: 7.4
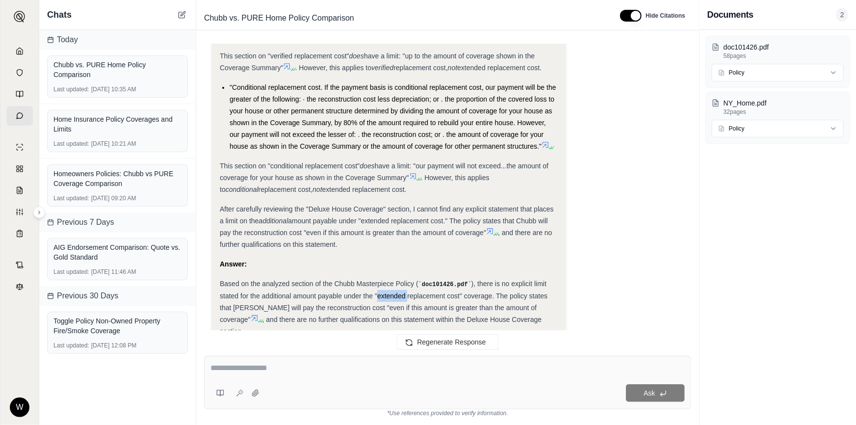
click at [332, 280] on span "), there is no explicit limit stated for the additional amount payable under th…" at bounding box center [384, 302] width 328 height 44
drag, startPoint x: 296, startPoint y: 265, endPoint x: 393, endPoint y: 265, distance: 97.1
click at [393, 280] on span "), there is no explicit limit stated for the additional amount payable under th…" at bounding box center [384, 302] width 328 height 44
drag, startPoint x: 393, startPoint y: 265, endPoint x: 288, endPoint y: 265, distance: 104.5
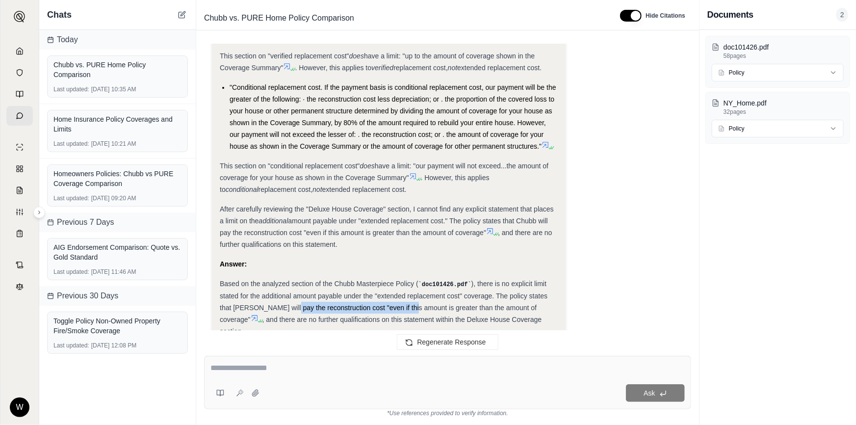
click at [288, 280] on span "), there is no explicit limit stated for the additional amount payable under th…" at bounding box center [384, 302] width 328 height 44
drag, startPoint x: 288, startPoint y: 265, endPoint x: 360, endPoint y: 267, distance: 71.6
click at [360, 278] on div "Based on the analyzed section of the Chubb Masterpiece Policy ( doc101426.pdf )…" at bounding box center [389, 307] width 338 height 59
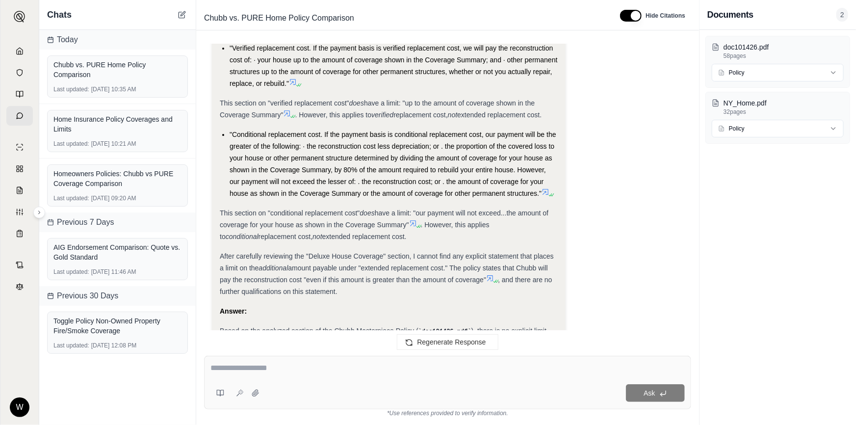
scroll to position [5517, 0]
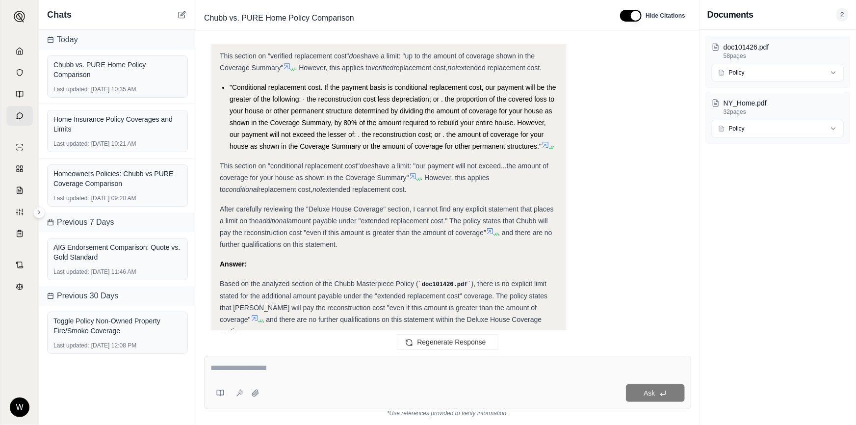
click at [311, 354] on div "Regenerate Response" at bounding box center [447, 342] width 503 height 24
click at [312, 363] on textarea at bounding box center [447, 368] width 475 height 12
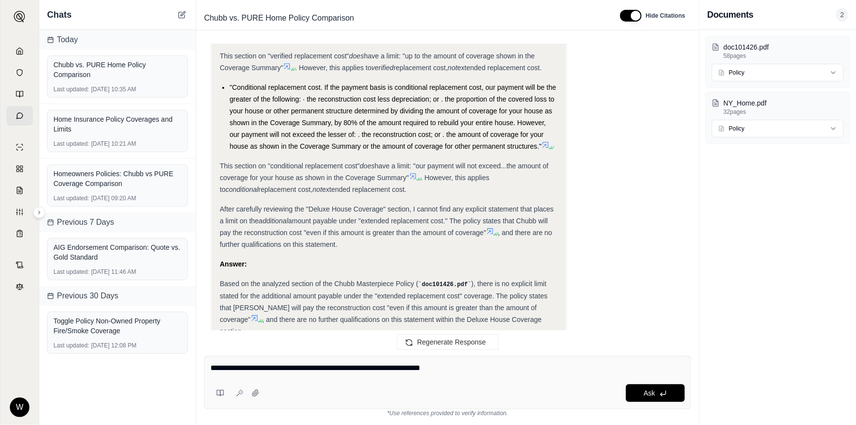
type textarea "**********"
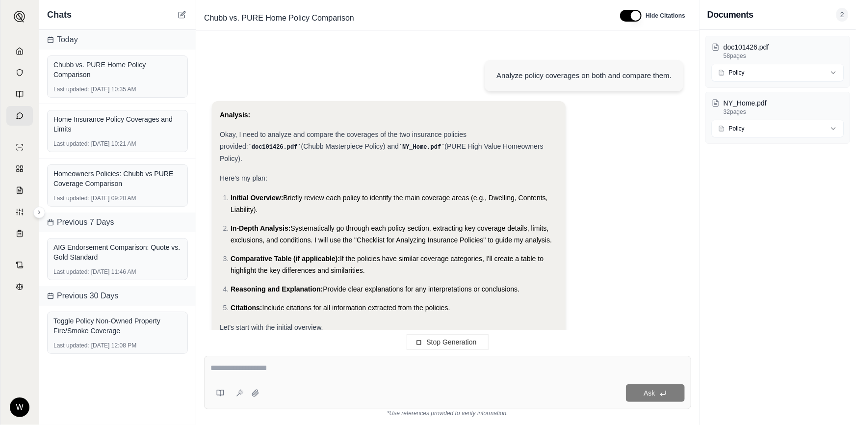
scroll to position [5513, 0]
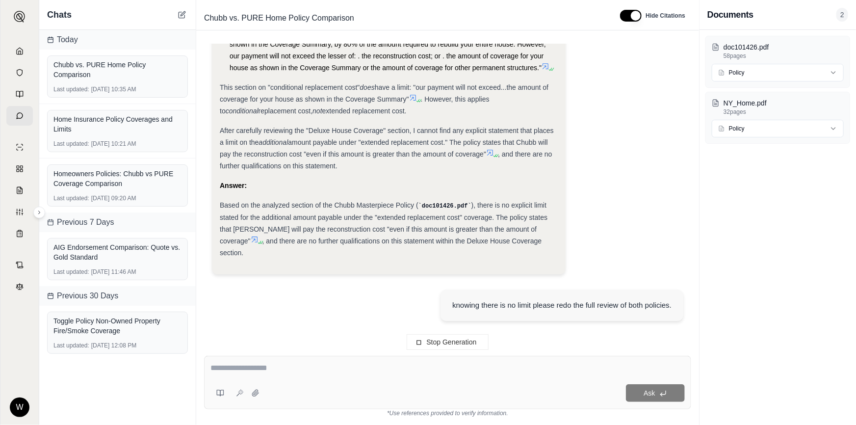
click at [494, 299] on div "knowing there is no limit please redo the full review of both policies." at bounding box center [561, 305] width 219 height 12
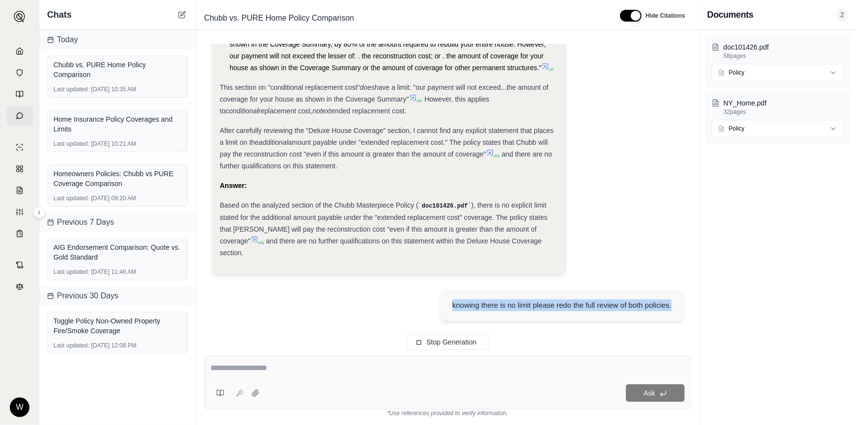
click at [494, 299] on div "knowing there is no limit please redo the full review of both policies." at bounding box center [561, 305] width 219 height 12
drag, startPoint x: 506, startPoint y: 252, endPoint x: 498, endPoint y: 252, distance: 7.9
click at [506, 299] on div "knowing there is no limit please redo the full review of both policies." at bounding box center [561, 305] width 219 height 12
click at [569, 299] on div "knowing there is no limit please redo the full review of both policies." at bounding box center [561, 305] width 219 height 12
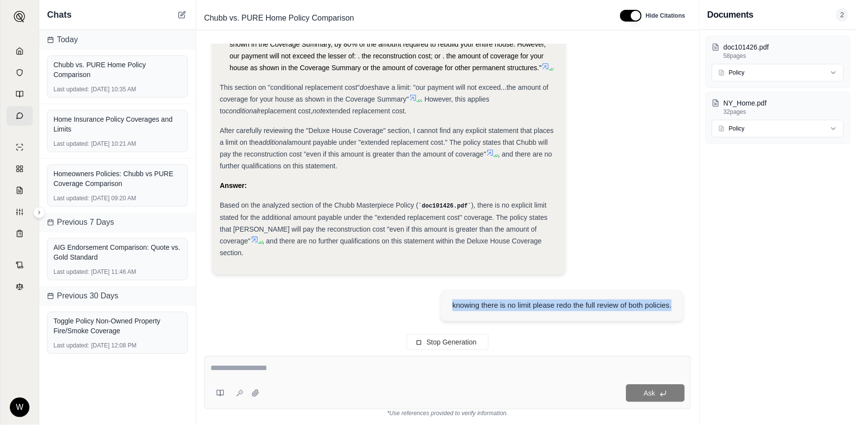
click at [569, 299] on div "knowing there is no limit please redo the full review of both policies." at bounding box center [561, 305] width 219 height 12
click at [533, 299] on div "knowing there is no limit please redo the full review of both policies." at bounding box center [561, 305] width 219 height 12
drag, startPoint x: 519, startPoint y: 251, endPoint x: 621, endPoint y: 252, distance: 102.0
click at [621, 299] on div "knowing there is no limit please redo the full review of both policies." at bounding box center [561, 305] width 219 height 12
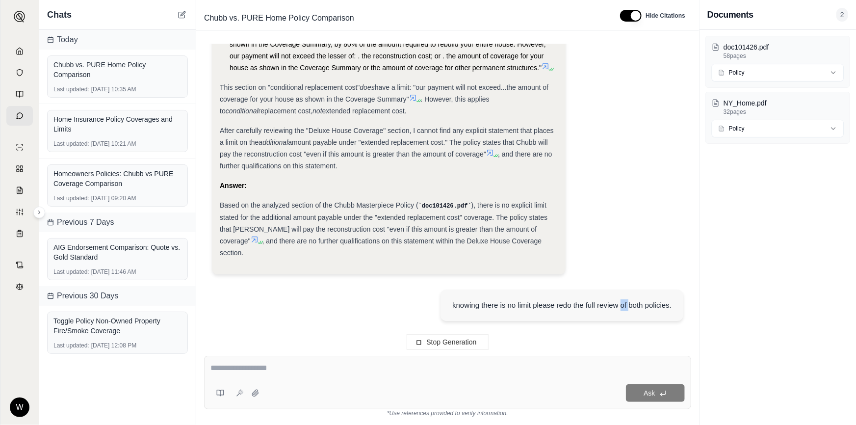
click at [620, 299] on div "knowing there is no limit please redo the full review of both policies." at bounding box center [561, 305] width 219 height 12
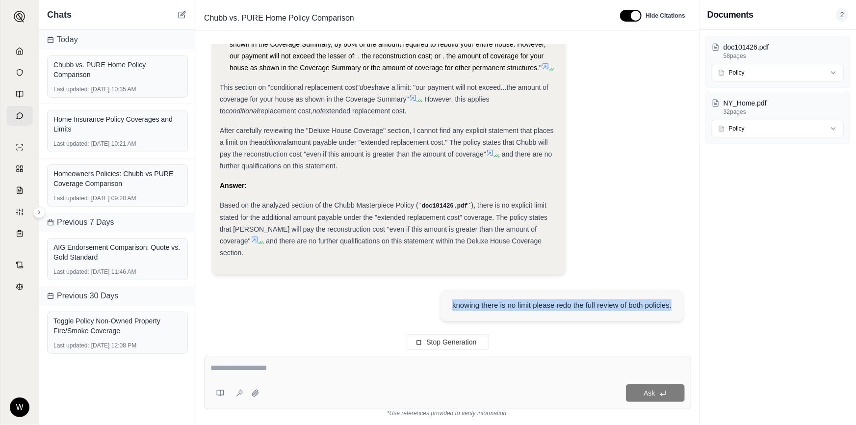
click at [620, 299] on div "knowing there is no limit please redo the full review of both policies." at bounding box center [561, 305] width 219 height 12
click at [559, 299] on div "knowing there is no limit please redo the full review of both policies." at bounding box center [561, 305] width 219 height 12
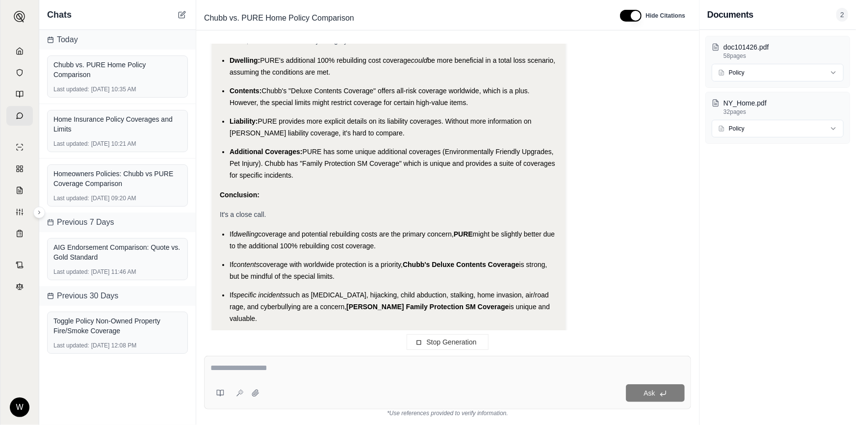
scroll to position [3684, 0]
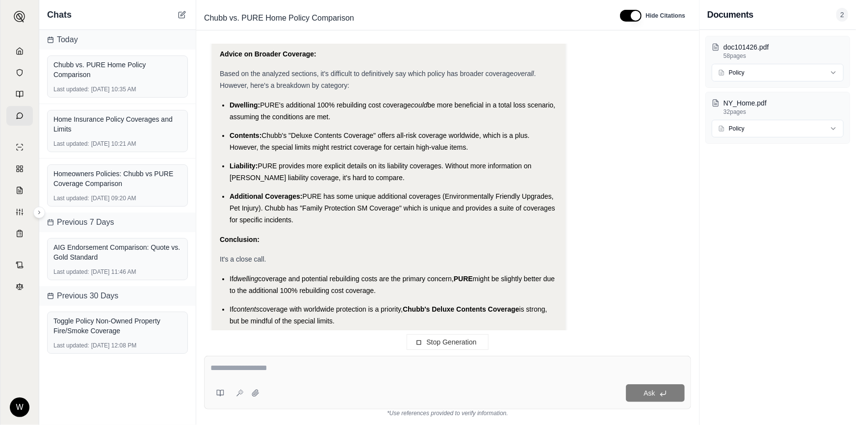
drag, startPoint x: 444, startPoint y: 290, endPoint x: 225, endPoint y: 222, distance: 229.1
click at [225, 222] on div "Analysis: Alright, the goal is to summarize both policies, compare them, and ad…" at bounding box center [389, 62] width 338 height 1156
click at [225, 253] on div "It's a close call." at bounding box center [389, 259] width 338 height 12
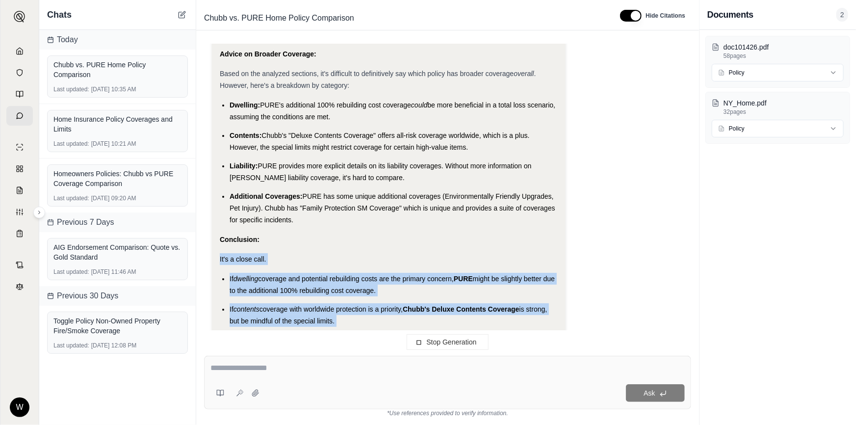
drag, startPoint x: 231, startPoint y: 227, endPoint x: 376, endPoint y: 299, distance: 162.8
click at [376, 299] on div "Analysis: Alright, the goal is to summarize both policies, compare them, and ad…" at bounding box center [389, 62] width 338 height 1156
click at [376, 299] on ul "If dwelling coverage and potential rebuilding costs are the primary concern, PU…" at bounding box center [389, 330] width 338 height 115
drag, startPoint x: 363, startPoint y: 294, endPoint x: 218, endPoint y: 205, distance: 171.1
click at [218, 205] on div "Analysis: Alright, the goal is to summarize both policies, compare them, and ad…" at bounding box center [389, 66] width 354 height 1180
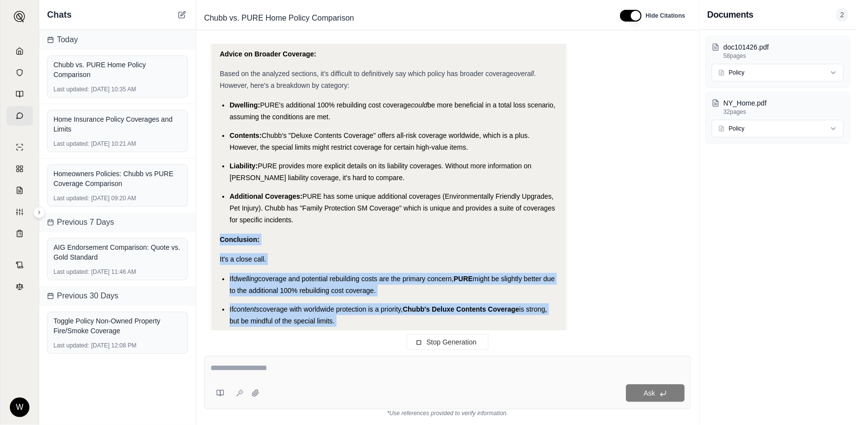
click at [218, 205] on div "Analysis: Alright, the goal is to summarize both policies, compare them, and ad…" at bounding box center [389, 66] width 354 height 1180
drag, startPoint x: 218, startPoint y: 205, endPoint x: 358, endPoint y: 297, distance: 168.1
click at [358, 297] on div "Analysis: Alright, the goal is to summarize both policies, compare them, and ad…" at bounding box center [389, 66] width 354 height 1180
click at [358, 297] on ul "If dwelling coverage and potential rebuilding costs are the primary concern, PU…" at bounding box center [389, 330] width 338 height 115
drag, startPoint x: 358, startPoint y: 297, endPoint x: 227, endPoint y: 220, distance: 152.6
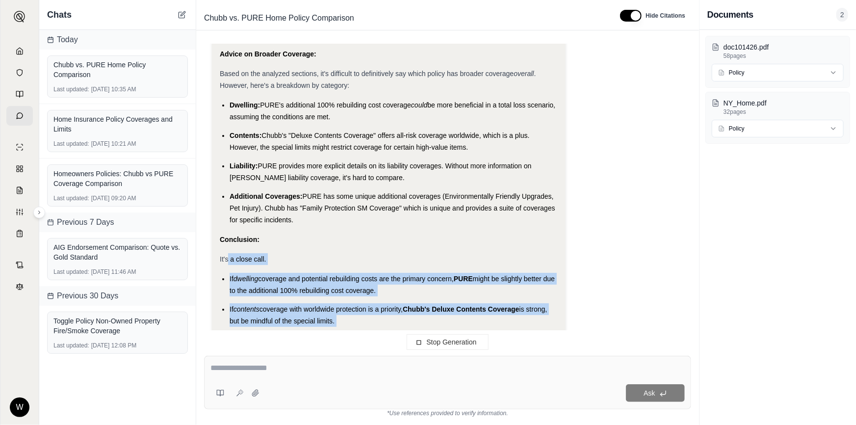
click at [227, 220] on div "Analysis: Alright, the goal is to summarize both policies, compare them, and ad…" at bounding box center [389, 62] width 338 height 1156
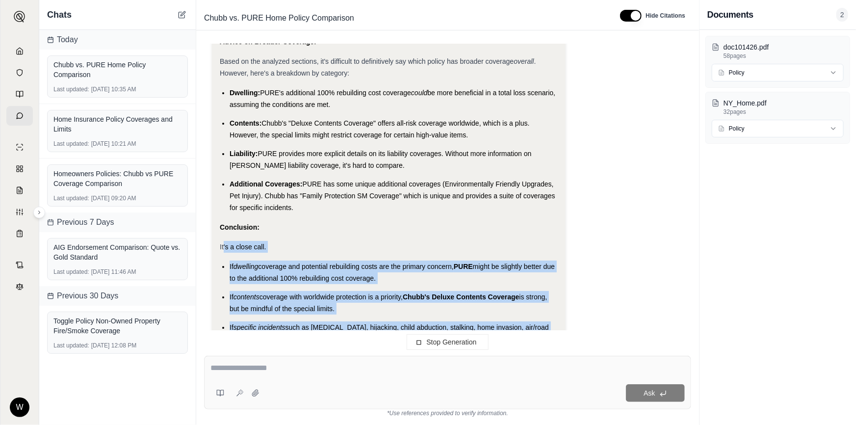
drag, startPoint x: 224, startPoint y: 218, endPoint x: 533, endPoint y: 309, distance: 322.6
click at [533, 309] on div "Analysis: Alright, the goal is to summarize both policies, compare them, and ad…" at bounding box center [389, 49] width 338 height 1156
click at [533, 335] on span "is unique and valuable." at bounding box center [390, 345] width 320 height 20
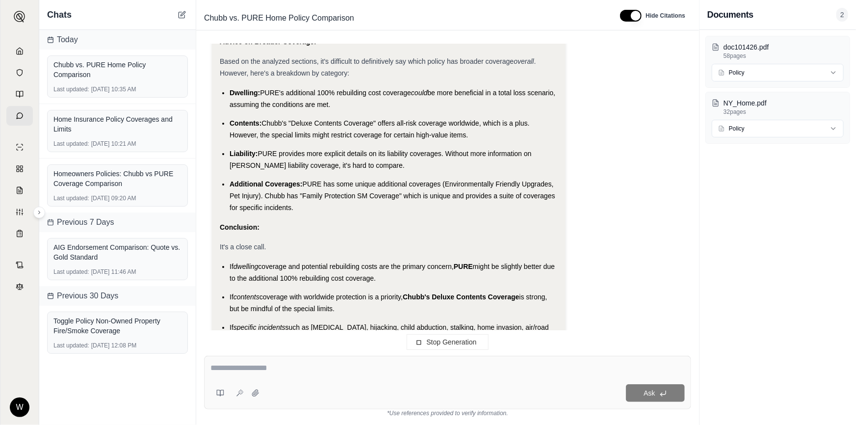
scroll to position [7457, 0]
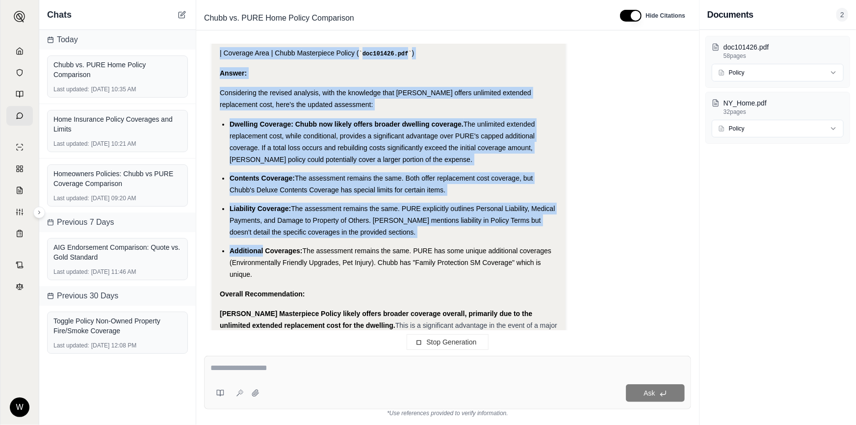
drag, startPoint x: 533, startPoint y: 309, endPoint x: 225, endPoint y: 197, distance: 328.1
click at [225, 197] on div "Analyze policy coverages on both and compare them. Analysis: Okay, I need to an…" at bounding box center [447, 192] width 487 height 296
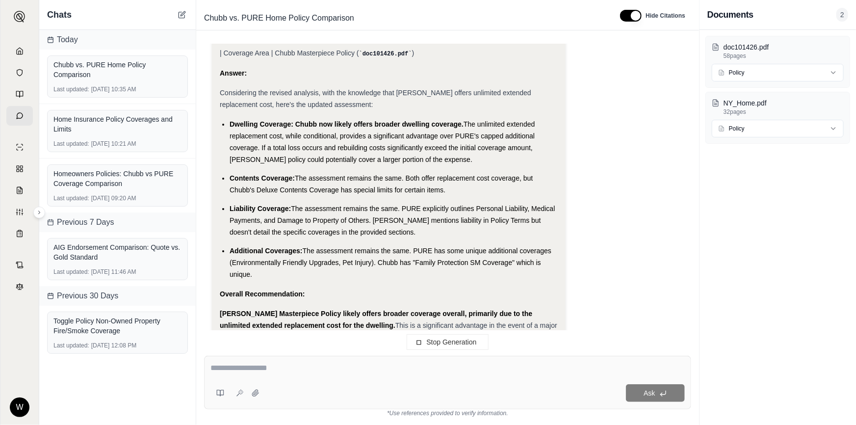
click at [404, 321] on span "This is a significant advantage in the event of a major loss. However, it's cru…" at bounding box center [388, 342] width 337 height 43
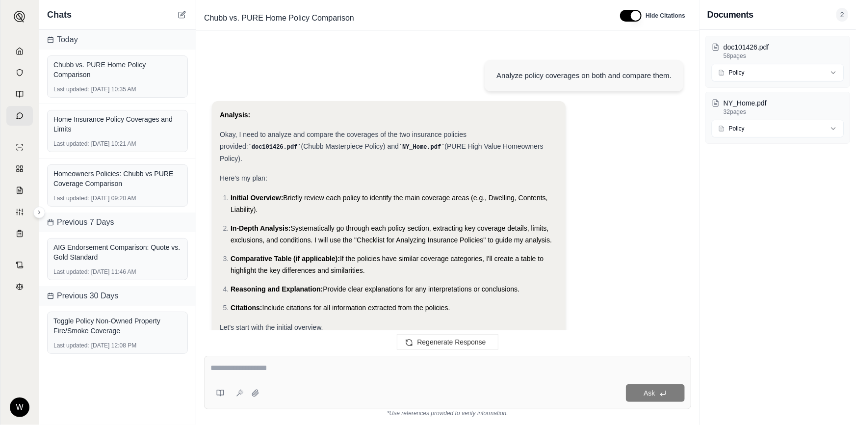
scroll to position [7594, 0]
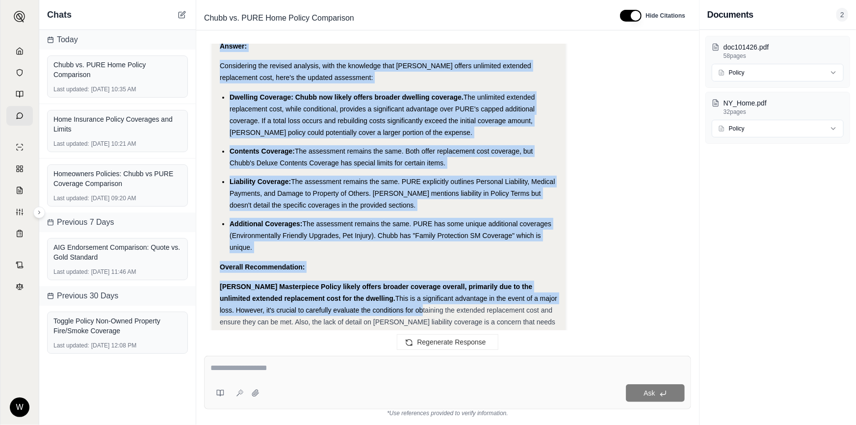
click at [402, 248] on div "Analyze policy coverages on both and compare them. Analysis: Okay, I need to an…" at bounding box center [447, 192] width 487 height 296
click at [360, 281] on div "[PERSON_NAME] Masterpiece Policy likely offers broader coverage overall, primar…" at bounding box center [389, 310] width 338 height 59
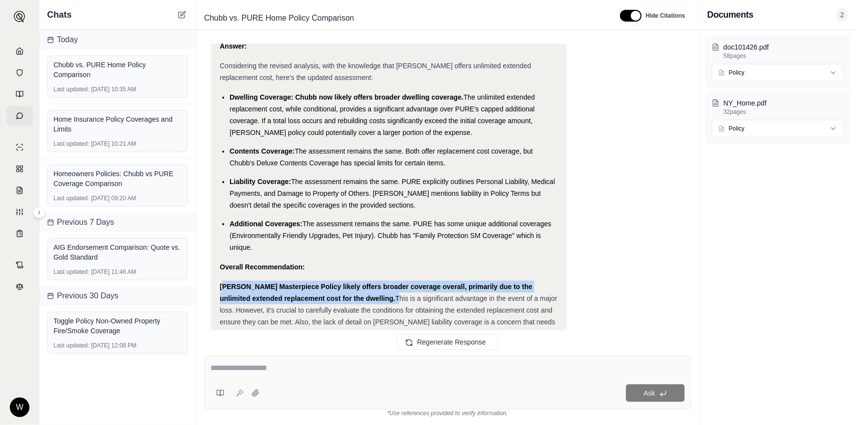
drag, startPoint x: 364, startPoint y: 242, endPoint x: 226, endPoint y: 229, distance: 138.5
click at [226, 281] on div "[PERSON_NAME] Masterpiece Policy likely offers broader coverage overall, primar…" at bounding box center [389, 310] width 338 height 59
click at [228, 283] on strong "[PERSON_NAME] Masterpiece Policy likely offers broader coverage overall, primar…" at bounding box center [376, 293] width 312 height 20
drag, startPoint x: 228, startPoint y: 227, endPoint x: 335, endPoint y: 238, distance: 108.0
click at [335, 283] on strong "[PERSON_NAME] Masterpiece Policy likely offers broader coverage overall, primar…" at bounding box center [376, 293] width 312 height 20
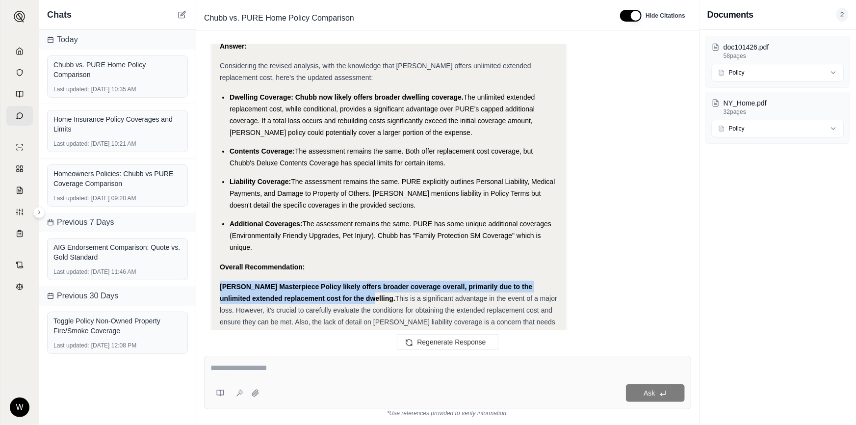
click at [335, 283] on strong "[PERSON_NAME] Masterpiece Policy likely offers broader coverage overall, primar…" at bounding box center [376, 293] width 312 height 20
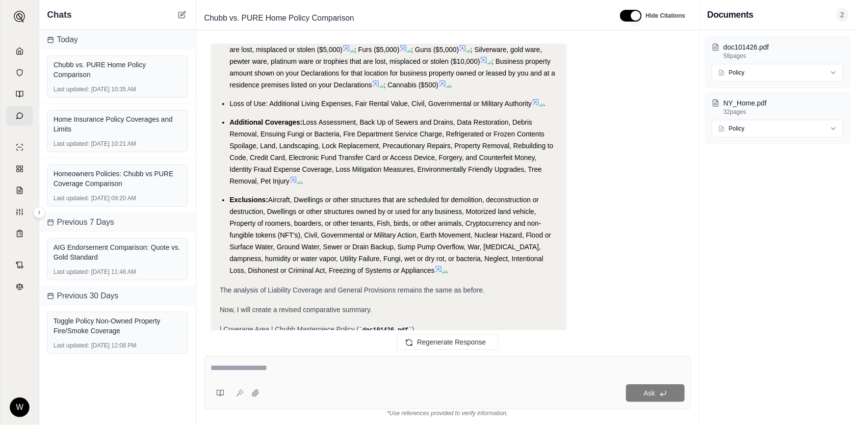
scroll to position [7282, 0]
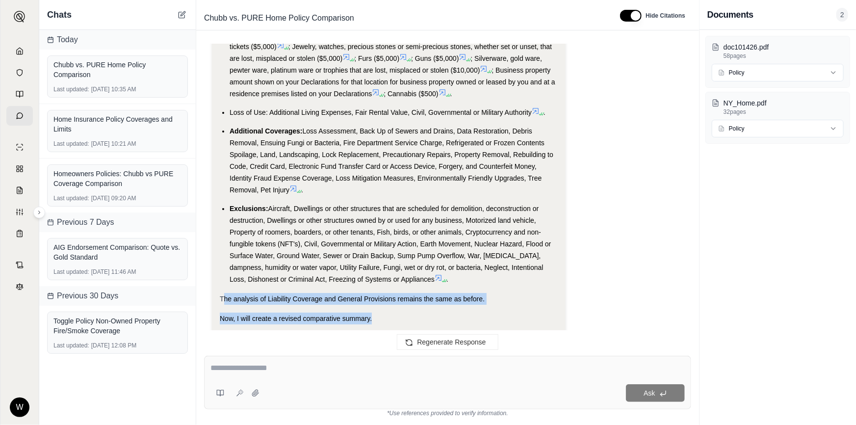
drag, startPoint x: 293, startPoint y: 252, endPoint x: 222, endPoint y: 243, distance: 72.2
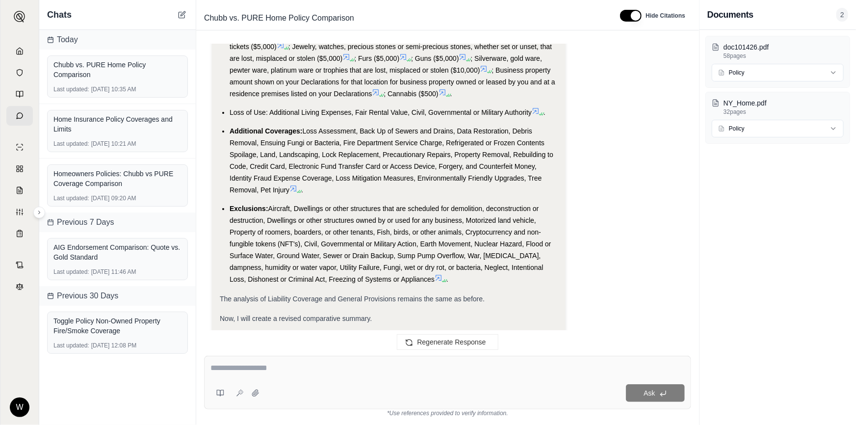
click at [221, 295] on span "The analysis of Liability Coverage and General Provisions remains the same as b…" at bounding box center [352, 299] width 265 height 8
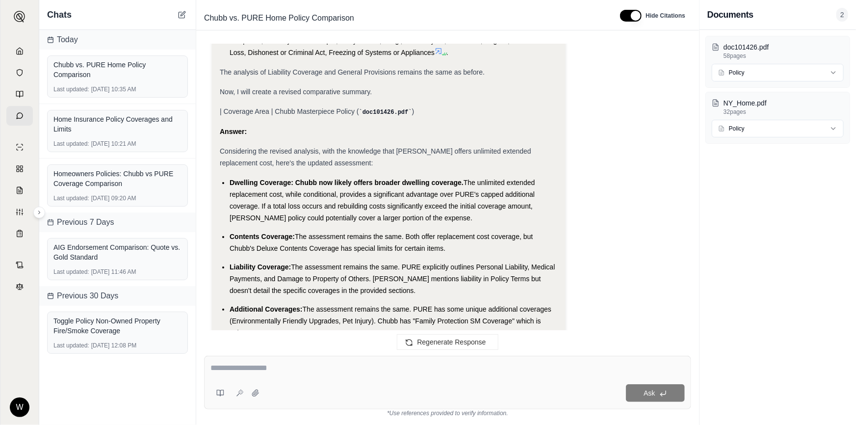
scroll to position [7594, 0]
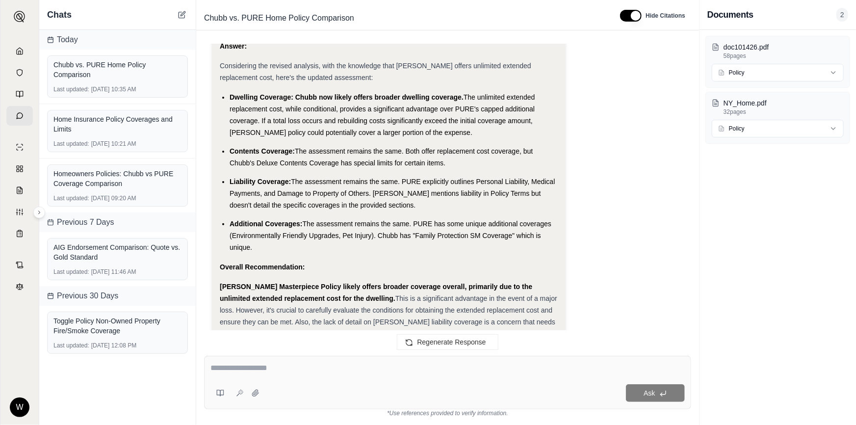
click at [283, 373] on textarea at bounding box center [447, 368] width 475 height 12
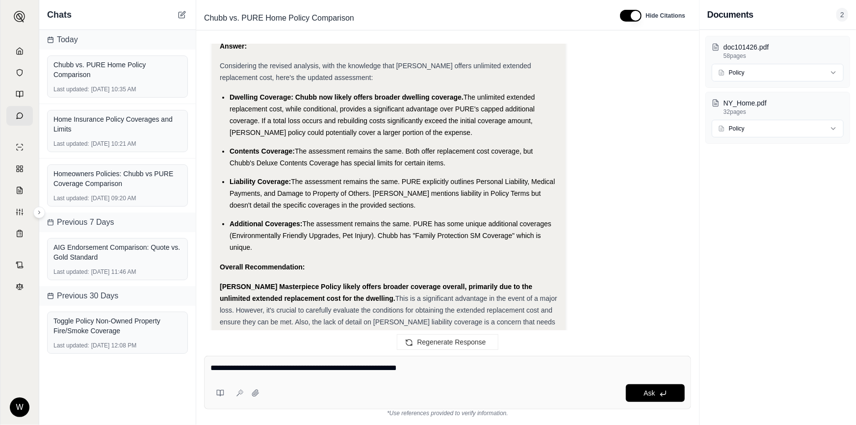
click at [431, 363] on textarea "**********" at bounding box center [447, 368] width 475 height 12
drag, startPoint x: 438, startPoint y: 369, endPoint x: 194, endPoint y: 365, distance: 244.8
click at [194, 365] on div "Chats [DATE] Chubb vs. PURE Home Policy Comparison Last updated: [DATE] 10:35 A…" at bounding box center [447, 212] width 817 height 425
click at [223, 365] on textarea "**********" at bounding box center [447, 368] width 475 height 12
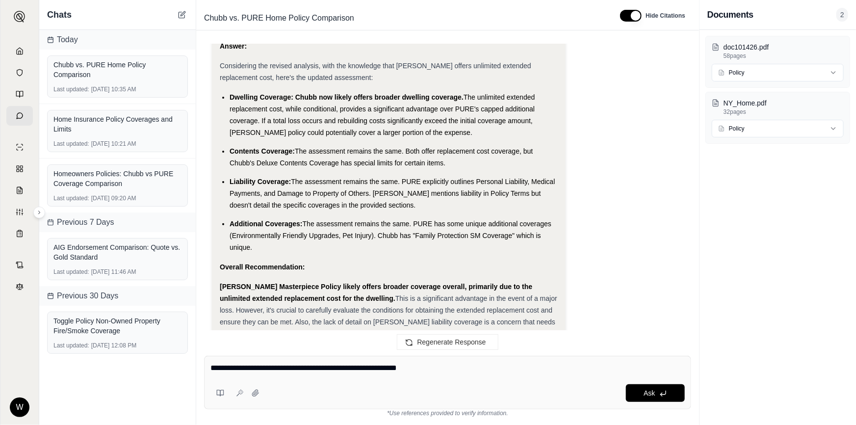
click at [216, 366] on textarea "**********" at bounding box center [447, 368] width 475 height 12
drag, startPoint x: 216, startPoint y: 366, endPoint x: 432, endPoint y: 368, distance: 216.3
click at [432, 368] on textarea "**********" at bounding box center [447, 368] width 475 height 12
drag, startPoint x: 432, startPoint y: 368, endPoint x: 204, endPoint y: 367, distance: 228.1
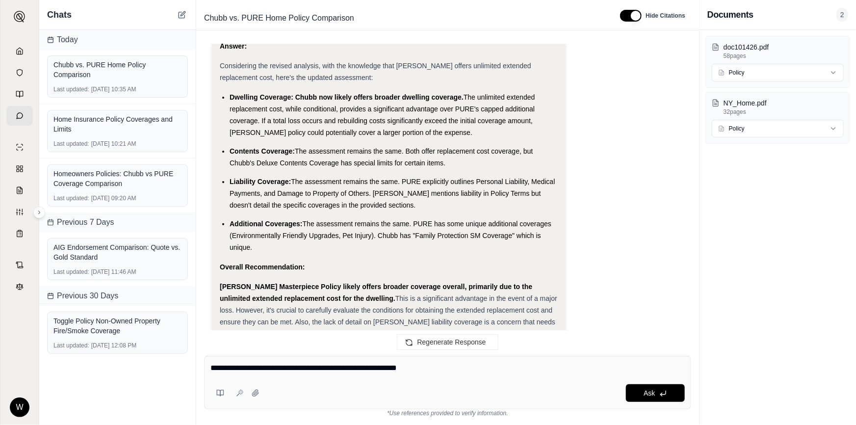
click at [204, 367] on div "**********" at bounding box center [447, 382] width 487 height 53
click at [210, 364] on textarea "**********" at bounding box center [447, 368] width 475 height 12
drag, startPoint x: 210, startPoint y: 364, endPoint x: 452, endPoint y: 371, distance: 241.4
click at [452, 371] on textarea "**********" at bounding box center [447, 368] width 475 height 12
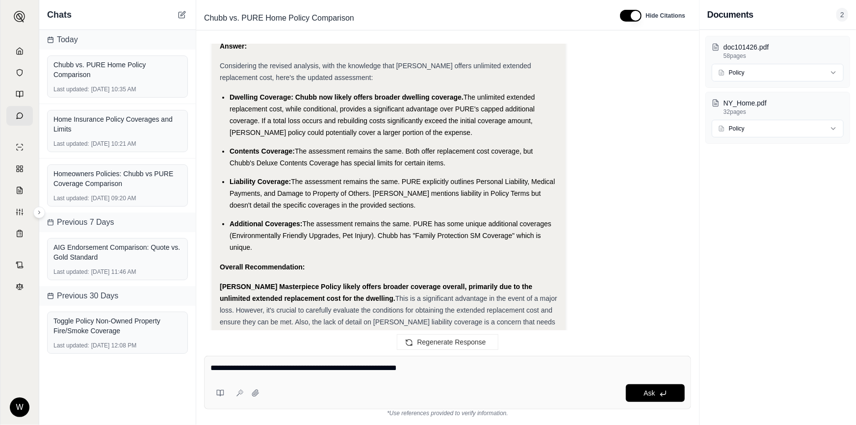
drag, startPoint x: 452, startPoint y: 371, endPoint x: 211, endPoint y: 368, distance: 240.8
click at [211, 368] on textarea "**********" at bounding box center [447, 368] width 475 height 12
drag, startPoint x: 211, startPoint y: 368, endPoint x: 454, endPoint y: 371, distance: 243.3
click at [454, 371] on textarea "**********" at bounding box center [447, 368] width 475 height 12
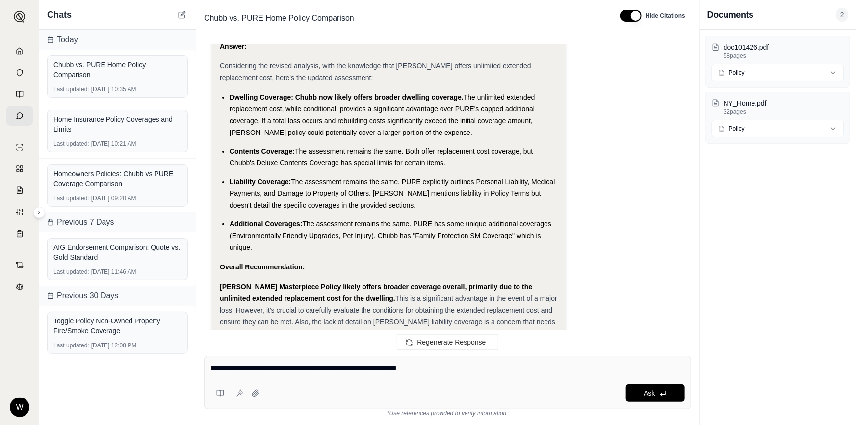
click at [454, 370] on textarea "**********" at bounding box center [447, 368] width 475 height 12
drag, startPoint x: 448, startPoint y: 363, endPoint x: 280, endPoint y: 367, distance: 168.8
click at [280, 367] on textarea "**********" at bounding box center [447, 368] width 475 height 12
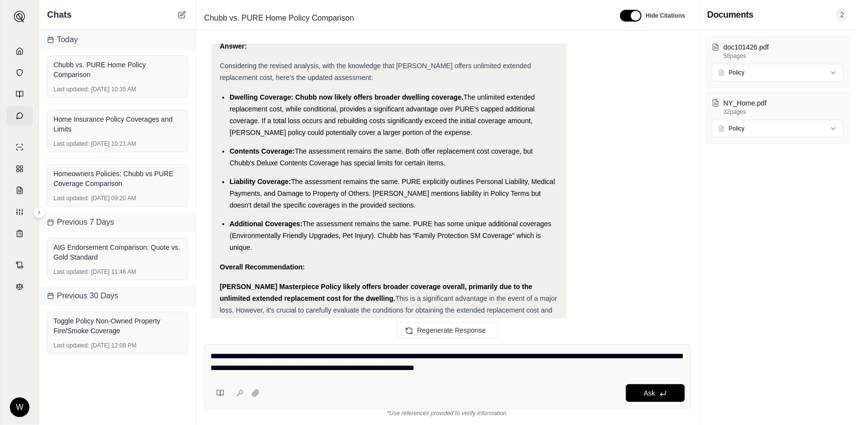
type textarea "**********"
click at [572, 369] on textarea "**********" at bounding box center [447, 362] width 475 height 24
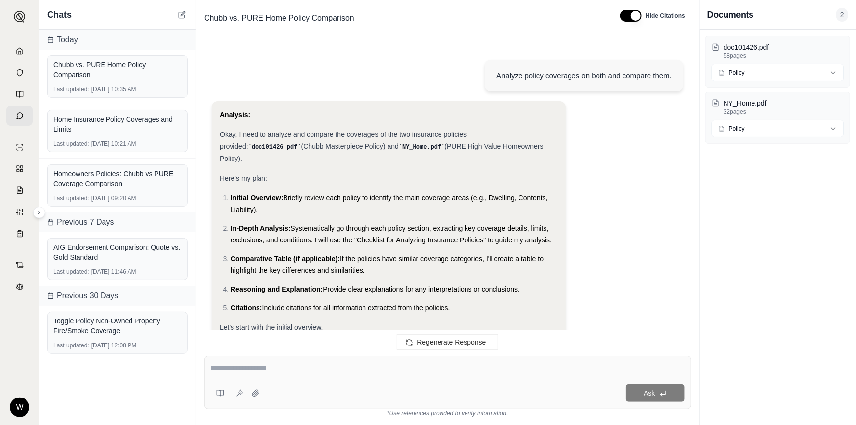
scroll to position [9403, 0]
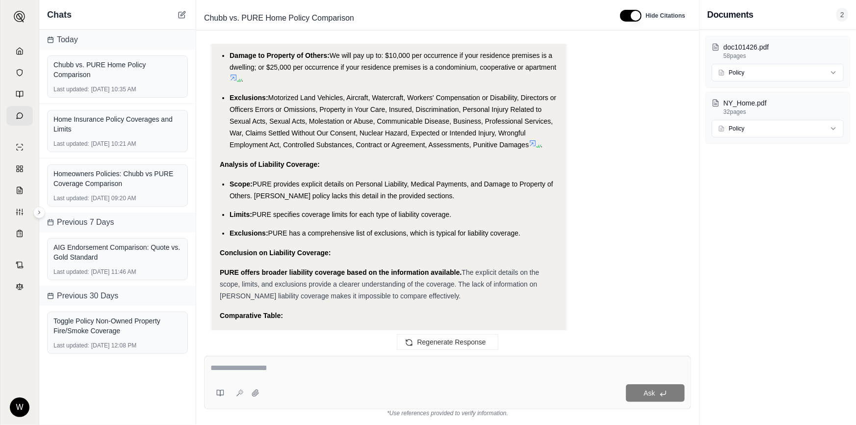
drag, startPoint x: 348, startPoint y: 129, endPoint x: 334, endPoint y: 125, distance: 15.1
click at [348, 178] on li "Scope: PURE provides explicit details on Personal Liability, Medical Payments, …" at bounding box center [394, 190] width 328 height 24
click at [341, 180] on span "PURE provides explicit details on Personal Liability, Medical Payments, and Dam…" at bounding box center [392, 190] width 324 height 20
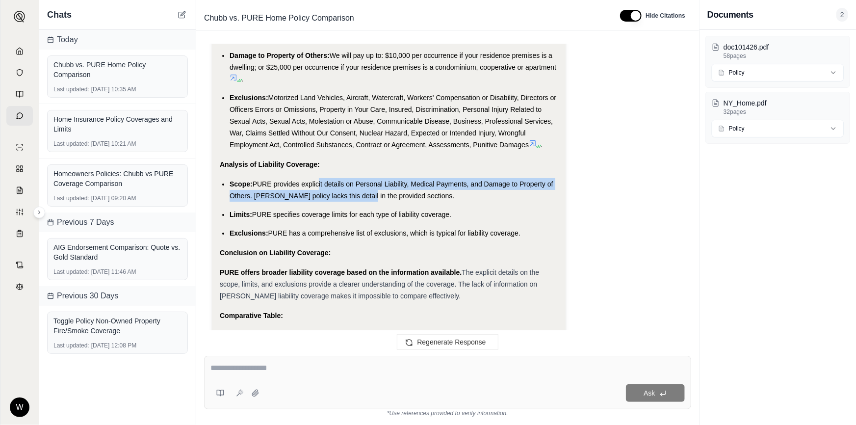
drag, startPoint x: 317, startPoint y: 125, endPoint x: 357, endPoint y: 135, distance: 41.4
click at [357, 180] on span "PURE provides explicit details on Personal Liability, Medical Payments, and Dam…" at bounding box center [392, 190] width 324 height 20
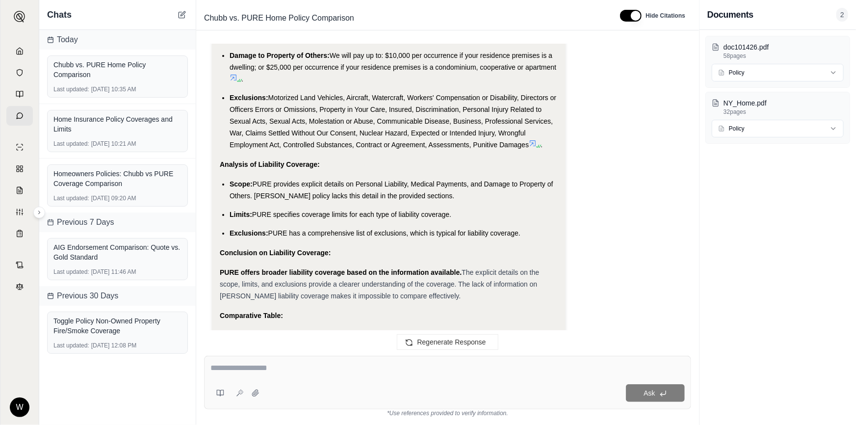
click at [277, 210] on span "PURE specifies coverage limits for each type of liability coverage." at bounding box center [351, 214] width 199 height 8
drag, startPoint x: 271, startPoint y: 155, endPoint x: 338, endPoint y: 153, distance: 67.3
click at [338, 210] on span "PURE specifies coverage limits for each type of liability coverage." at bounding box center [351, 214] width 199 height 8
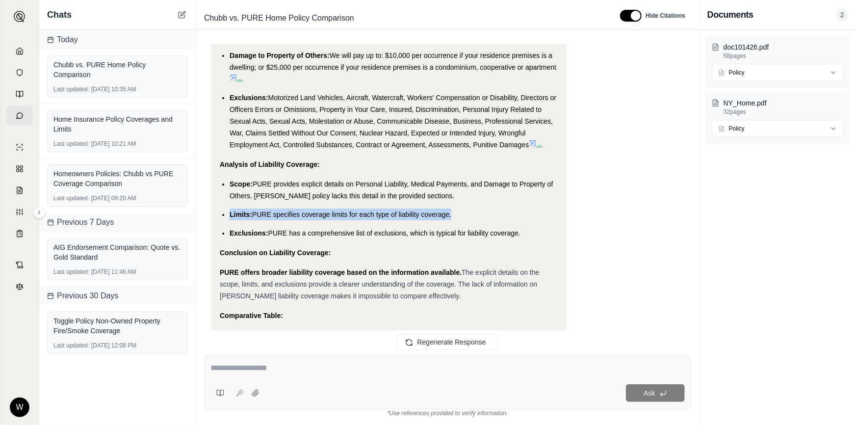
click at [338, 210] on span "PURE specifies coverage limits for each type of liability coverage." at bounding box center [351, 214] width 199 height 8
click at [270, 229] on span "PURE has a comprehensive list of exclusions, which is typical for liability cov…" at bounding box center [394, 233] width 252 height 8
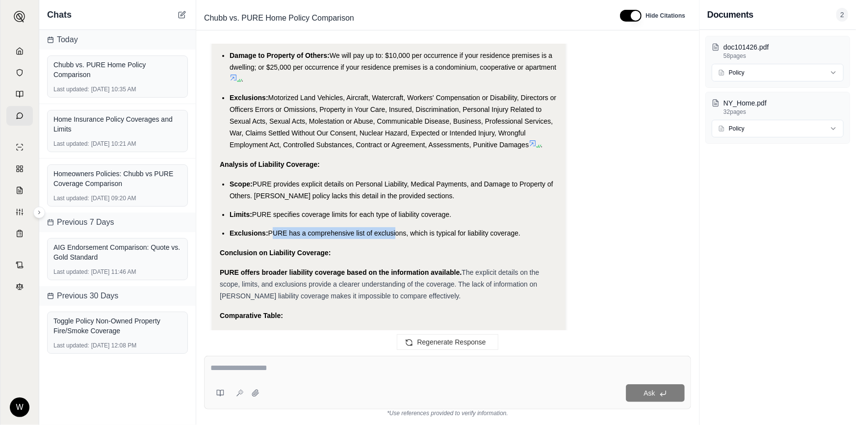
drag, startPoint x: 271, startPoint y: 172, endPoint x: 395, endPoint y: 174, distance: 124.1
click at [395, 229] on span "PURE has a comprehensive list of exclusions, which is typical for liability cov…" at bounding box center [394, 233] width 252 height 8
drag, startPoint x: 395, startPoint y: 174, endPoint x: 339, endPoint y: 172, distance: 55.5
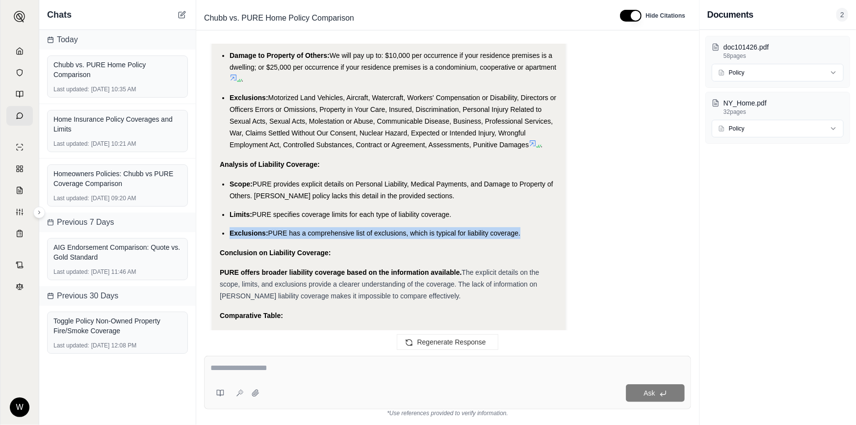
click at [339, 229] on span "PURE has a comprehensive list of exclusions, which is typical for liability cov…" at bounding box center [394, 233] width 252 height 8
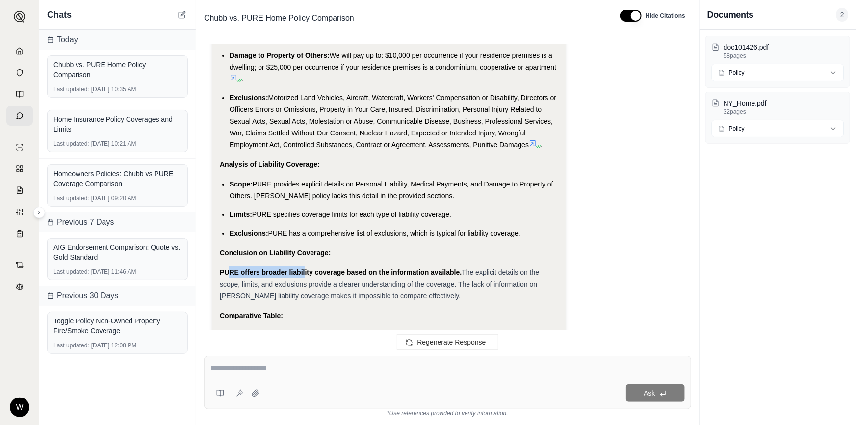
drag, startPoint x: 231, startPoint y: 214, endPoint x: 305, endPoint y: 214, distance: 74.1
click at [305, 268] on strong "PURE offers broader liability coverage based on the information available." at bounding box center [341, 272] width 242 height 8
drag, startPoint x: 306, startPoint y: 224, endPoint x: 327, endPoint y: 225, distance: 20.6
click at [327, 268] on span "The explicit details on the scope, limits, and exclusions provide a clearer und…" at bounding box center [379, 283] width 319 height 31
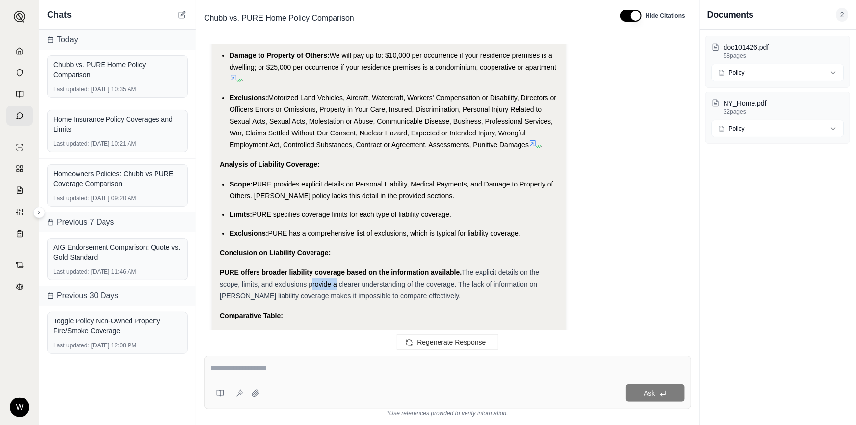
click at [327, 268] on span "The explicit details on the scope, limits, and exclusions provide a clearer und…" at bounding box center [379, 283] width 319 height 31
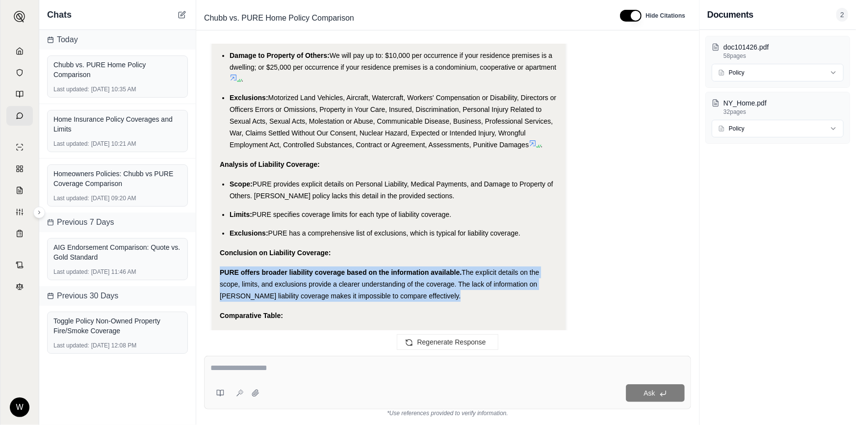
click at [327, 268] on span "The explicit details on the scope, limits, and exclusions provide a clearer und…" at bounding box center [379, 283] width 319 height 31
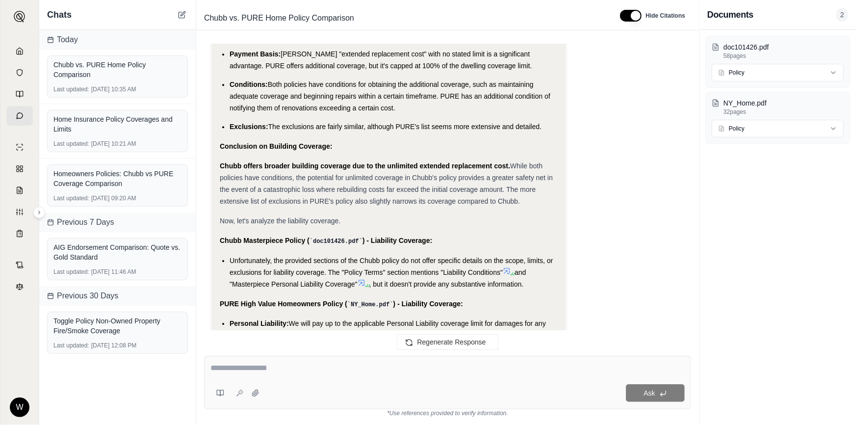
scroll to position [9046, 0]
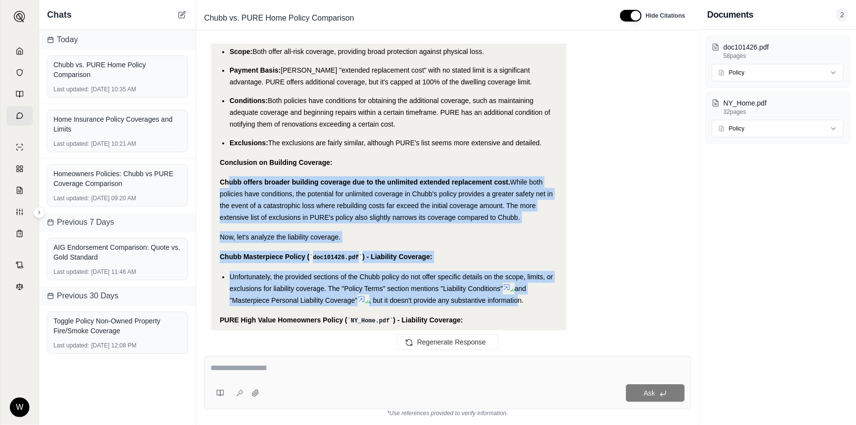
drag, startPoint x: 518, startPoint y: 235, endPoint x: 228, endPoint y: 120, distance: 311.9
click at [228, 178] on strong "Chubb offers broader building coverage due to the unlimited extended replacemen…" at bounding box center [365, 182] width 290 height 8
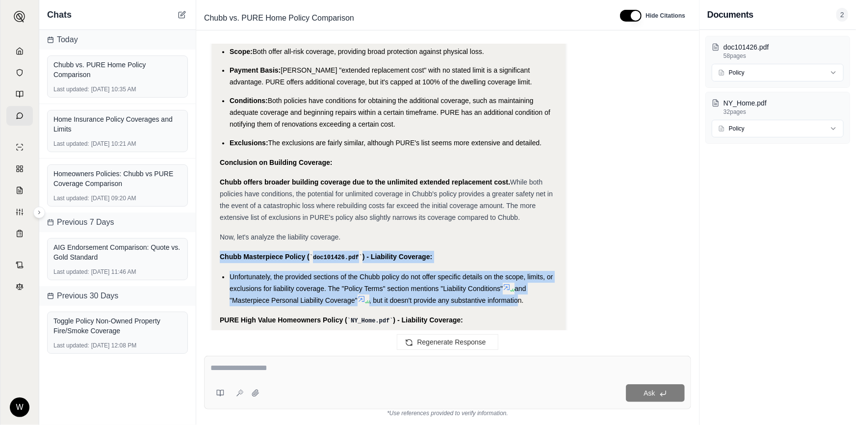
drag, startPoint x: 239, startPoint y: 128, endPoint x: 348, endPoint y: 179, distance: 120.7
click at [348, 231] on div "Now, let's analyze the liability coverage." at bounding box center [389, 237] width 338 height 12
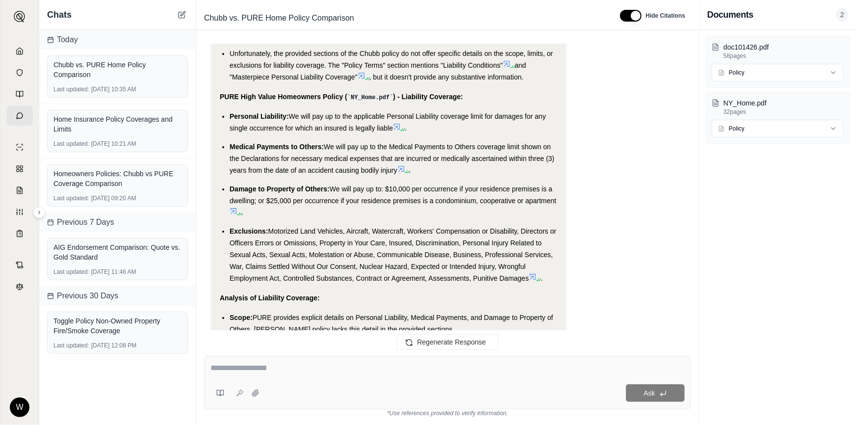
scroll to position [9403, 0]
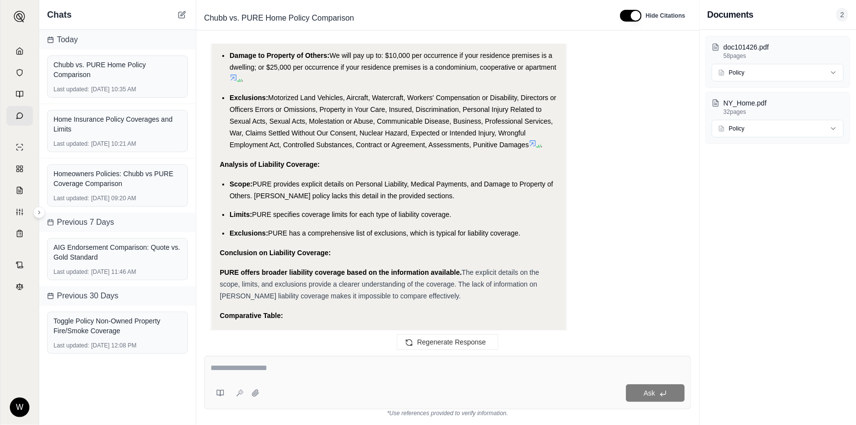
click at [261, 361] on div "Ask" at bounding box center [447, 382] width 487 height 53
type textarea "*"
click at [346, 268] on span "The explicit details on the scope, limits, and exclusions provide a clearer und…" at bounding box center [379, 283] width 319 height 31
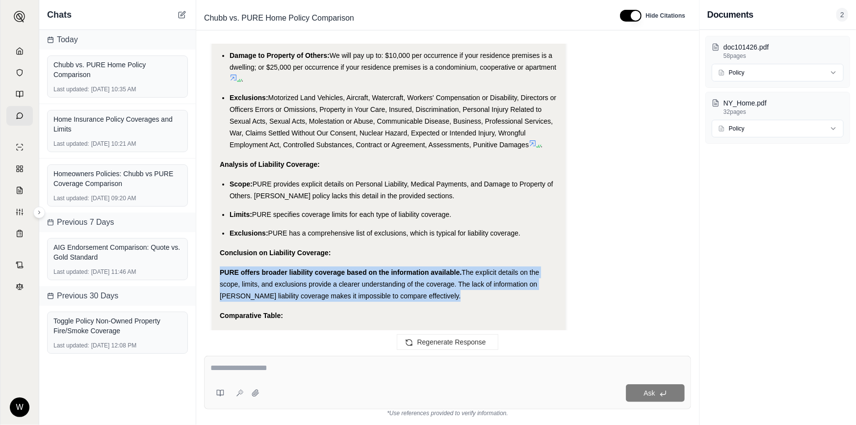
click at [346, 268] on span "The explicit details on the scope, limits, and exclusions provide a clearer und…" at bounding box center [379, 283] width 319 height 31
drag, startPoint x: 315, startPoint y: 224, endPoint x: 309, endPoint y: 225, distance: 6.0
click at [309, 268] on span "The explicit details on the scope, limits, and exclusions provide a clearer und…" at bounding box center [379, 283] width 319 height 31
drag, startPoint x: 220, startPoint y: 210, endPoint x: 471, endPoint y: 240, distance: 253.4
click at [471, 266] on div "PURE offers broader liability coverage based on the information available. The …" at bounding box center [389, 283] width 338 height 35
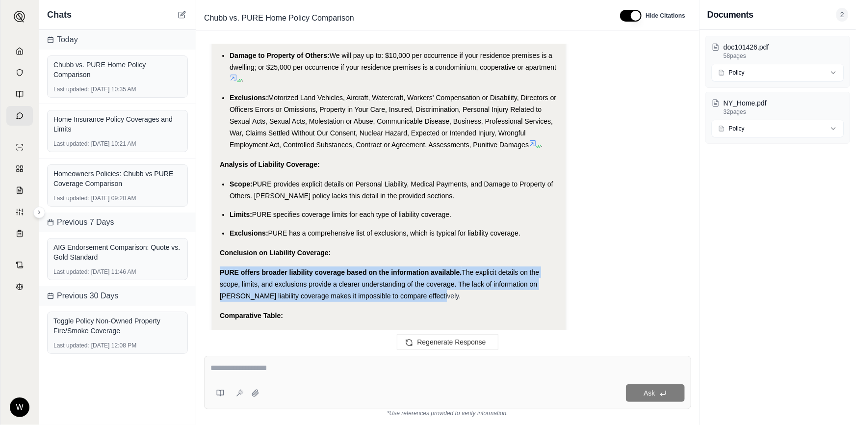
copy div "PURE offers broader liability coverage based on the information available. The …"
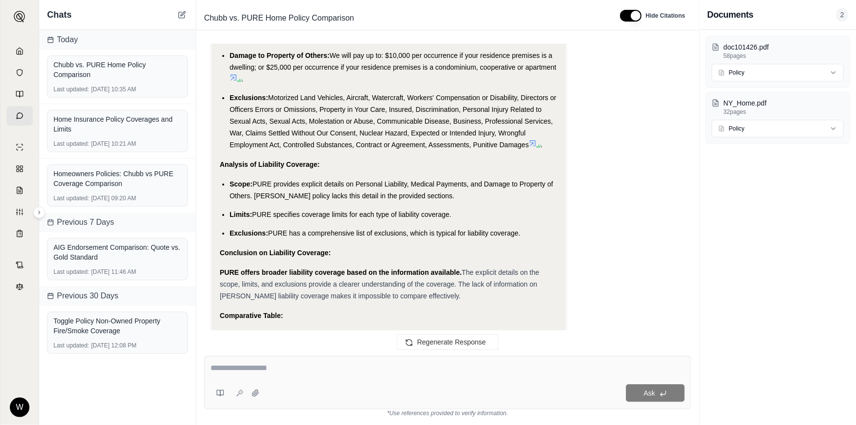
click at [282, 378] on div "Ask" at bounding box center [447, 382] width 487 height 53
paste textarea "**********"
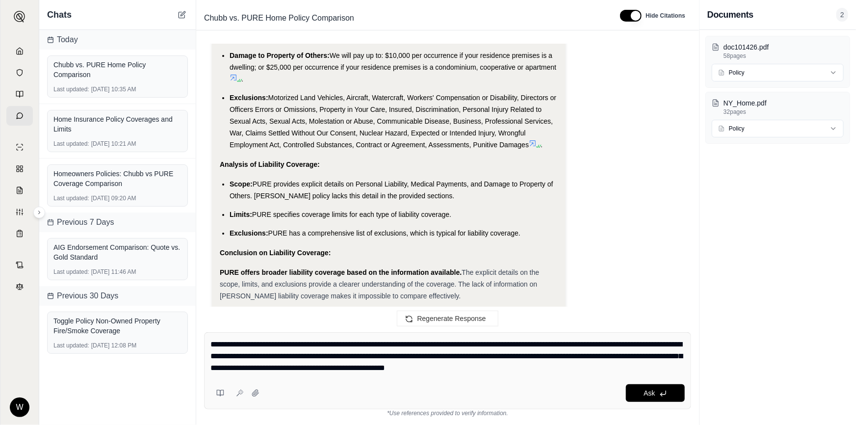
drag, startPoint x: 487, startPoint y: 369, endPoint x: 479, endPoint y: 374, distance: 8.8
click at [479, 374] on div "**********" at bounding box center [447, 357] width 475 height 39
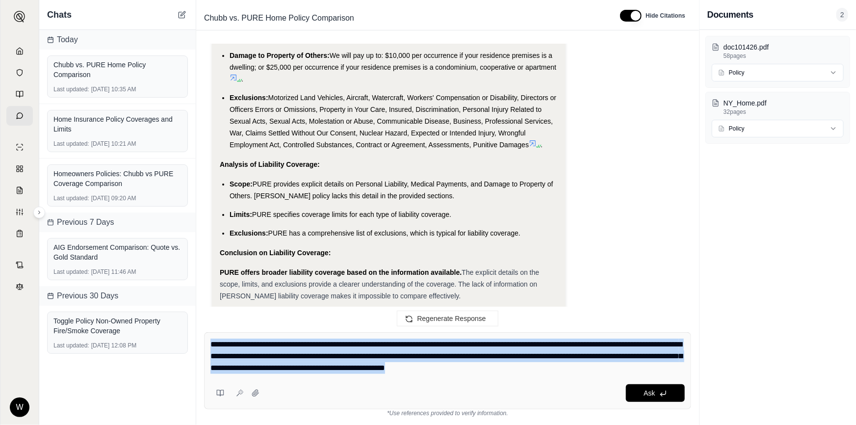
click at [479, 374] on div "**********" at bounding box center [447, 357] width 475 height 39
click at [478, 367] on textarea "**********" at bounding box center [447, 355] width 475 height 35
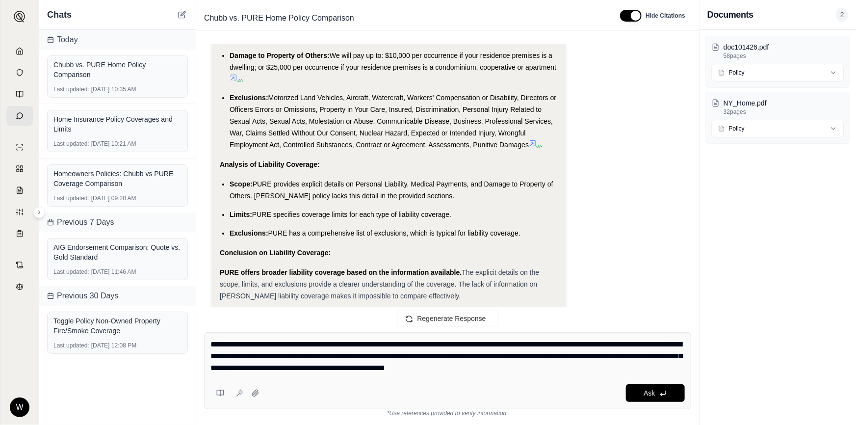
click at [478, 367] on textarea "**********" at bounding box center [447, 355] width 475 height 35
type textarea "**********"
click at [590, 370] on textarea "**********" at bounding box center [447, 355] width 475 height 35
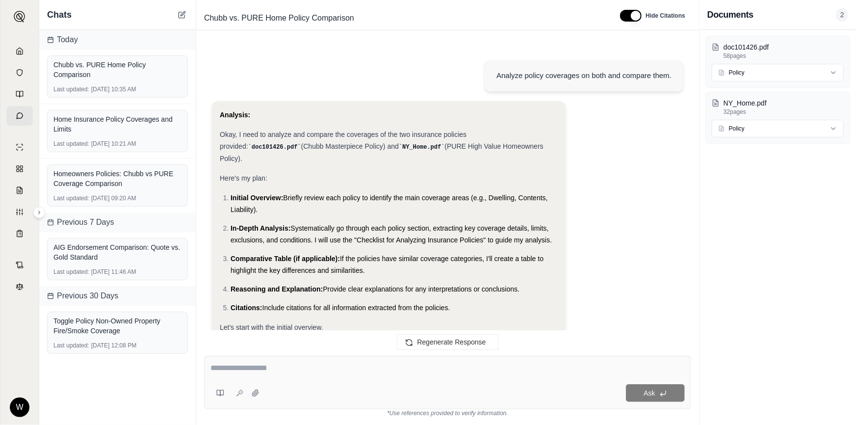
scroll to position [10604, 0]
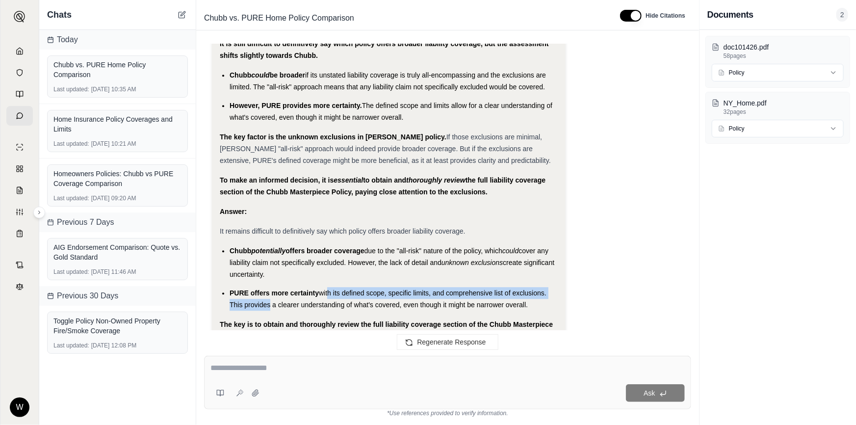
drag, startPoint x: 328, startPoint y: 231, endPoint x: 266, endPoint y: 245, distance: 62.8
click at [266, 289] on span "with its defined scope, specific limits, and comprehensive list of exclusions. …" at bounding box center [388, 299] width 317 height 20
drag, startPoint x: 266, startPoint y: 245, endPoint x: 295, endPoint y: 245, distance: 28.9
click at [295, 289] on span "with its defined scope, specific limits, and comprehensive list of exclusions. …" at bounding box center [388, 299] width 317 height 20
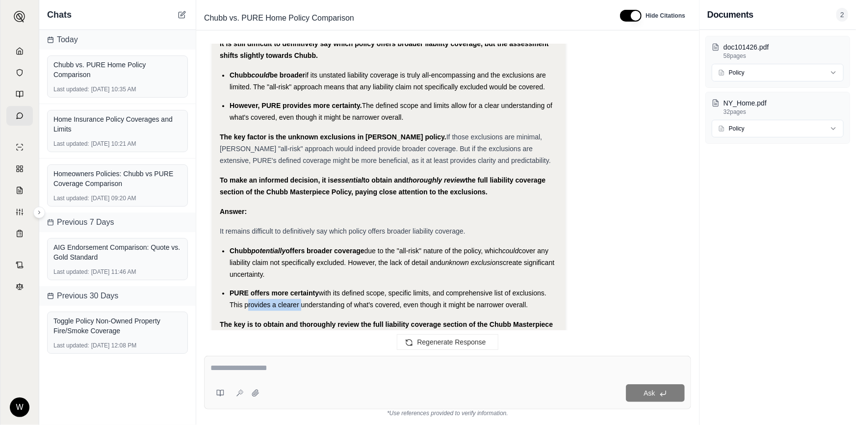
click at [295, 289] on span "with its defined scope, specific limits, and comprehensive list of exclusions. …" at bounding box center [388, 299] width 317 height 20
drag, startPoint x: 295, startPoint y: 245, endPoint x: 244, endPoint y: 247, distance: 51.1
click at [244, 289] on span "with its defined scope, specific limits, and comprehensive list of exclusions. …" at bounding box center [388, 299] width 317 height 20
drag, startPoint x: 244, startPoint y: 247, endPoint x: 341, endPoint y: 247, distance: 97.1
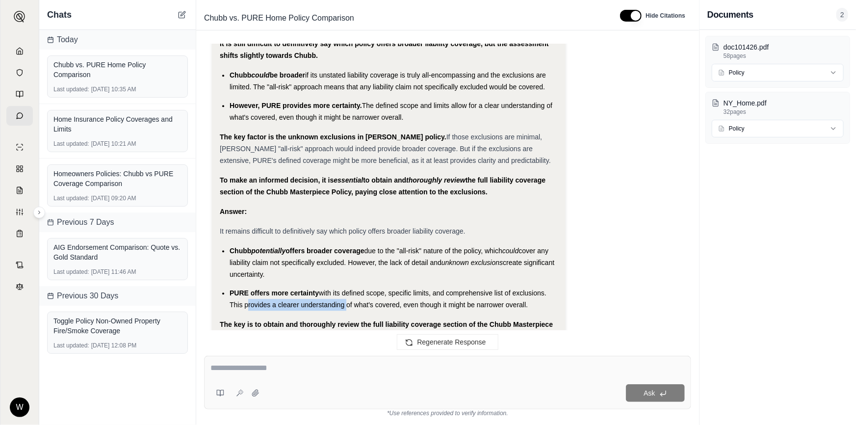
click at [341, 289] on span "with its defined scope, specific limits, and comprehensive list of exclusions. …" at bounding box center [388, 299] width 317 height 20
click at [344, 289] on span "with its defined scope, specific limits, and comprehensive list of exclusions. …" at bounding box center [388, 299] width 317 height 20
click at [348, 289] on span "with its defined scope, specific limits, and comprehensive list of exclusions. …" at bounding box center [388, 299] width 317 height 20
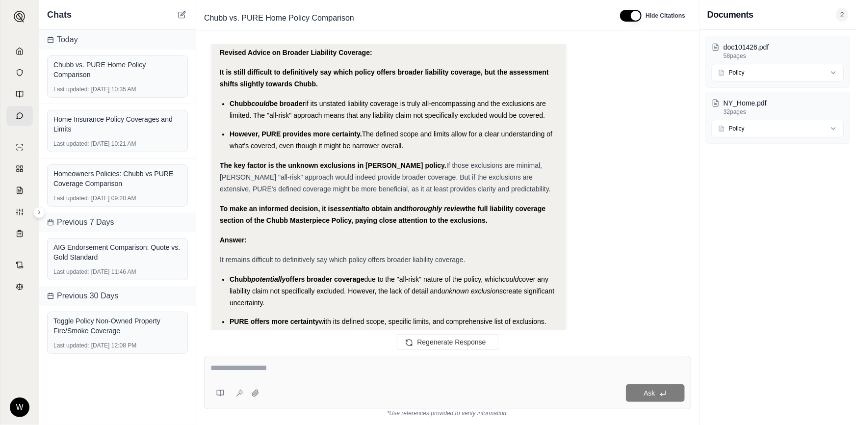
scroll to position [10560, 0]
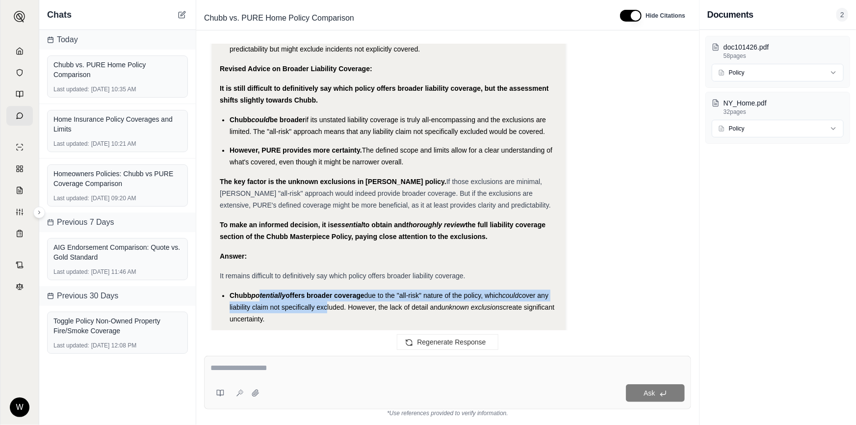
drag, startPoint x: 321, startPoint y: 250, endPoint x: 261, endPoint y: 232, distance: 62.7
click at [261, 289] on li "Chubb potentially offers broader coverage due to the "all-risk" nature of the p…" at bounding box center [394, 306] width 328 height 35
click at [261, 291] on span "potentially" at bounding box center [268, 295] width 34 height 8
drag, startPoint x: 261, startPoint y: 232, endPoint x: 284, endPoint y: 254, distance: 31.9
click at [284, 289] on li "Chubb potentially offers broader coverage due to the "all-risk" nature of the p…" at bounding box center [394, 306] width 328 height 35
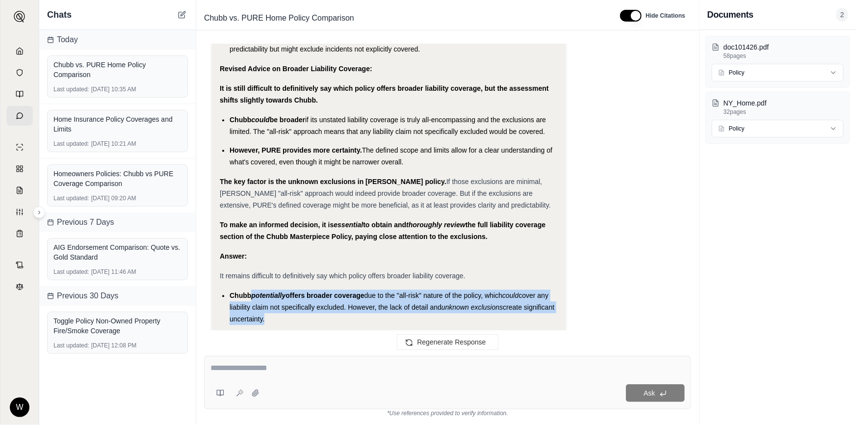
click at [284, 303] on span "create significant uncertainty." at bounding box center [392, 313] width 325 height 20
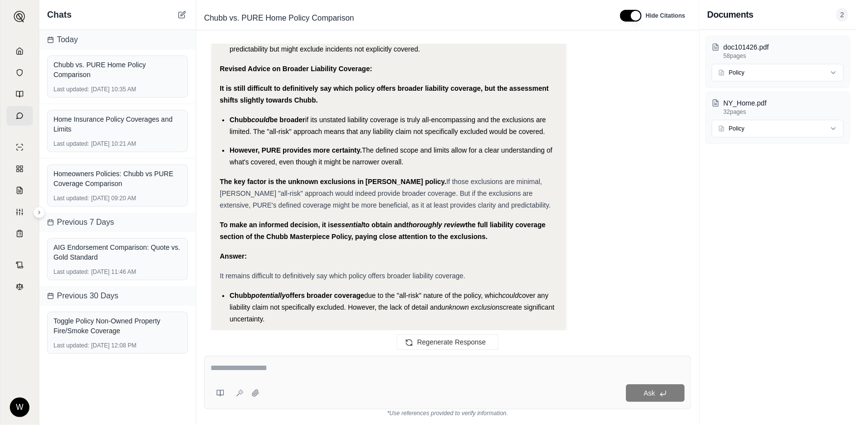
scroll to position [10604, 0]
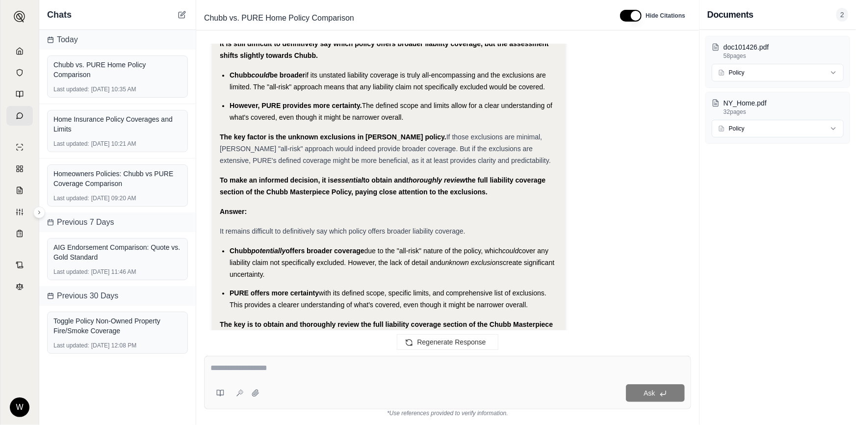
click at [297, 378] on div "Ask" at bounding box center [447, 382] width 487 height 53
type textarea "**********"
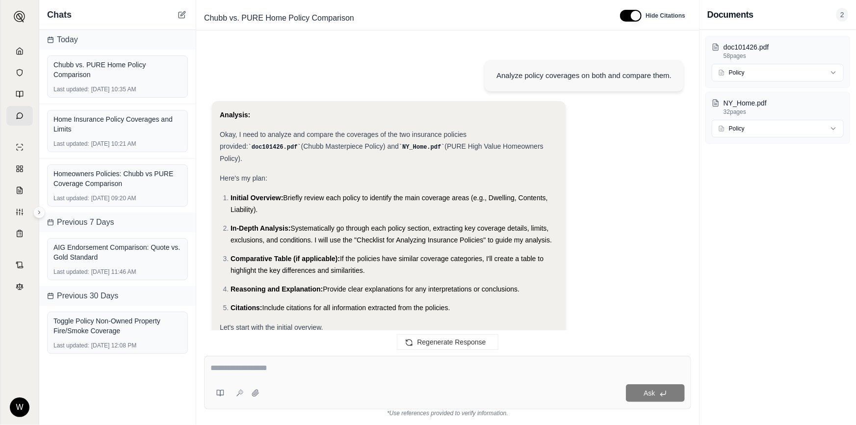
scroll to position [11127, 0]
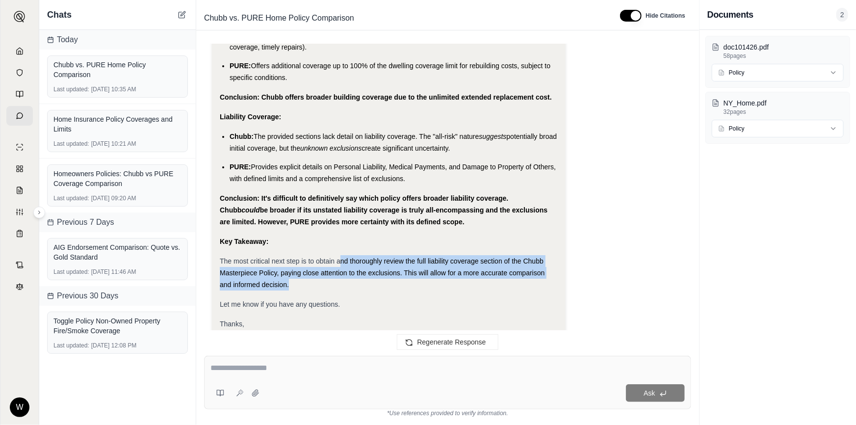
drag, startPoint x: 342, startPoint y: 205, endPoint x: 360, endPoint y: 220, distance: 23.7
click at [360, 255] on div "The most critical next step is to obtain and thoroughly review the full liabili…" at bounding box center [389, 272] width 338 height 35
click at [409, 255] on div "The most critical next step is to obtain and thoroughly review the full liabili…" at bounding box center [389, 272] width 338 height 35
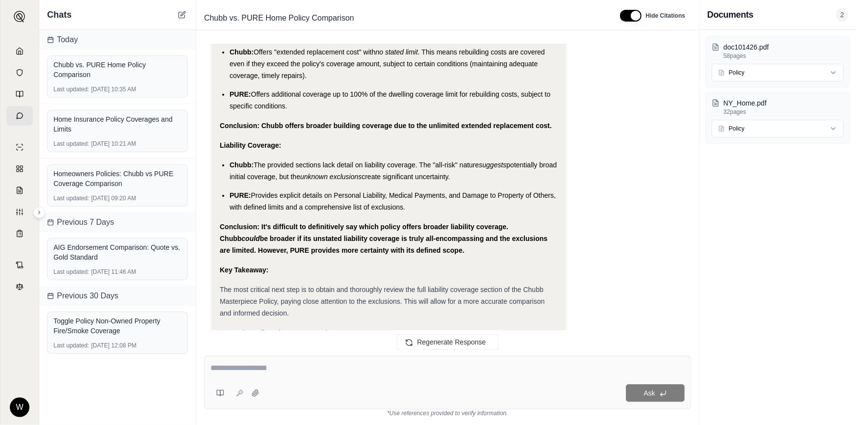
scroll to position [11082, 0]
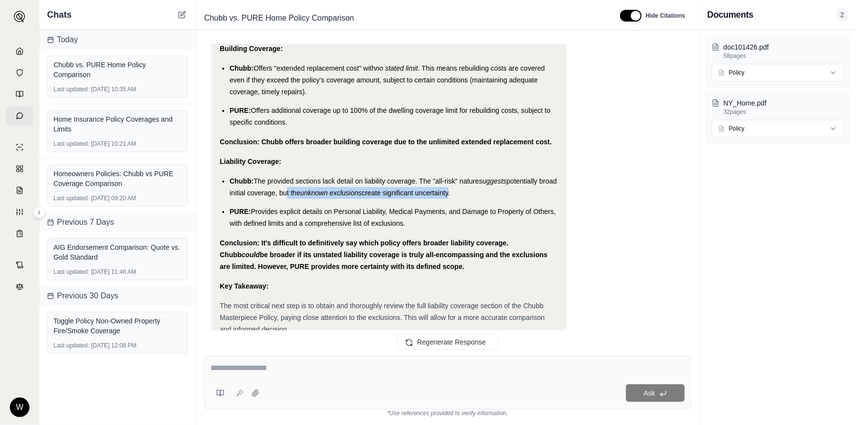
drag, startPoint x: 303, startPoint y: 130, endPoint x: 468, endPoint y: 132, distance: 164.8
click at [468, 175] on li "Chubb: The provided sections lack detail on liability coverage. The "all-risk" …" at bounding box center [394, 187] width 328 height 24
click at [450, 189] on span "create significant uncertainty." at bounding box center [405, 193] width 88 height 8
drag, startPoint x: 472, startPoint y: 132, endPoint x: 303, endPoint y: 131, distance: 169.7
click at [303, 175] on li "Chubb: The provided sections lack detail on liability coverage. The "all-risk" …" at bounding box center [394, 187] width 328 height 24
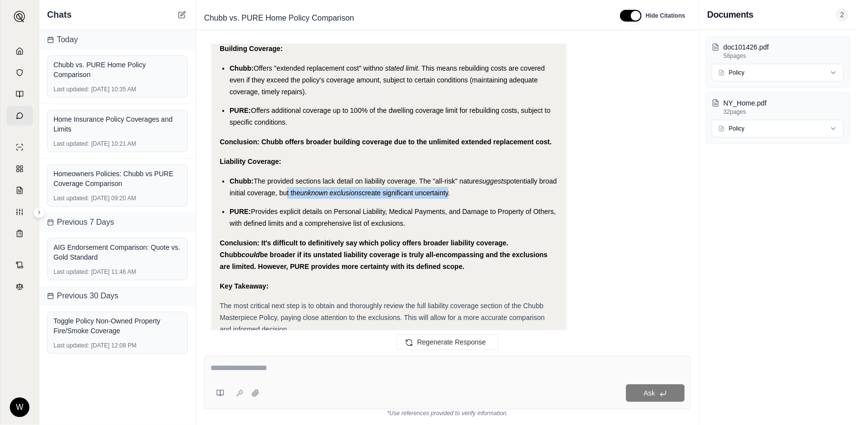
click at [303, 177] on span "potentially broad initial coverage, but the" at bounding box center [393, 187] width 327 height 20
drag, startPoint x: 302, startPoint y: 130, endPoint x: 478, endPoint y: 134, distance: 176.1
click at [478, 175] on li "Chubb: The provided sections lack detail on liability coverage. The "all-risk" …" at bounding box center [394, 187] width 328 height 24
drag, startPoint x: 422, startPoint y: 161, endPoint x: 255, endPoint y: 153, distance: 167.0
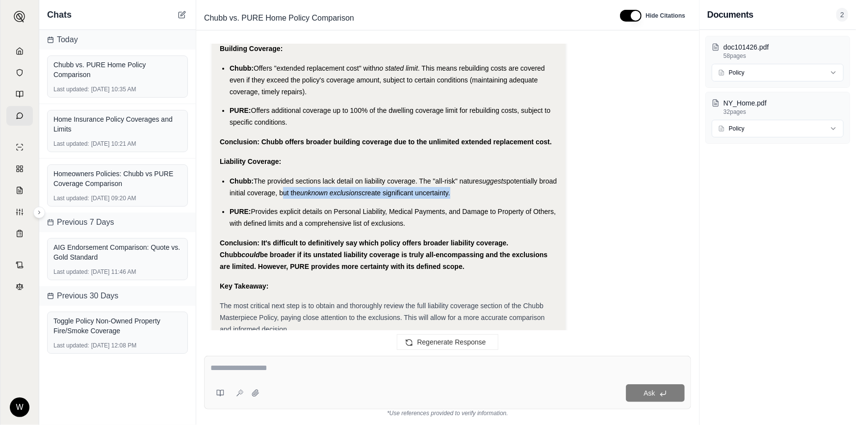
click at [255, 206] on li "PURE: Provides explicit details on Personal Liability, Medical Payments, and Da…" at bounding box center [394, 218] width 328 height 24
click at [410, 206] on li "PURE: Provides explicit details on Personal Liability, Medical Payments, and Da…" at bounding box center [394, 218] width 328 height 24
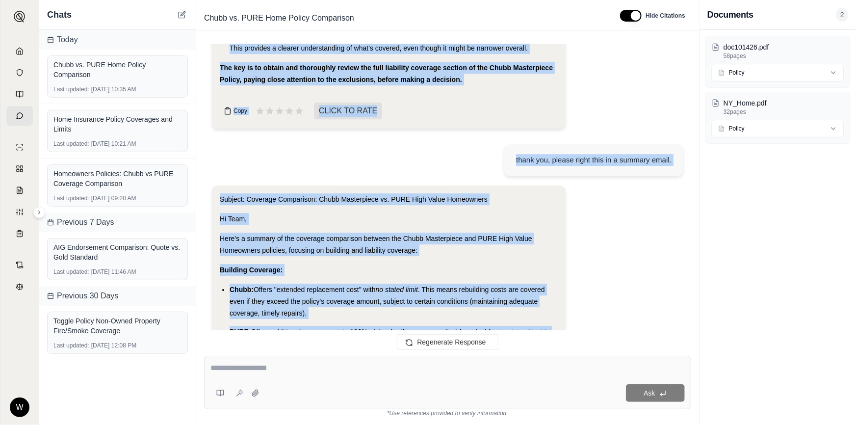
scroll to position [10779, 0]
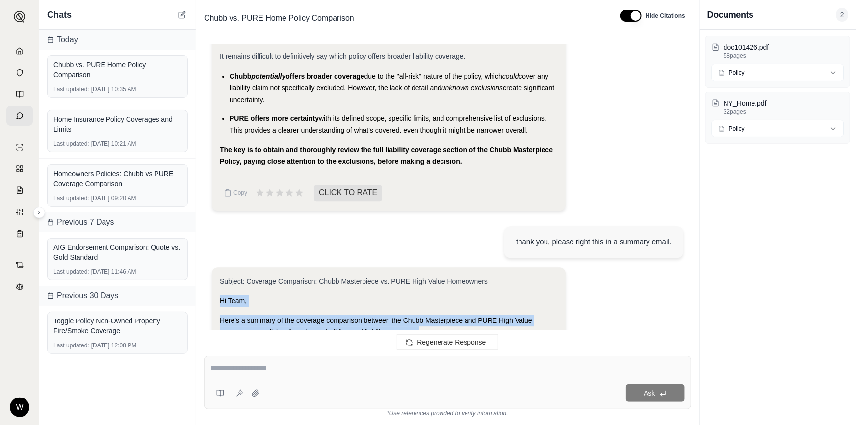
drag, startPoint x: 250, startPoint y: 264, endPoint x: 220, endPoint y: 238, distance: 39.6
copy div "Hi Team, Here's a summary of the coverage comparison between the Chubb Masterpi…"
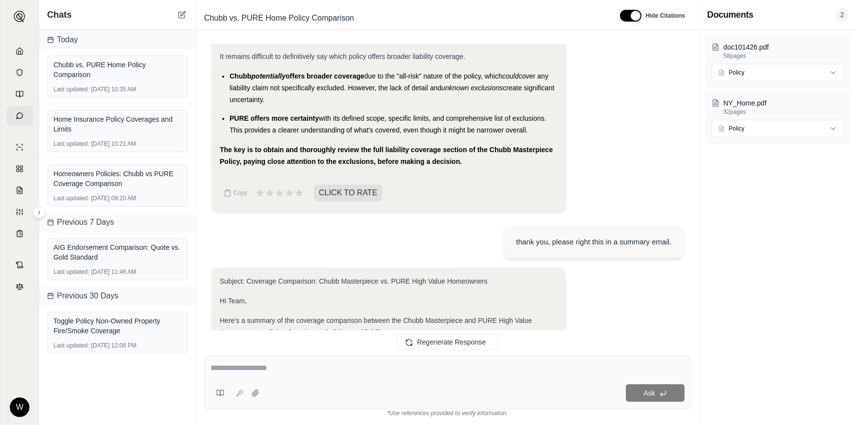
scroll to position [11127, 0]
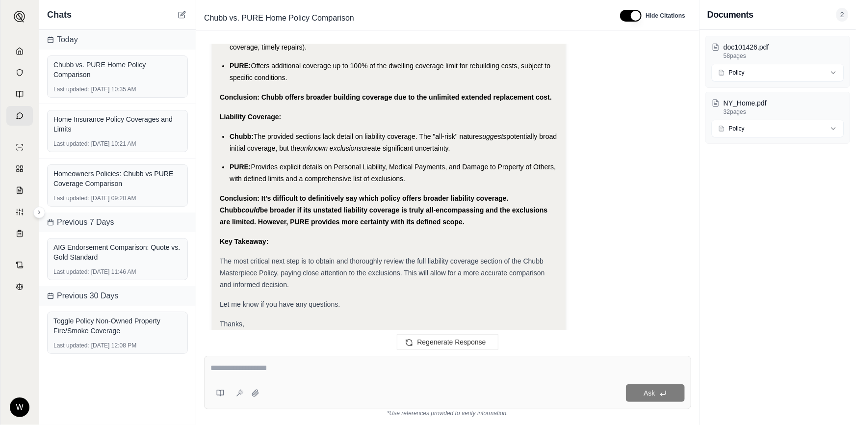
click at [723, 298] on div "doc101426.pdf 58 pages Policy NY_Home.pdf 32 pages Policy" at bounding box center [777, 227] width 156 height 395
